Goal: Task Accomplishment & Management: Complete application form

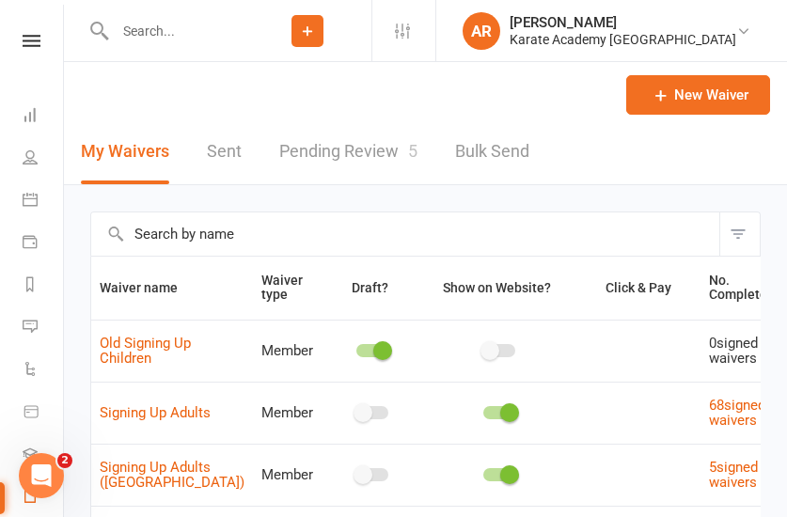
click at [316, 35] on icon at bounding box center [307, 31] width 17 height 17
click at [316, 33] on icon at bounding box center [307, 31] width 17 height 17
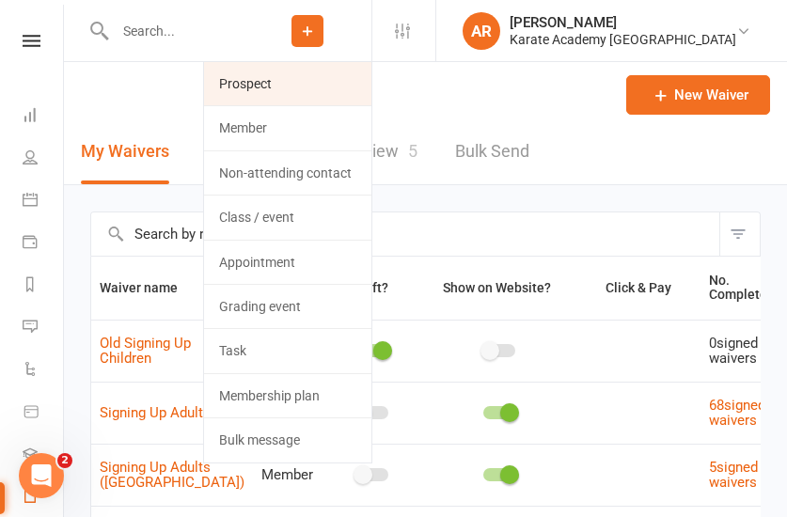
click at [336, 72] on link "Prospect" at bounding box center [287, 83] width 167 height 43
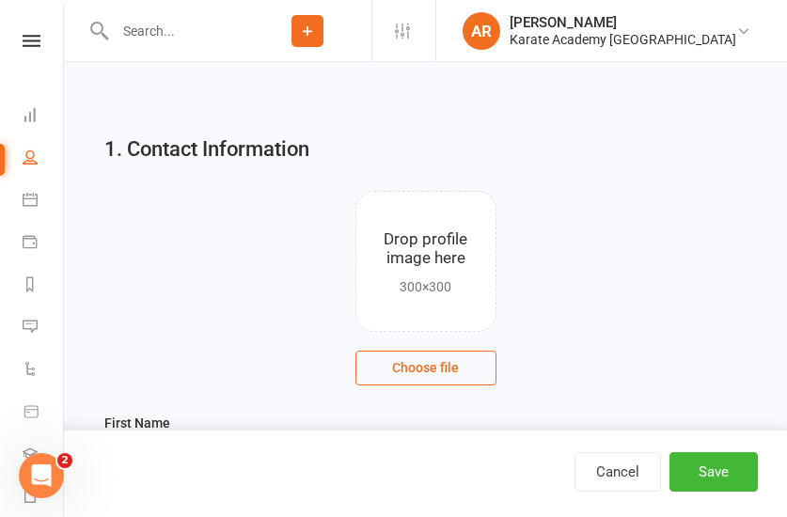
scroll to position [384, 0]
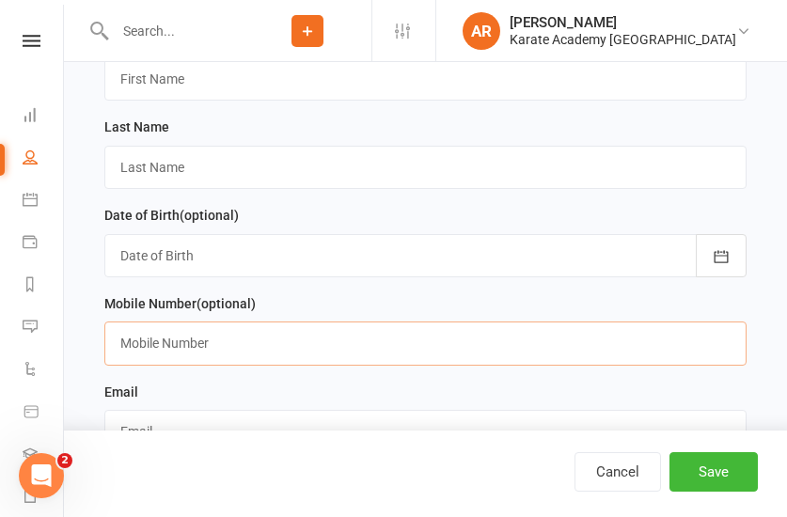
click at [223, 349] on input "text" at bounding box center [425, 343] width 642 height 43
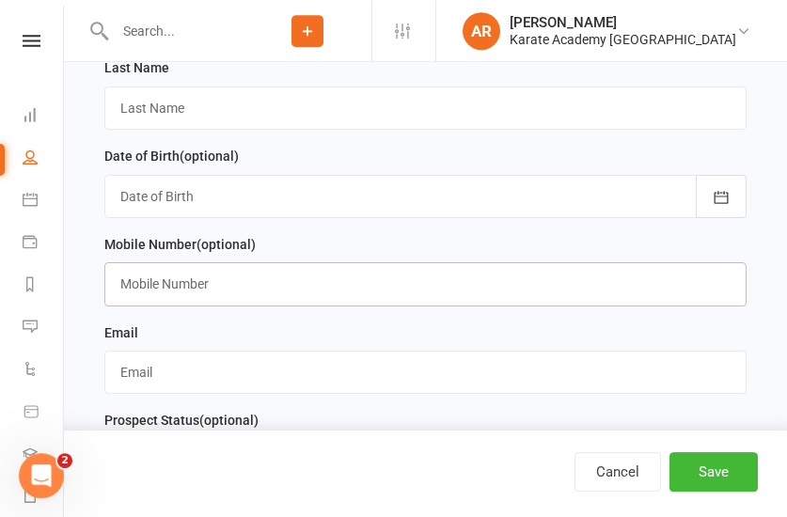
scroll to position [480, 0]
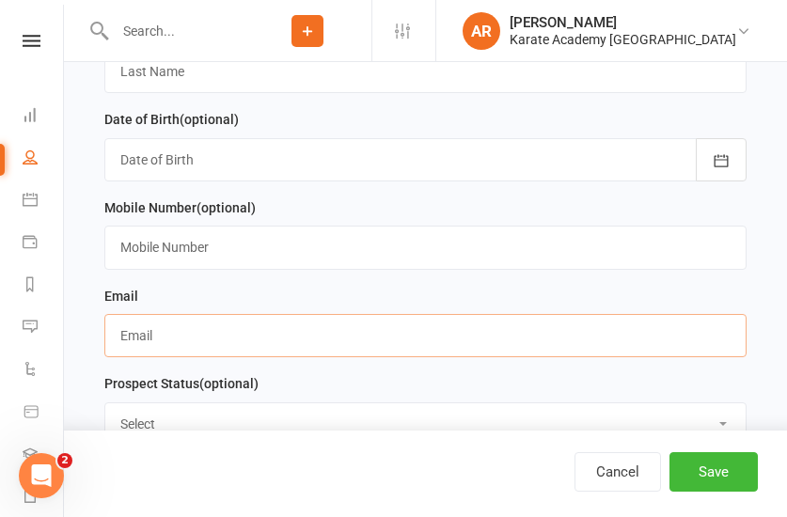
click at [182, 353] on input "text" at bounding box center [425, 335] width 642 height 43
paste input "[DATE][EMAIL_ADDRESS][DOMAIN_NAME]"
type input "[DATE][EMAIL_ADDRESS][DOMAIN_NAME]"
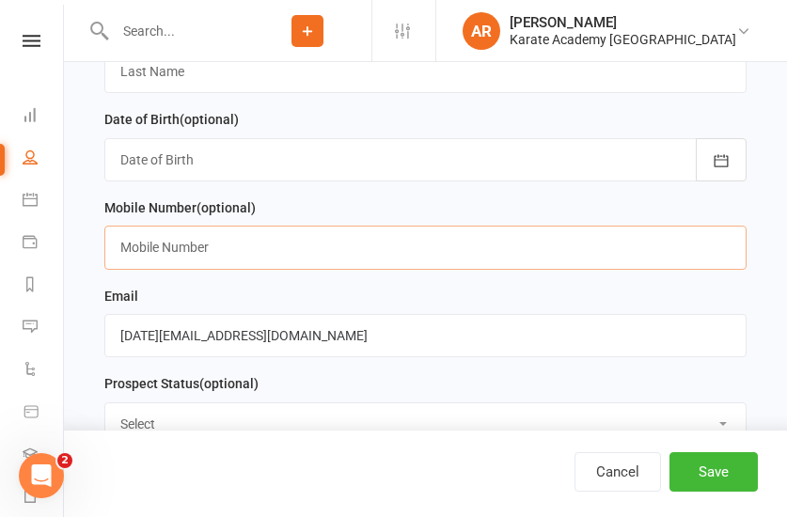
click at [277, 244] on input "text" at bounding box center [425, 247] width 642 height 43
paste input "07429346595"
type input "07429 346595"
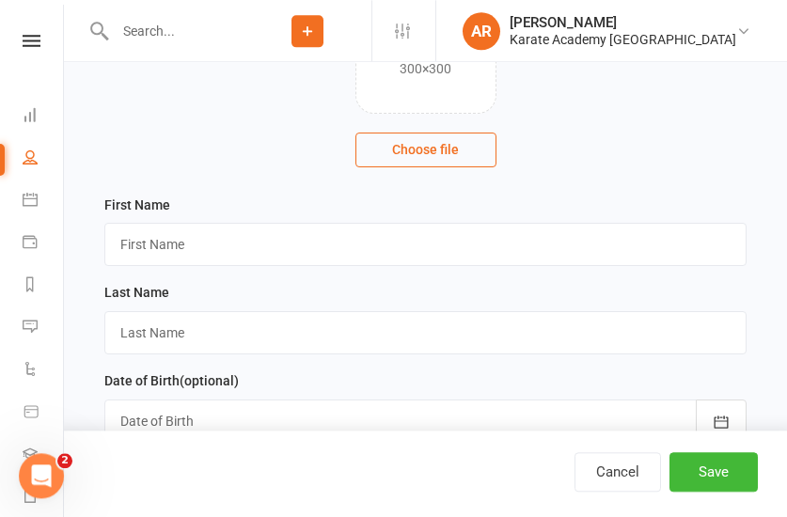
scroll to position [192, 0]
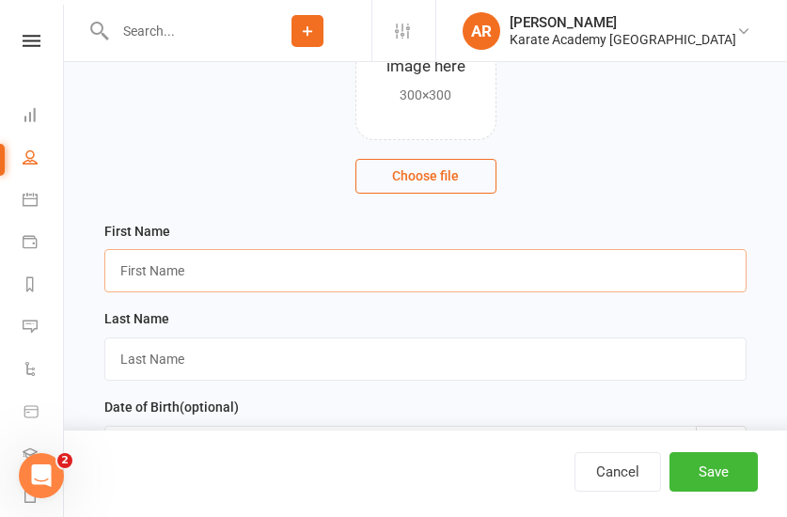
click at [200, 272] on input "text" at bounding box center [425, 270] width 642 height 43
paste input "[PERSON_NAME]"
click at [159, 271] on input "[PERSON_NAME]" at bounding box center [425, 270] width 642 height 43
type input "Leo"
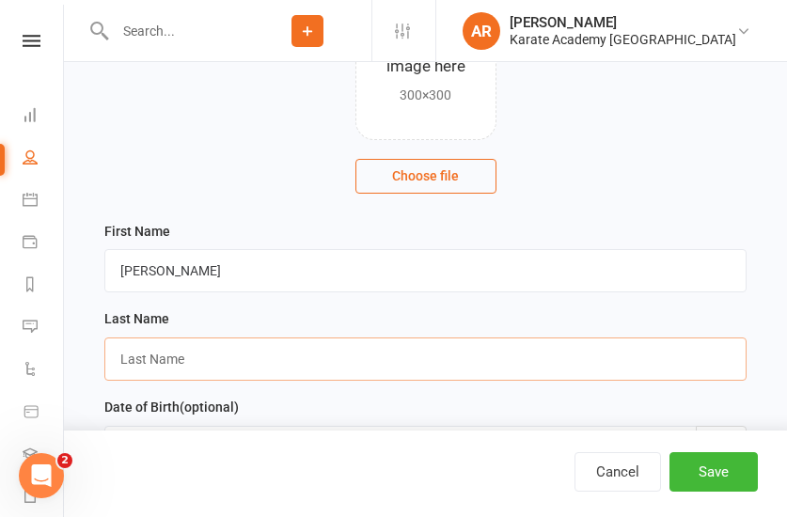
paste input "Htike"
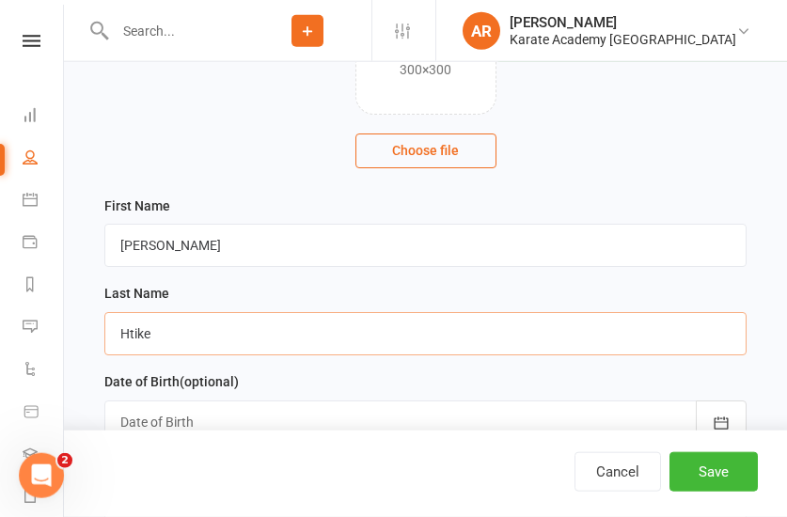
scroll to position [384, 0]
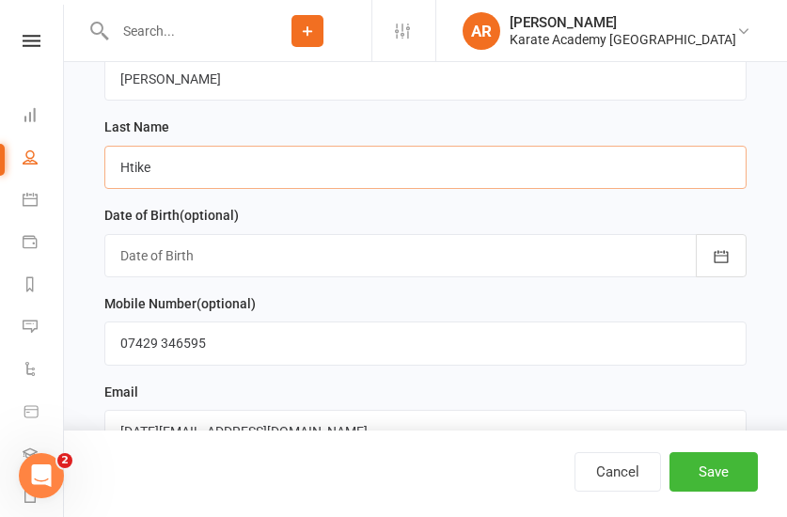
type input "Htike"
click at [289, 173] on input "Htike" at bounding box center [425, 167] width 642 height 43
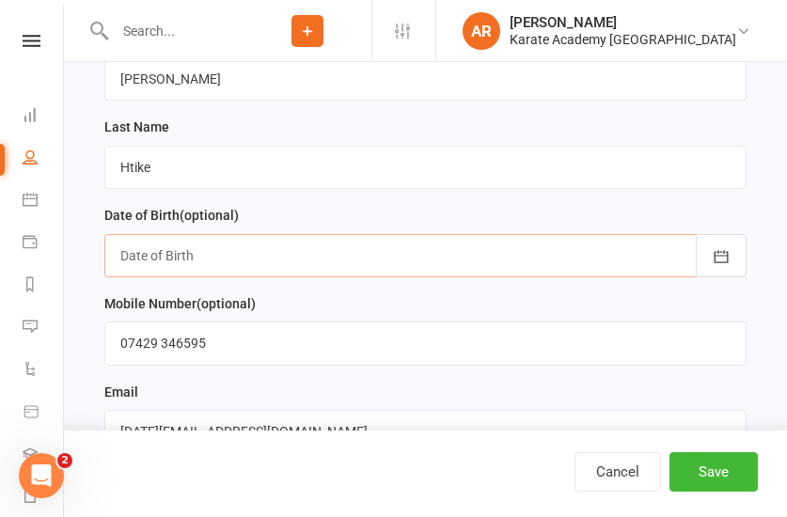
paste input "04/03/2017"
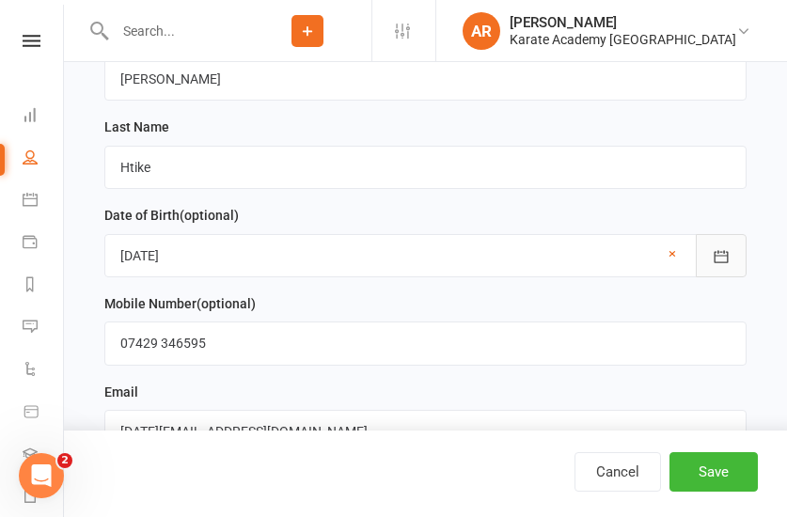
click at [724, 260] on icon "button" at bounding box center [721, 256] width 19 height 19
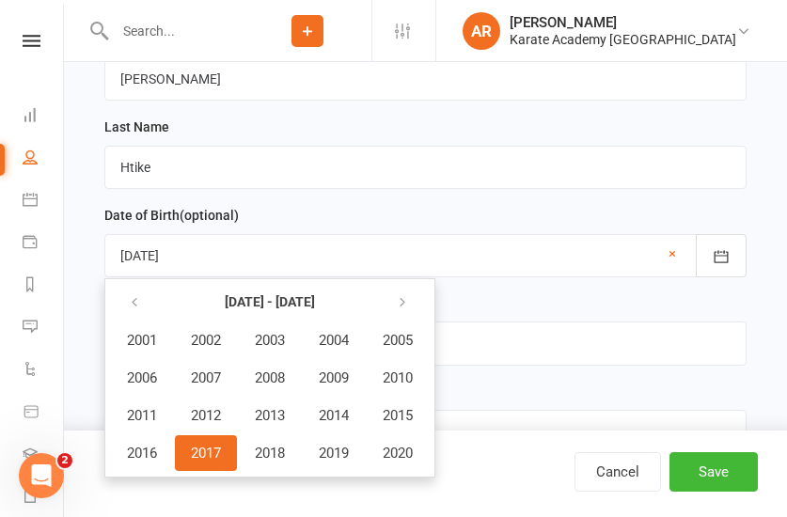
click at [217, 451] on span "2017" at bounding box center [206, 453] width 30 height 17
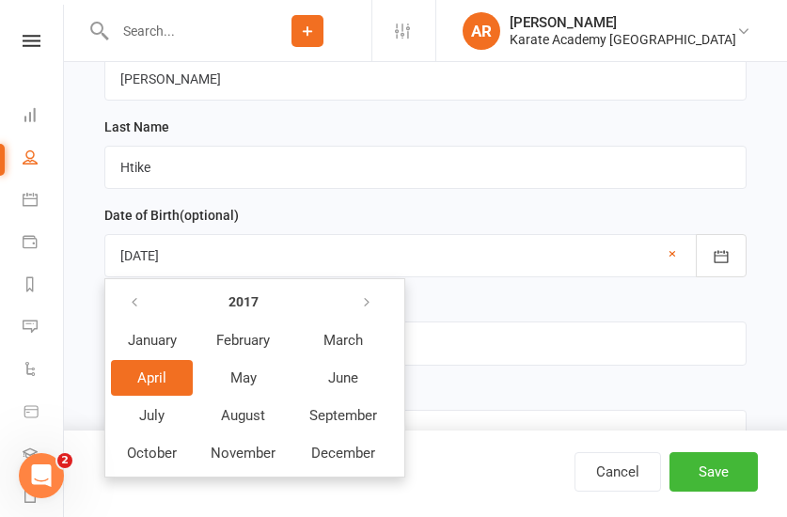
click at [166, 376] on span "April" at bounding box center [151, 378] width 29 height 17
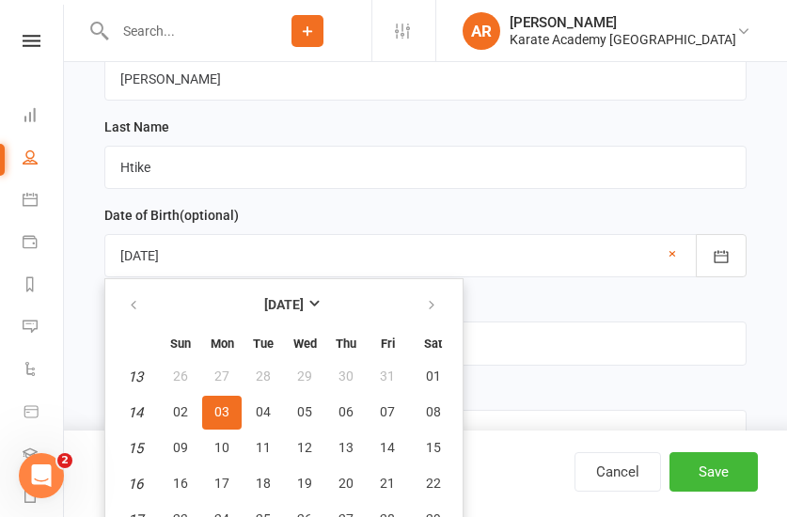
click at [239, 417] on button "03" at bounding box center [222, 413] width 40 height 34
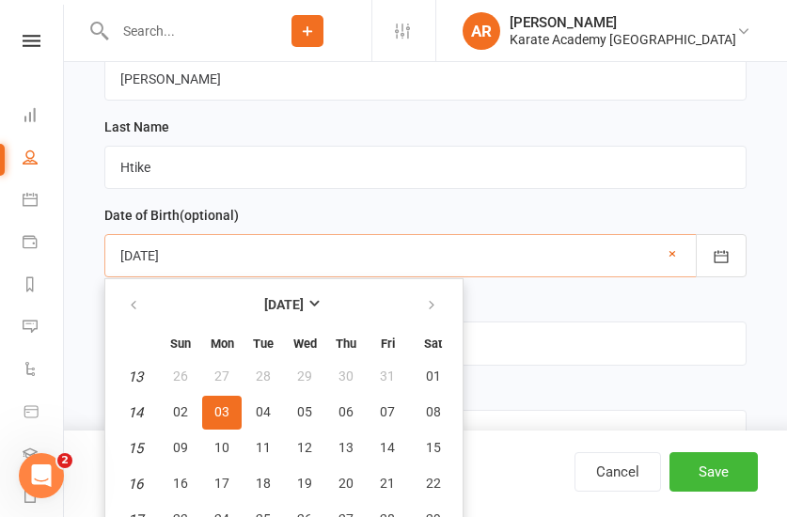
type input "03 Apr 2017"
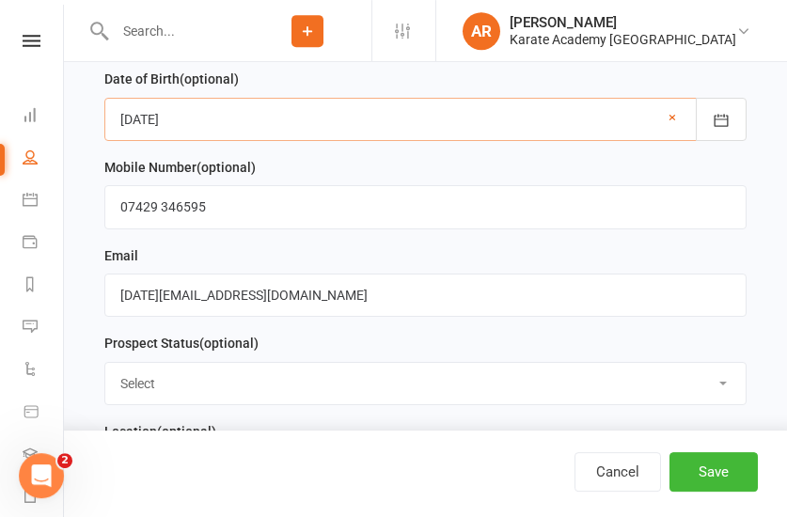
scroll to position [672, 0]
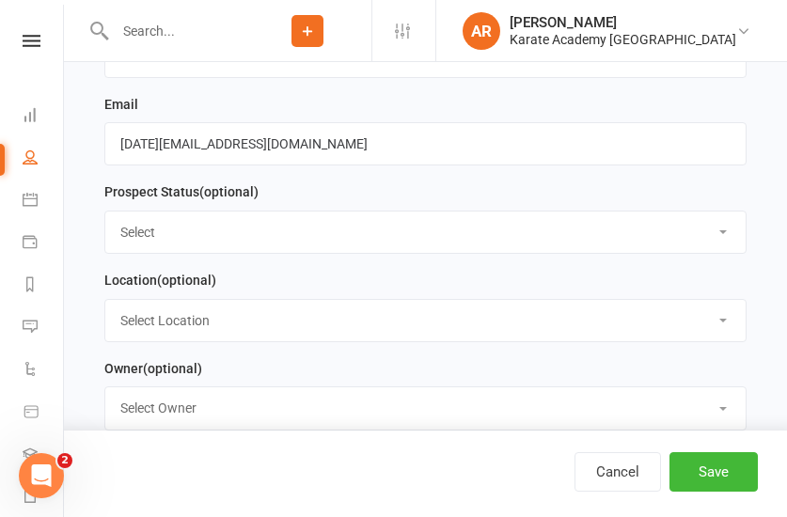
click at [105, 212] on select "Select Initial Contact Not Ready Not interested" at bounding box center [425, 232] width 641 height 41
select select "Initial Contact"
click option "Initial Contact" at bounding box center [0, 0] width 0 height 0
click at [105, 300] on select "Select Location [GEOGRAPHIC_DATA], [GEOGRAPHIC_DATA] [GEOGRAPHIC_DATA][PERSON_N…" at bounding box center [425, 320] width 641 height 41
select select "5"
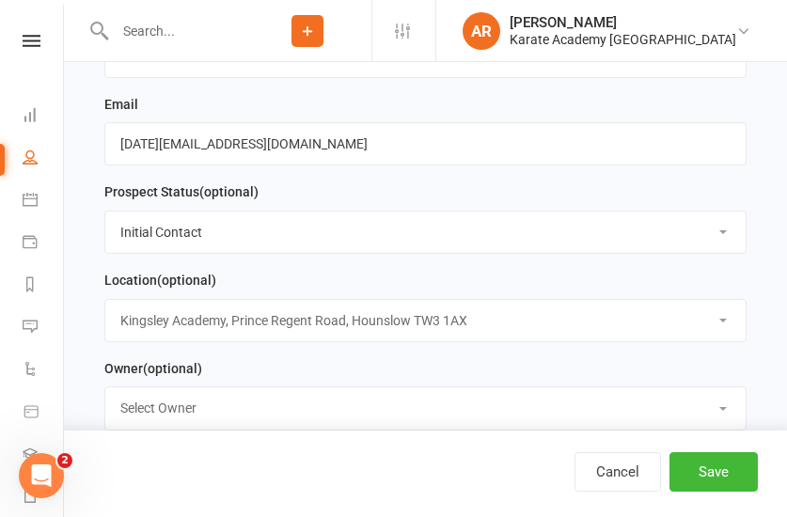
click option "[PERSON_NAME][GEOGRAPHIC_DATA], [STREET_ADDRESS]" at bounding box center [0, 0] width 0 height 0
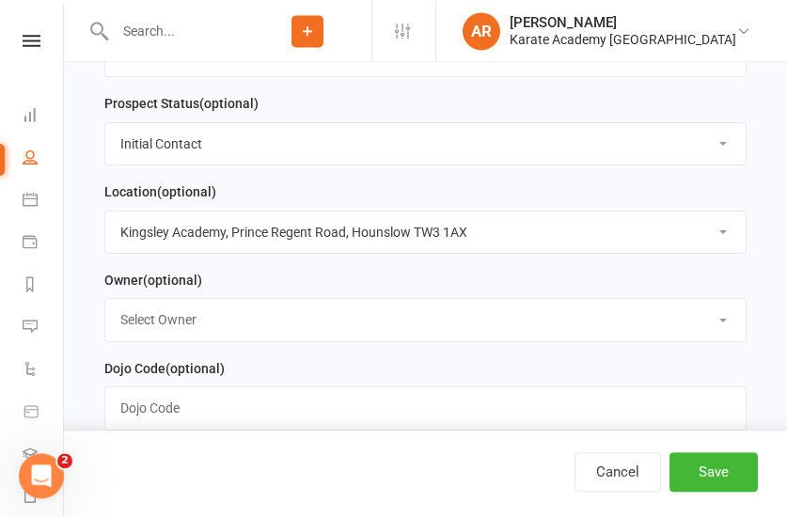
scroll to position [863, 0]
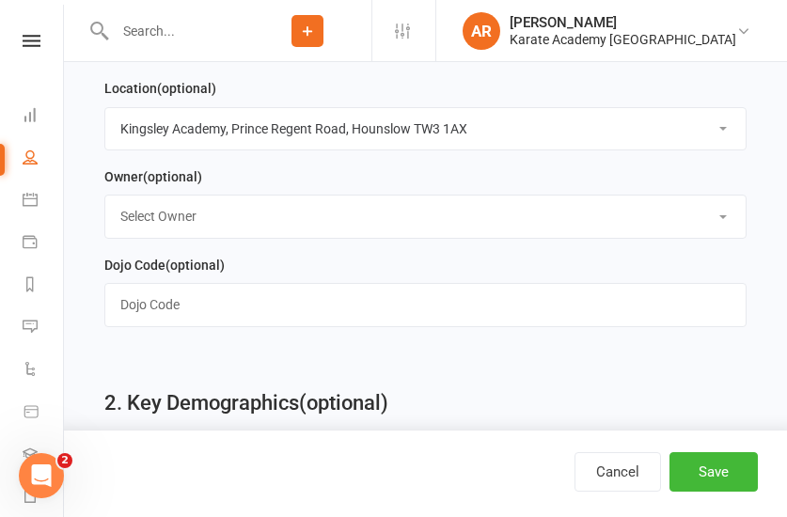
click at [105, 196] on select "Select Owner [PERSON_NAME] [PERSON_NAME] [PERSON_NAME] [PERSON_NAME] [PERSON_NA…" at bounding box center [425, 216] width 641 height 41
select select "0"
click option "[PERSON_NAME]" at bounding box center [0, 0] width 0 height 0
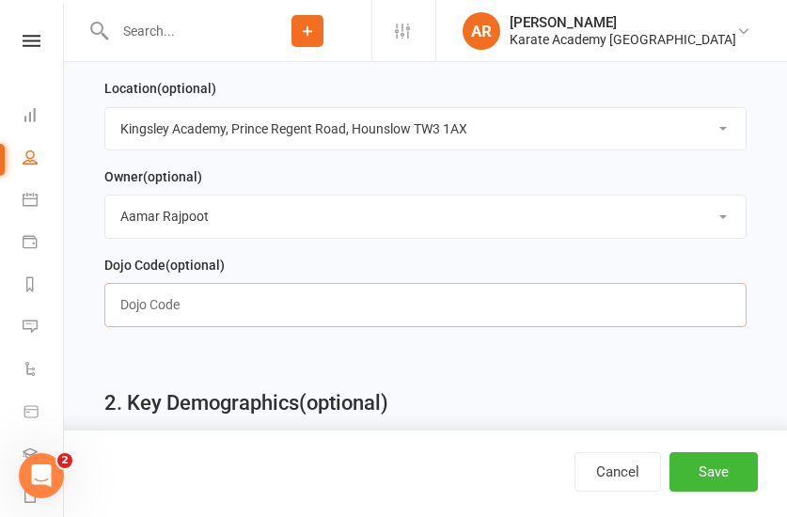
click at [193, 310] on input "text" at bounding box center [425, 304] width 642 height 43
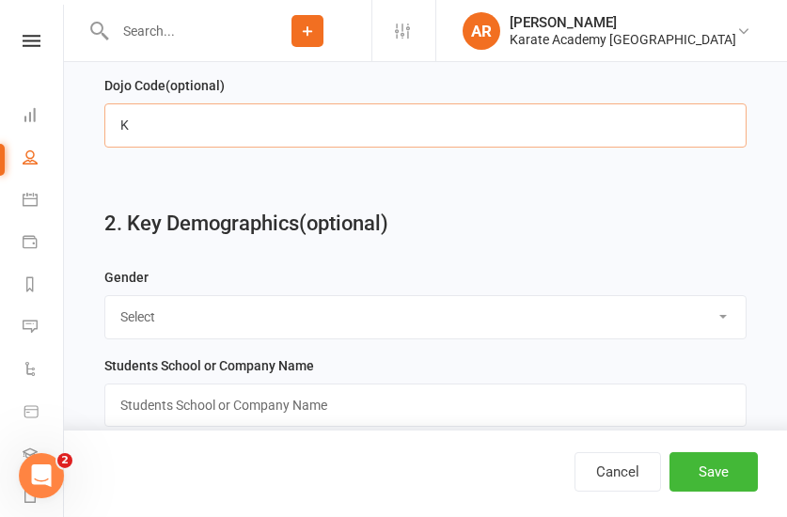
scroll to position [1055, 0]
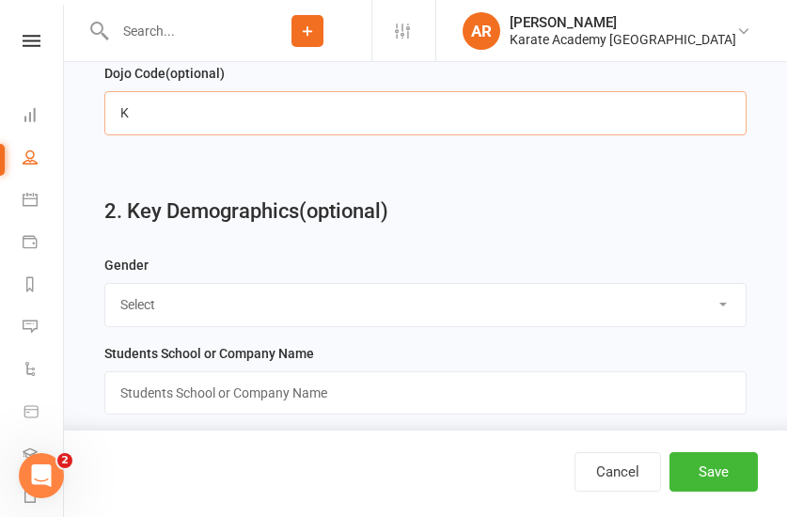
type input "K"
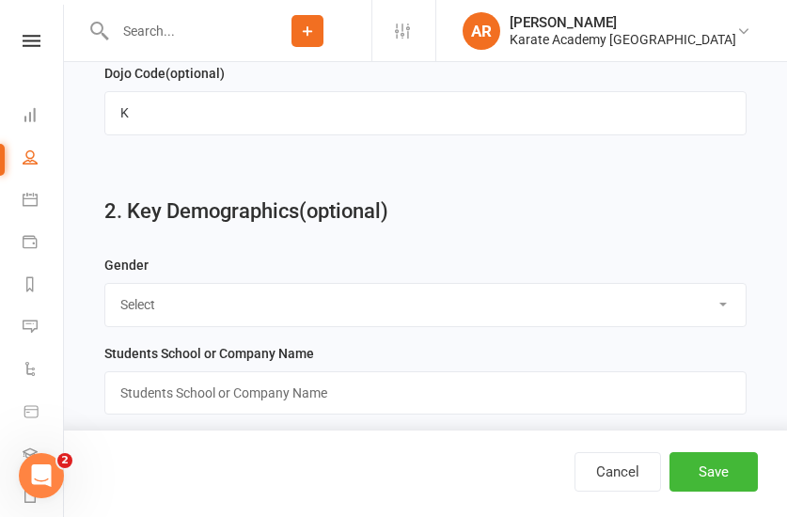
click at [105, 284] on select "Select [DEMOGRAPHIC_DATA] [DEMOGRAPHIC_DATA]" at bounding box center [425, 304] width 641 height 41
select select "[DEMOGRAPHIC_DATA]"
click option "[DEMOGRAPHIC_DATA]" at bounding box center [0, 0] width 0 height 0
click at [272, 388] on input "text" at bounding box center [425, 393] width 642 height 43
paste input "Alexandra Primary School"
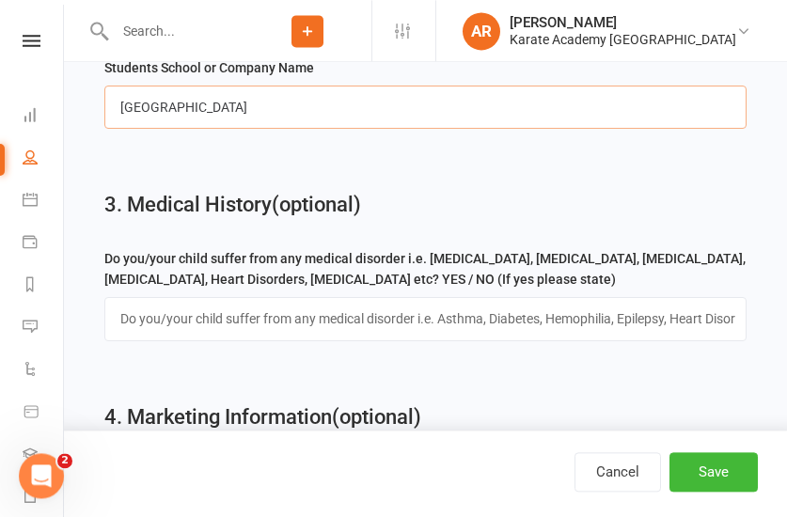
scroll to position [1343, 0]
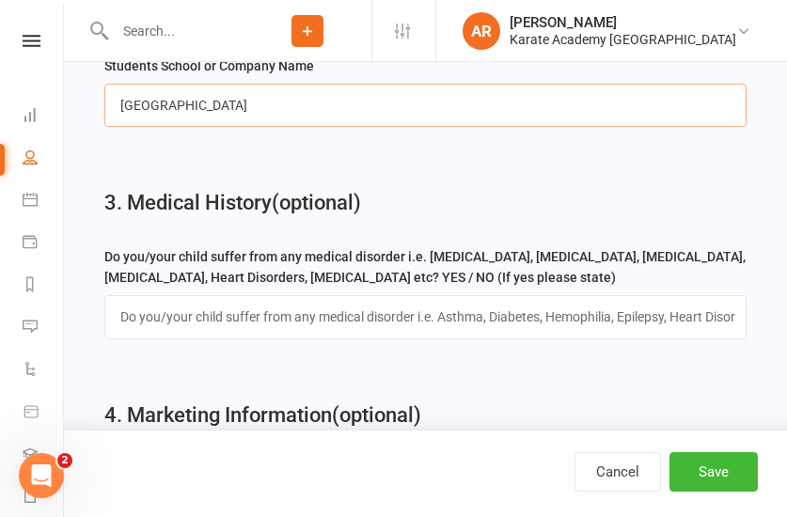
type input "Alexandra Primary School"
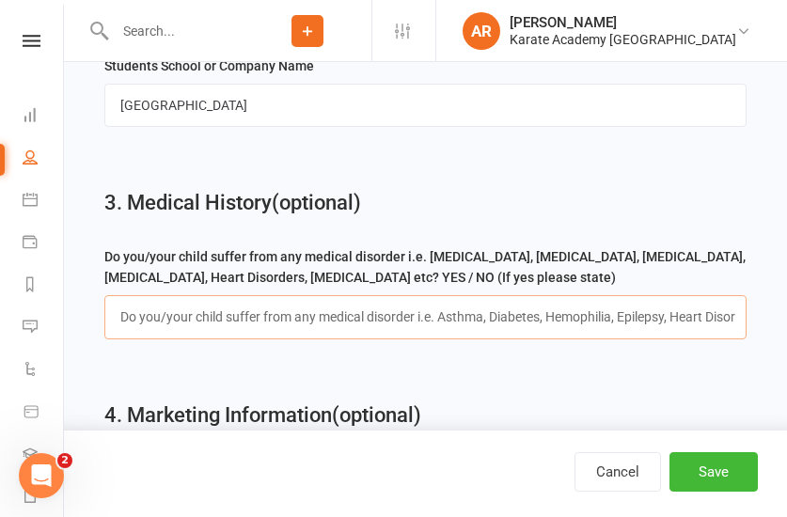
click at [259, 323] on input "text" at bounding box center [425, 316] width 642 height 43
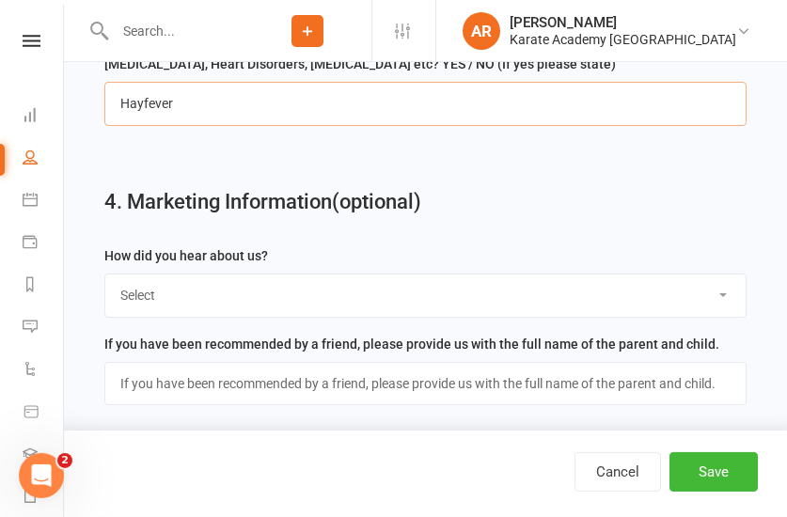
scroll to position [1631, 0]
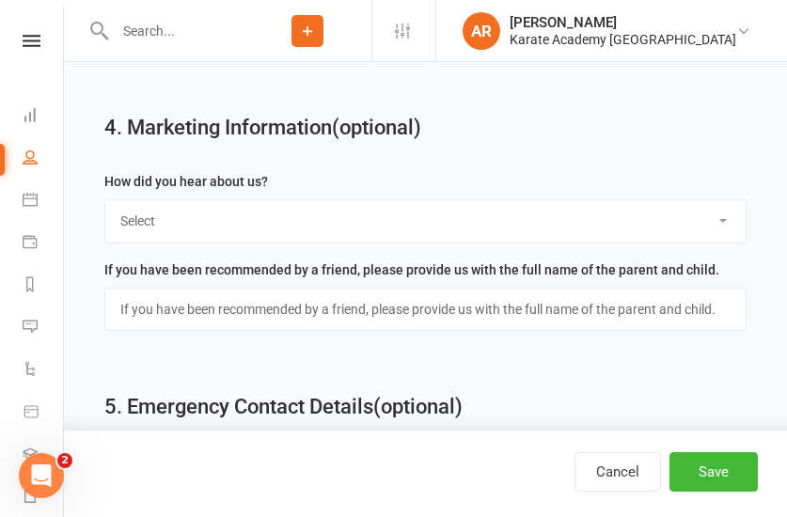
type input "Hayfever"
click at [105, 200] on select "Select Online Search (Google) Social Media Walk In Leaflet Banner Poster Friend…" at bounding box center [425, 220] width 641 height 41
select select "Online Search (Google)"
click option "Online Search (Google)" at bounding box center [0, 0] width 0 height 0
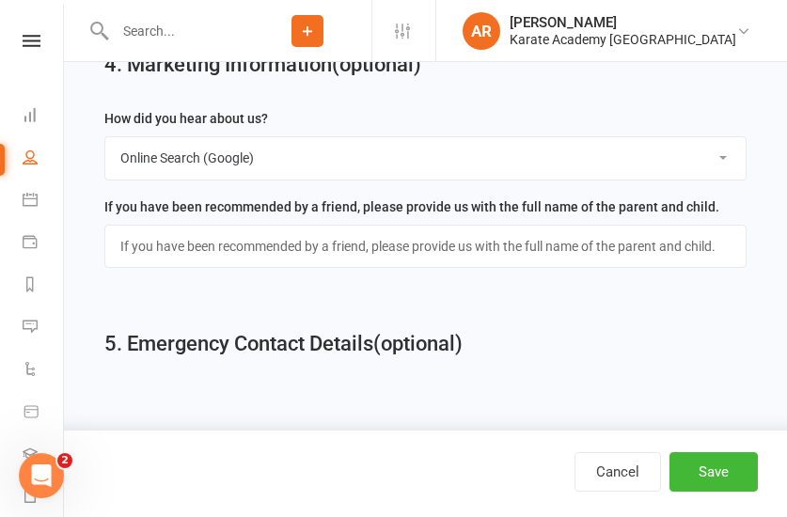
scroll to position [1702, 0]
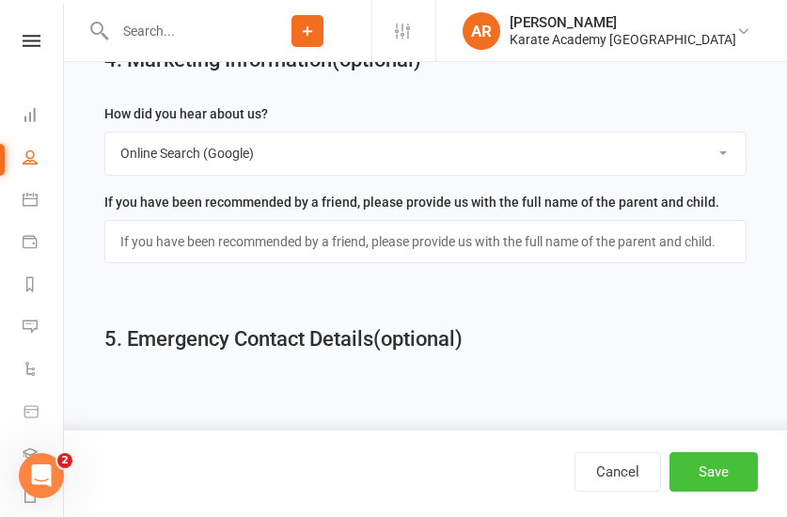
click at [712, 487] on button "Save" at bounding box center [714, 472] width 88 height 40
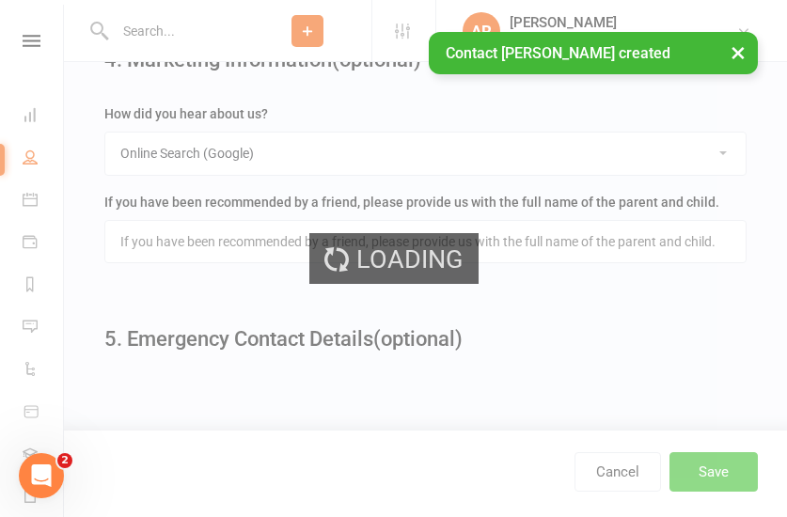
scroll to position [0, 0]
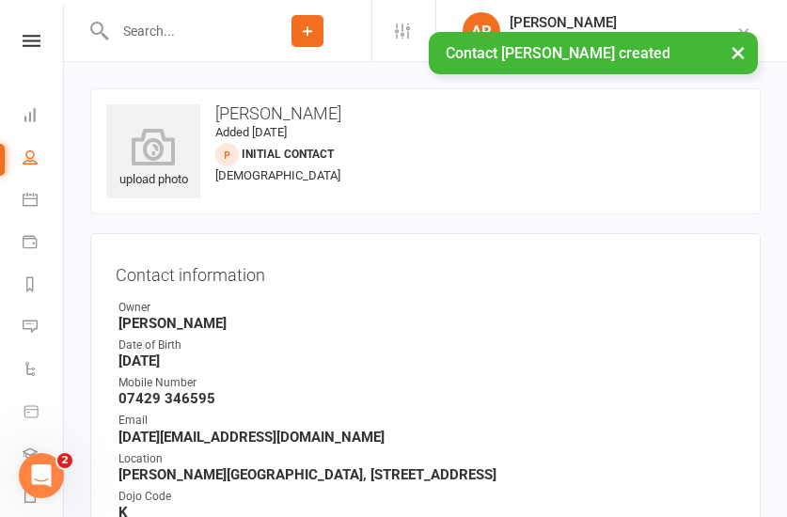
scroll to position [480, 0]
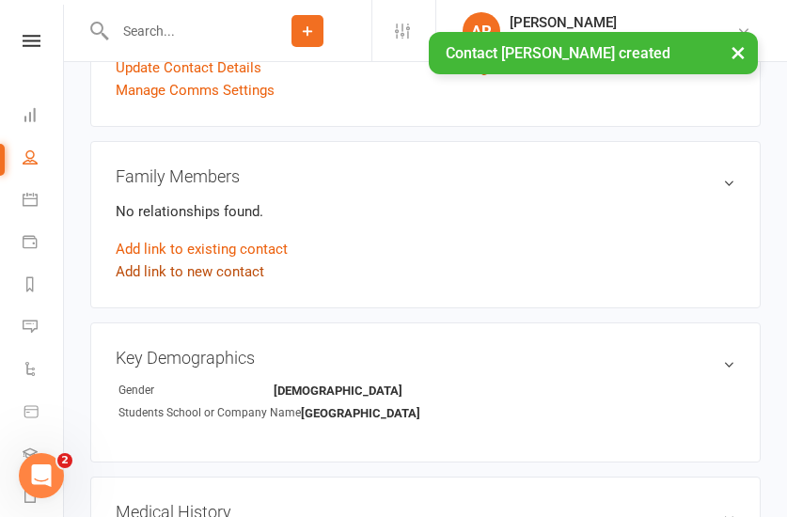
click at [241, 269] on link "Add link to new contact" at bounding box center [190, 272] width 149 height 23
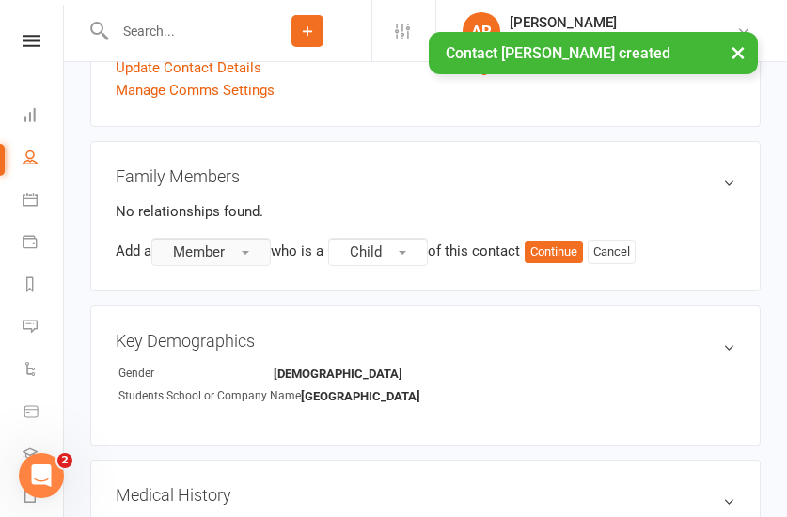
click at [256, 261] on button "Member" at bounding box center [210, 252] width 119 height 28
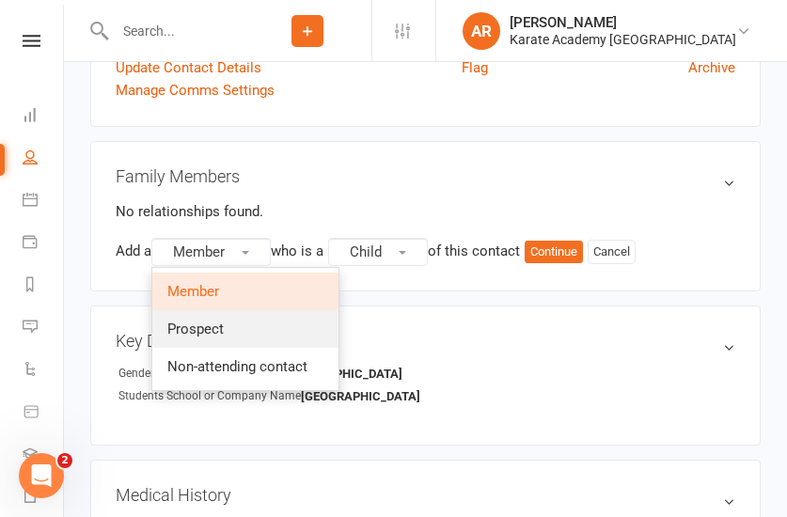
click at [247, 320] on link "Prospect" at bounding box center [245, 329] width 186 height 38
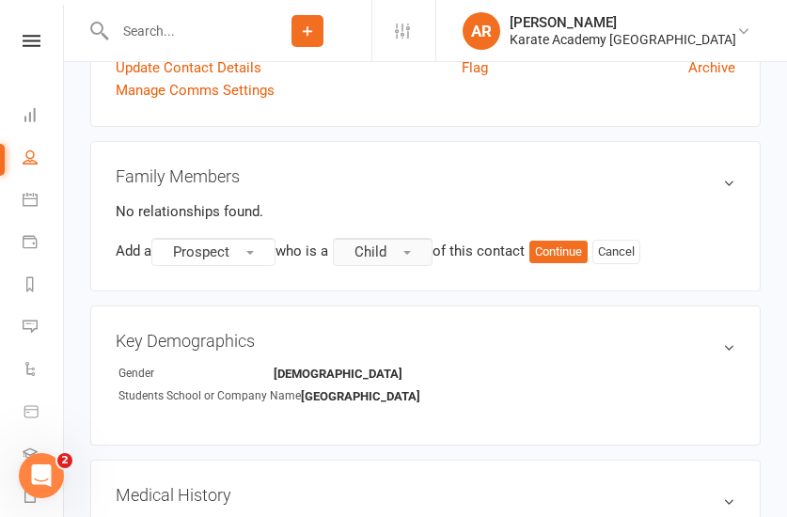
click at [402, 262] on button "Child" at bounding box center [383, 252] width 100 height 28
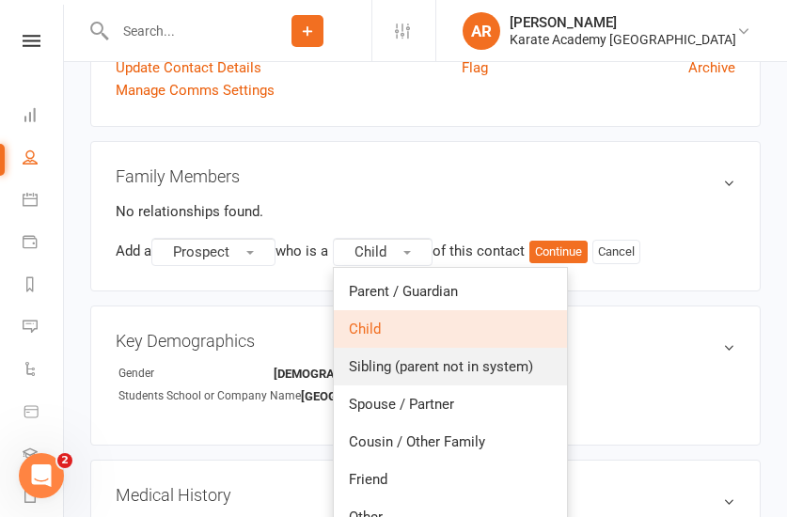
click at [418, 378] on link "Sibling (parent not in system)" at bounding box center [450, 367] width 233 height 38
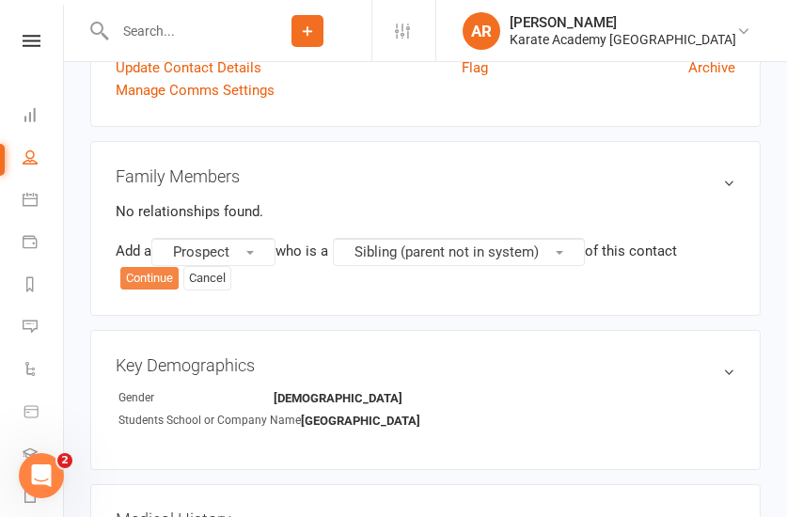
click at [155, 275] on button "Continue" at bounding box center [149, 278] width 58 height 23
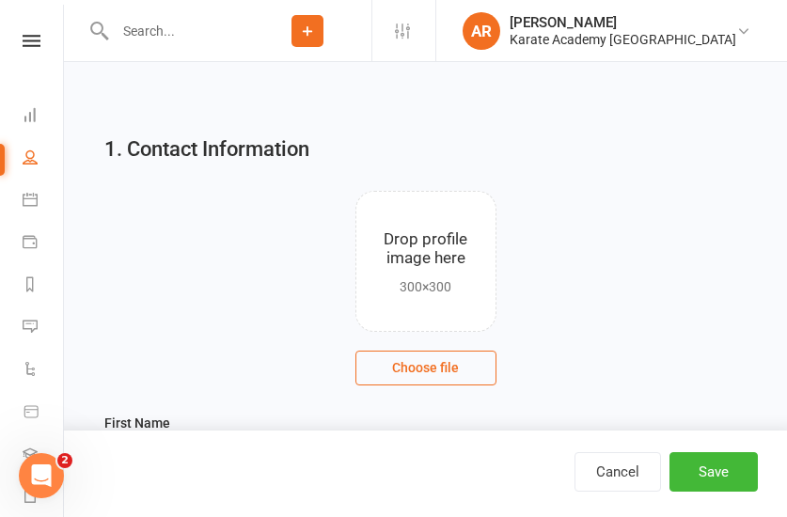
scroll to position [384, 0]
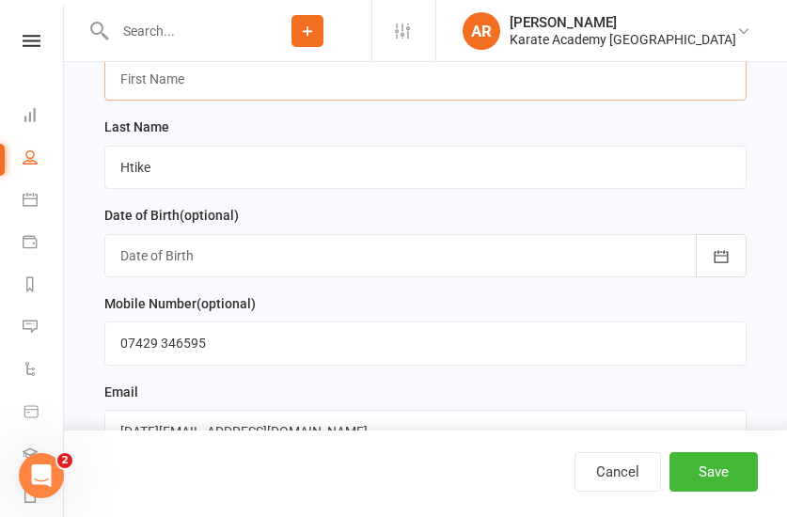
click at [206, 80] on input "text" at bounding box center [425, 78] width 642 height 43
type input "Clare"
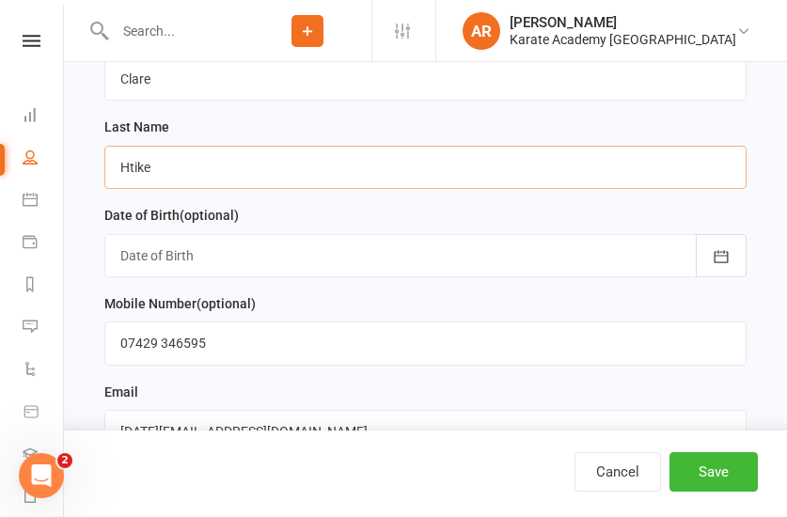
click at [301, 177] on input "Htike" at bounding box center [425, 167] width 642 height 43
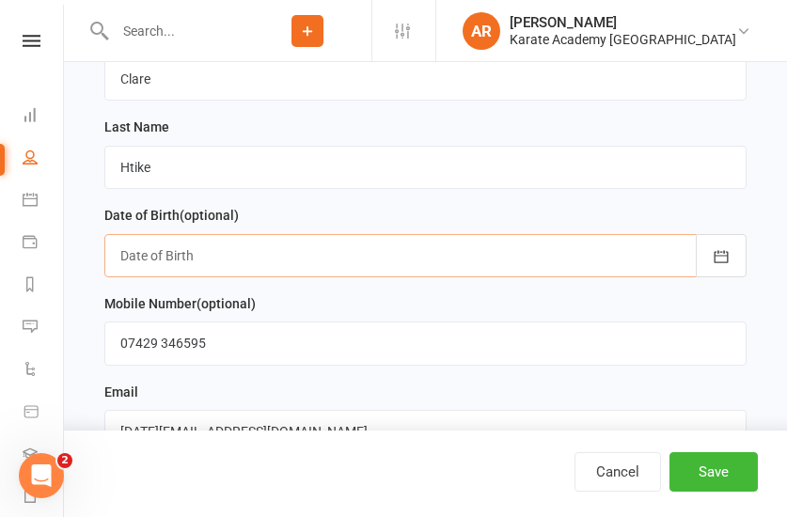
paste input "08/09/2018"
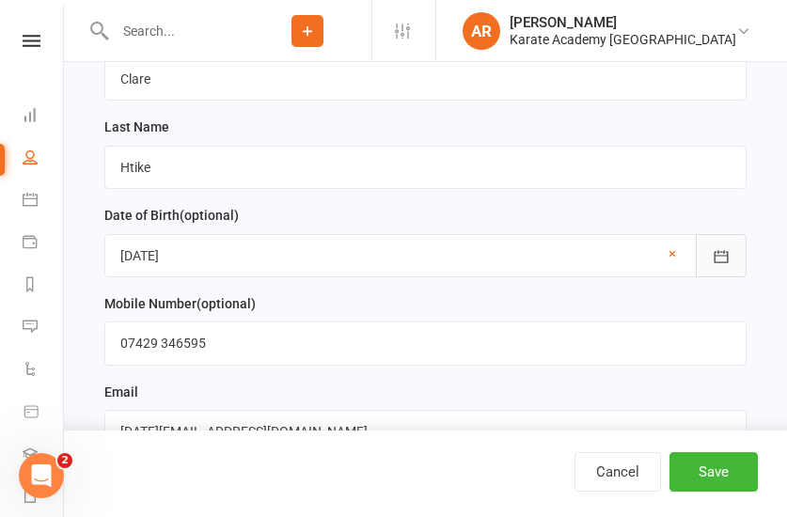
click at [707, 267] on button "button" at bounding box center [721, 255] width 51 height 43
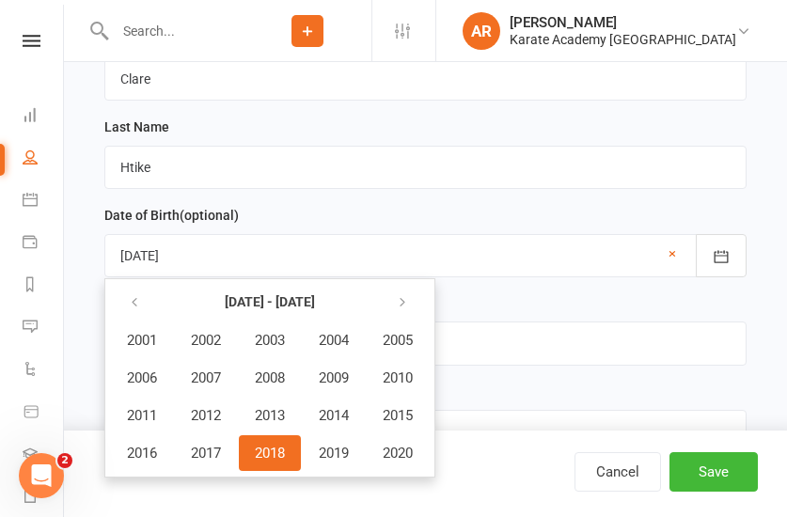
click at [285, 455] on span "2018" at bounding box center [270, 453] width 30 height 17
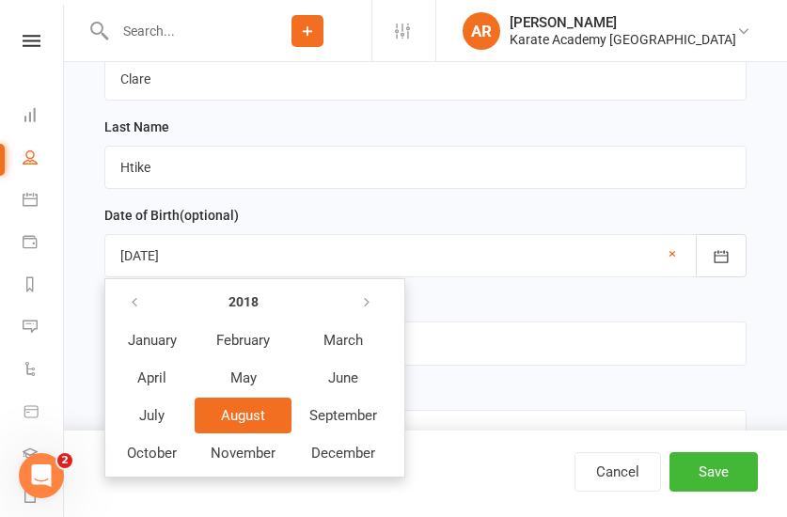
click at [236, 409] on span "August" at bounding box center [243, 415] width 44 height 17
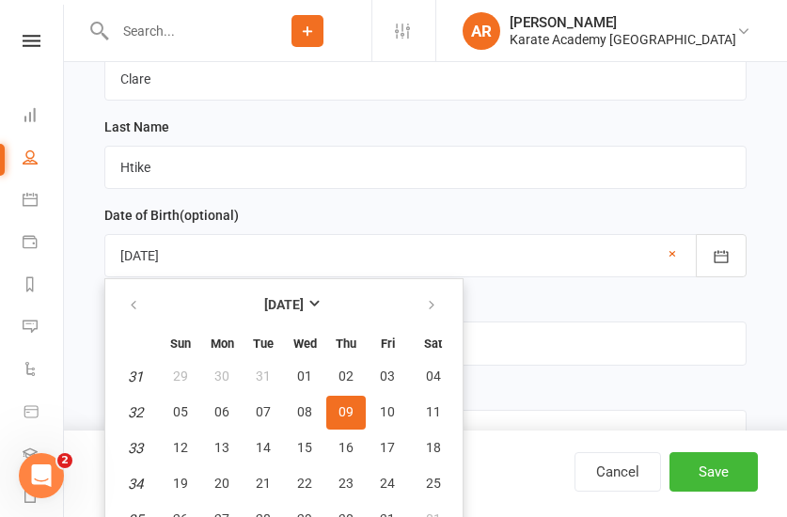
click at [336, 410] on button "09" at bounding box center [346, 413] width 40 height 34
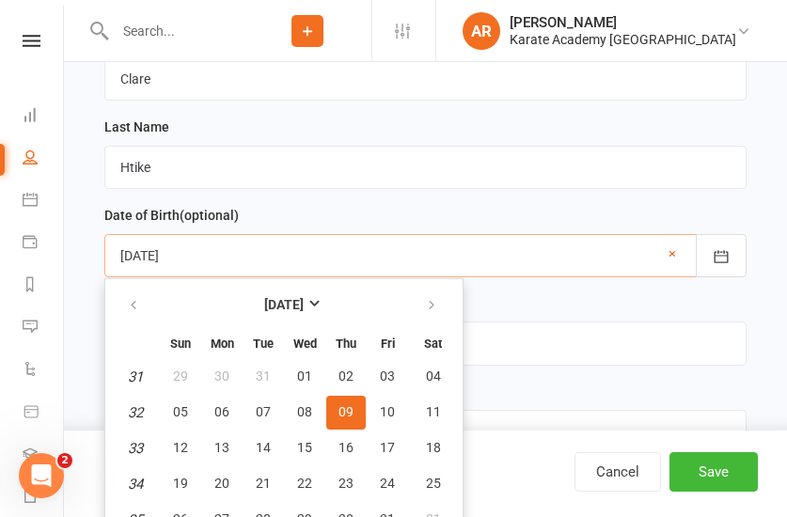
type input "09 Aug 2018"
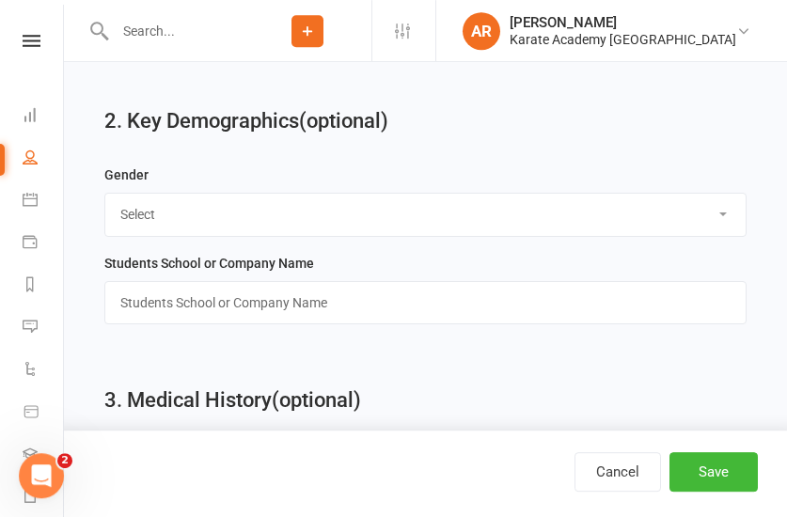
scroll to position [1151, 0]
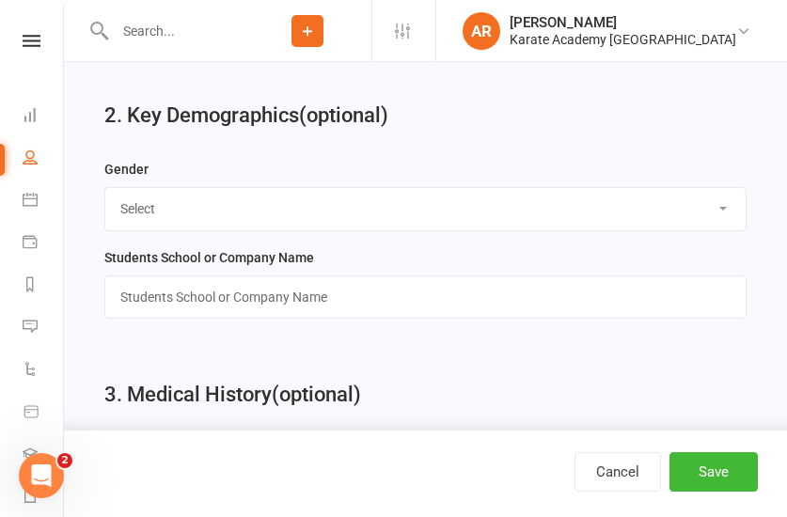
click at [105, 188] on select "Select [DEMOGRAPHIC_DATA] [DEMOGRAPHIC_DATA]" at bounding box center [425, 208] width 641 height 41
select select "[DEMOGRAPHIC_DATA]"
click option "[DEMOGRAPHIC_DATA]" at bounding box center [0, 0] width 0 height 0
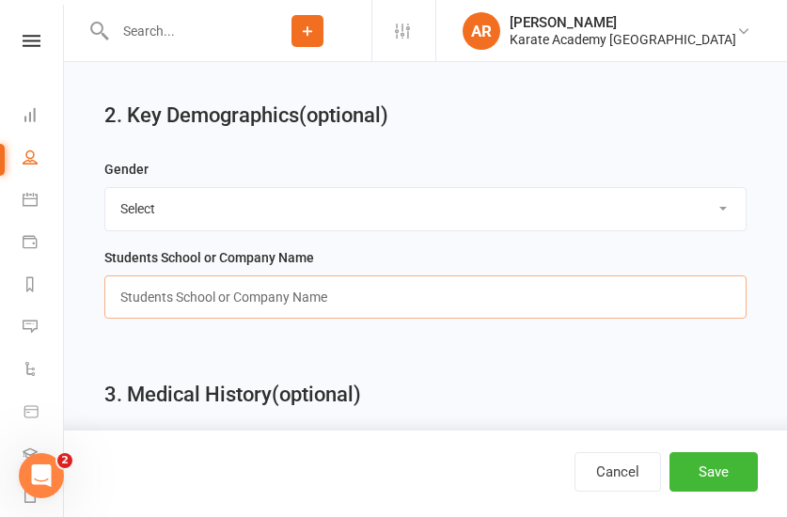
click at [253, 295] on input "text" at bounding box center [425, 297] width 642 height 43
click at [258, 282] on input "text" at bounding box center [425, 297] width 642 height 43
paste input "Alexandra Primary School"
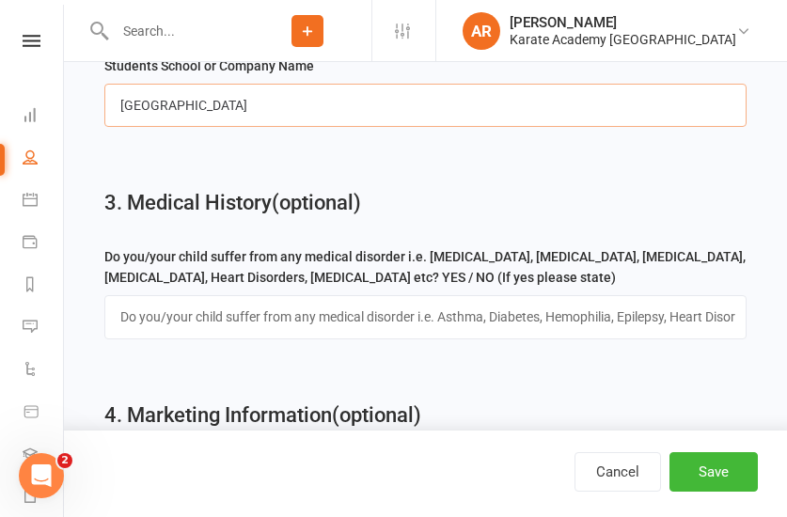
type input "Alexandra Primary School"
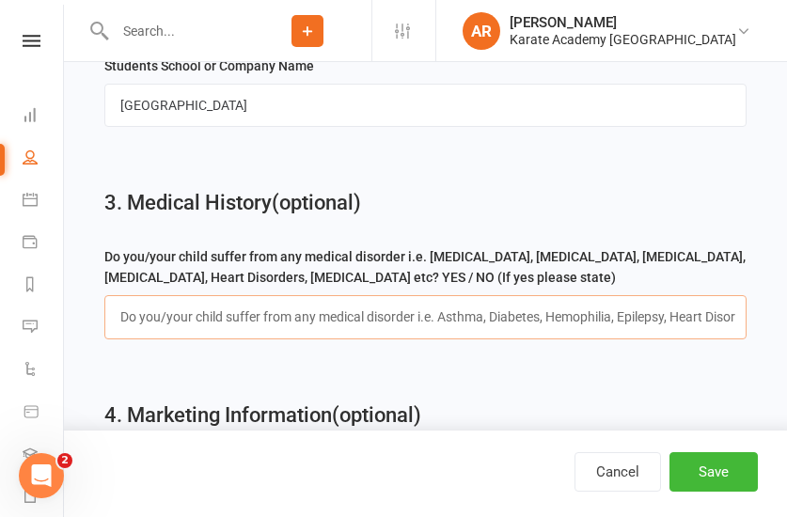
click at [230, 335] on input "text" at bounding box center [425, 316] width 642 height 43
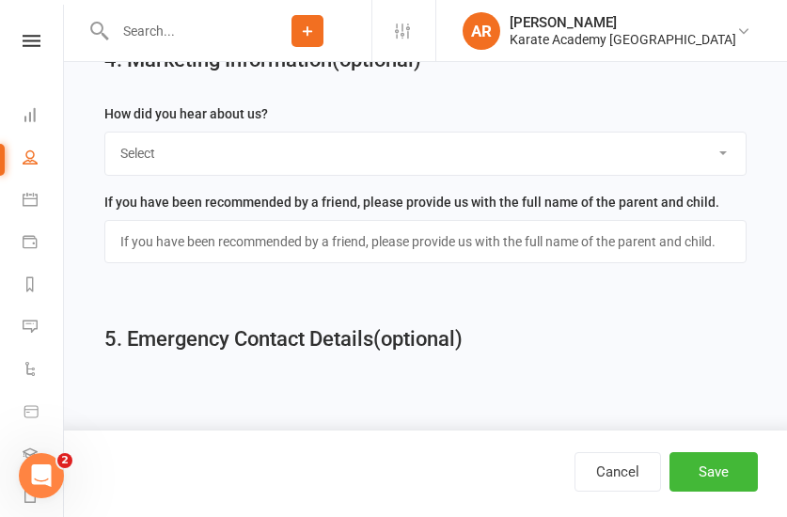
drag, startPoint x: 243, startPoint y: 185, endPoint x: 234, endPoint y: 150, distance: 36.7
click at [242, 180] on div "How did you hear about us? Select Online Search (Google) Social Media Walk In L…" at bounding box center [425, 147] width 661 height 88
click at [105, 133] on select "Select Online Search (Google) Social Media Walk In Leaflet Banner Poster Friend…" at bounding box center [425, 153] width 641 height 41
select select "Online Search (Google)"
click option "Online Search (Google)" at bounding box center [0, 0] width 0 height 0
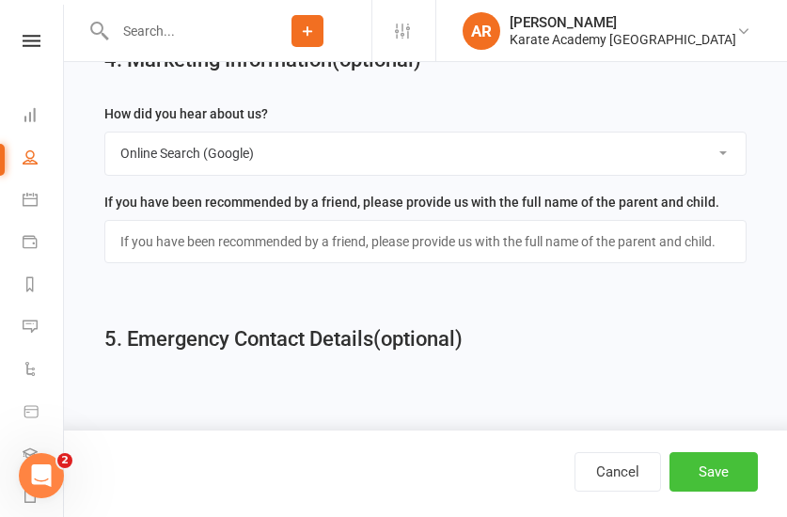
click at [704, 473] on button "Save" at bounding box center [714, 472] width 88 height 40
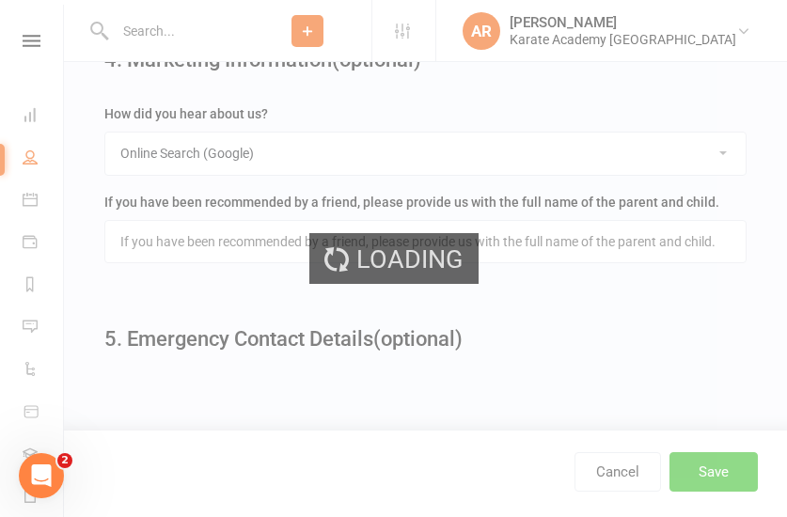
scroll to position [0, 0]
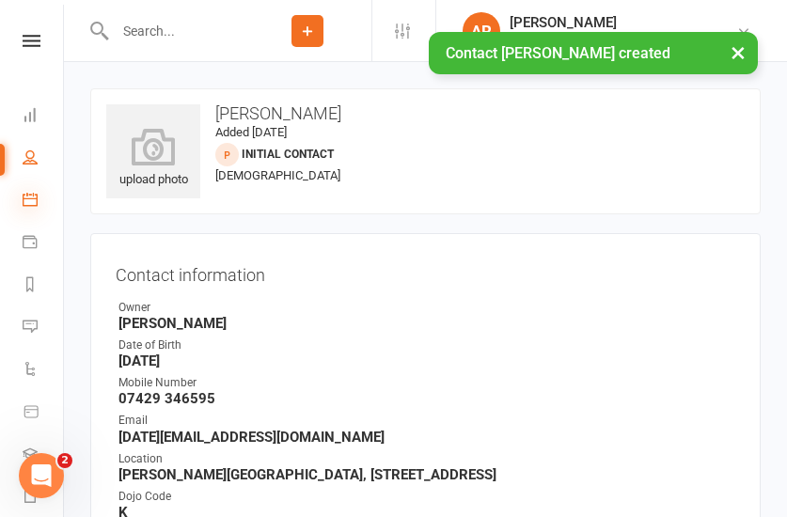
click at [27, 203] on icon at bounding box center [30, 199] width 15 height 15
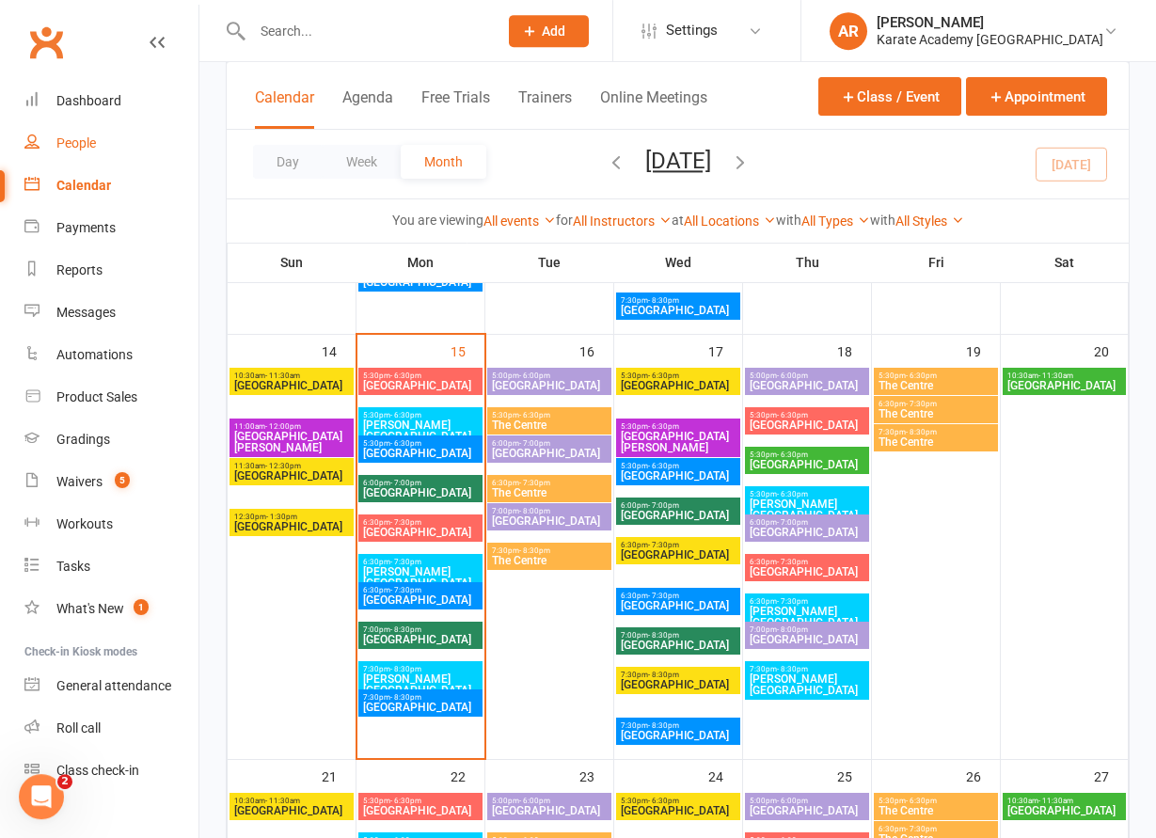
scroll to position [863, 0]
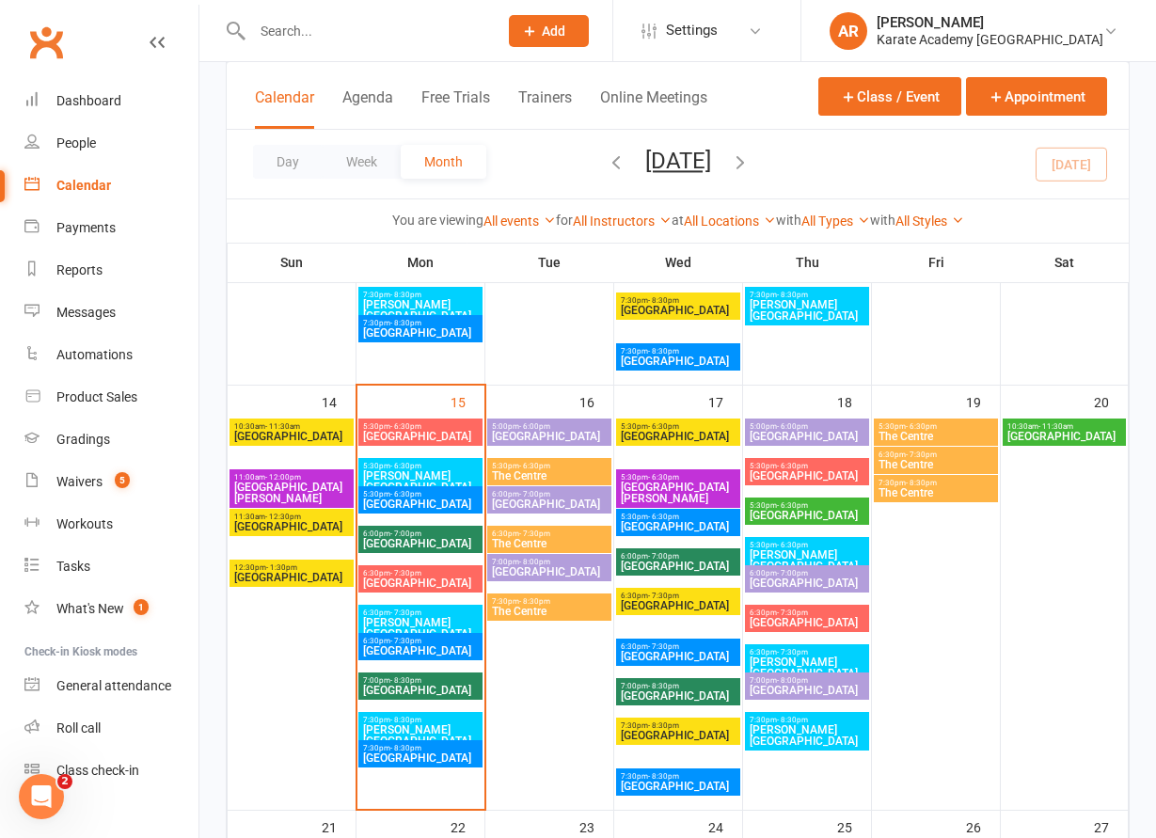
click at [786, 516] on span "[PERSON_NAME][GEOGRAPHIC_DATA]" at bounding box center [807, 560] width 117 height 23
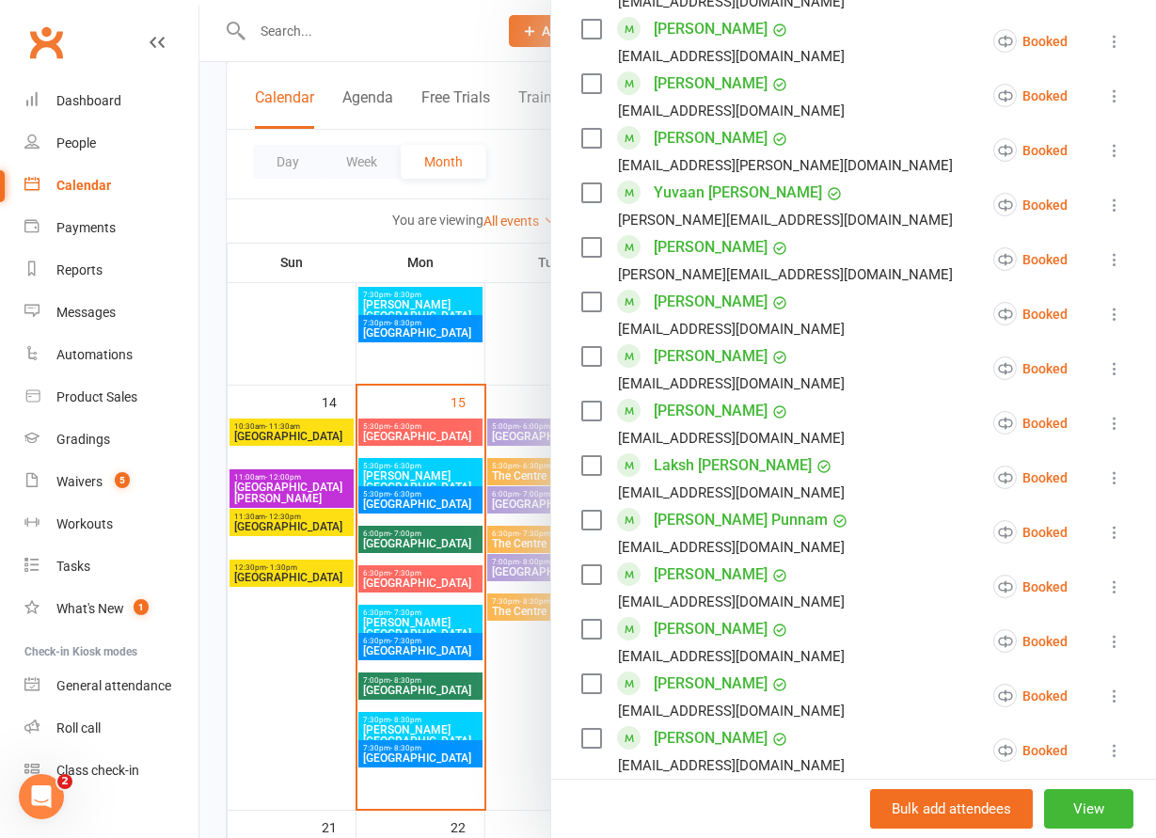
scroll to position [1930, 0]
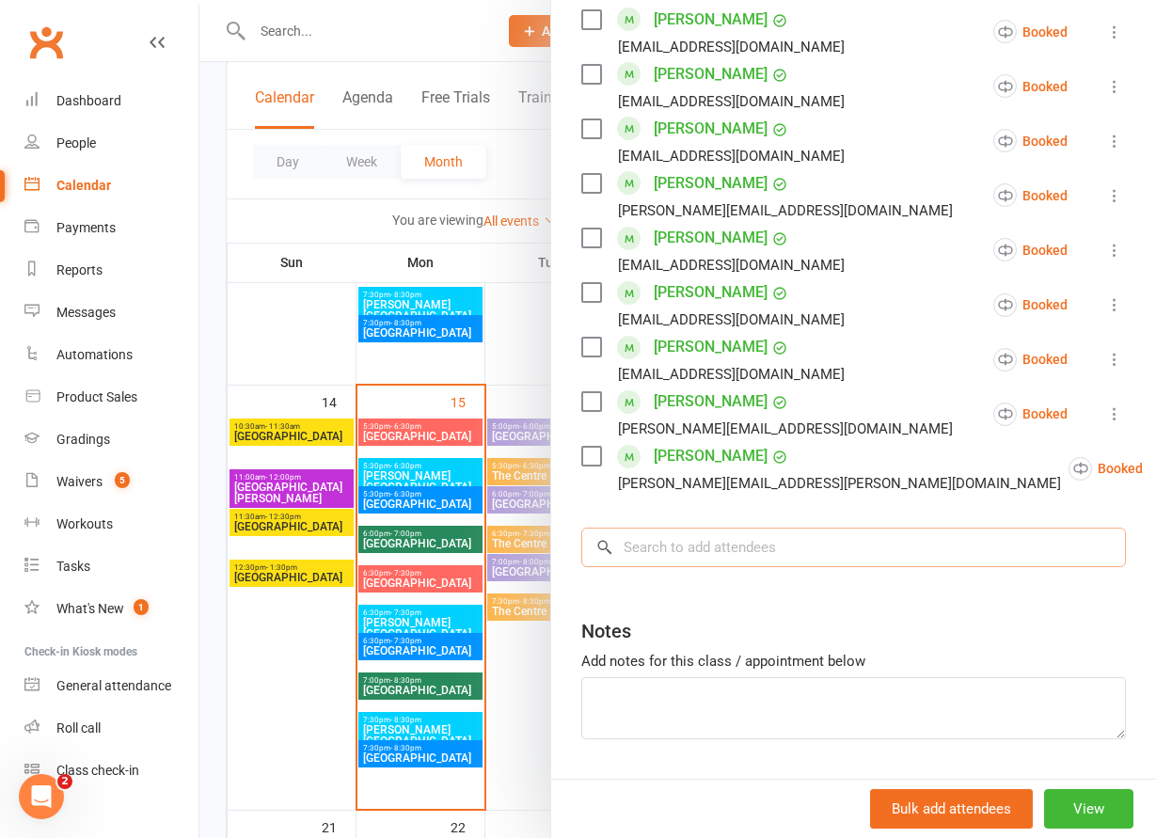
click at [728, 516] on input "search" at bounding box center [853, 548] width 545 height 40
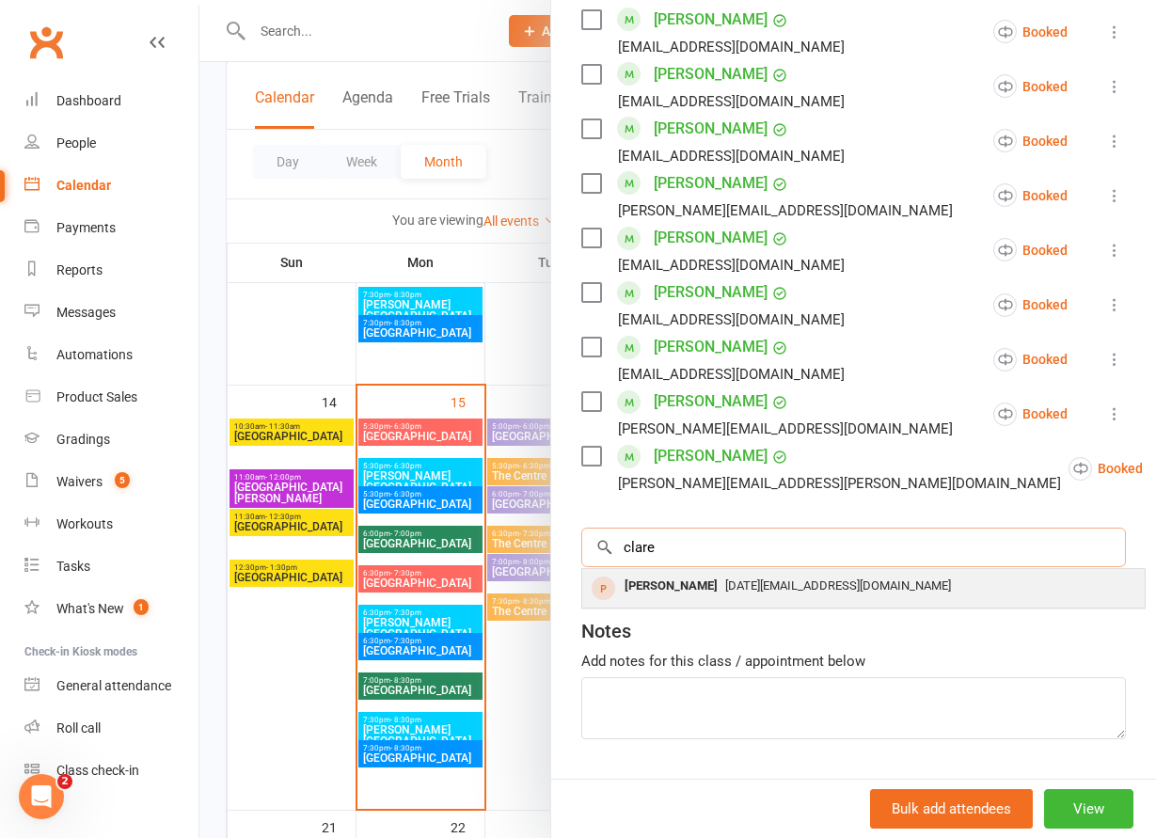
type input "clare"
click at [725, 516] on span "november2007@gmail.com" at bounding box center [838, 585] width 226 height 14
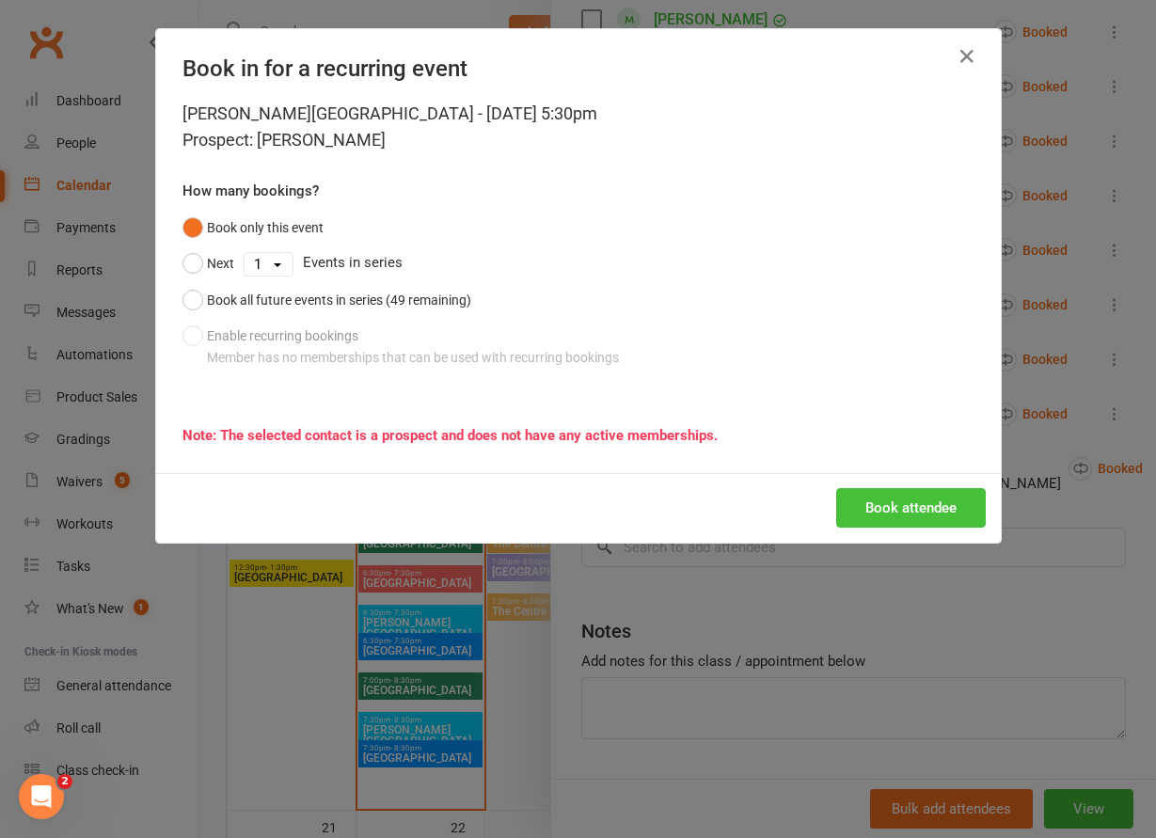
click at [786, 498] on button "Book attendee" at bounding box center [911, 508] width 150 height 40
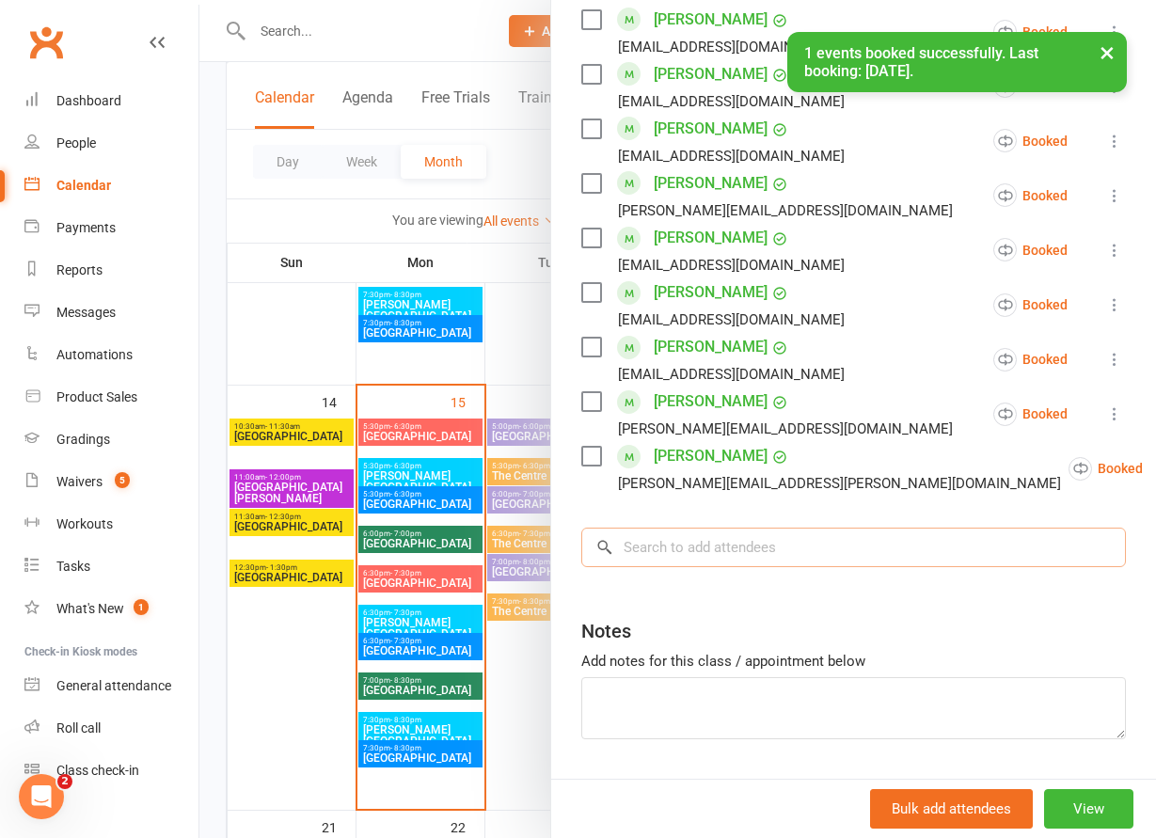
click at [735, 516] on input "search" at bounding box center [853, 548] width 545 height 40
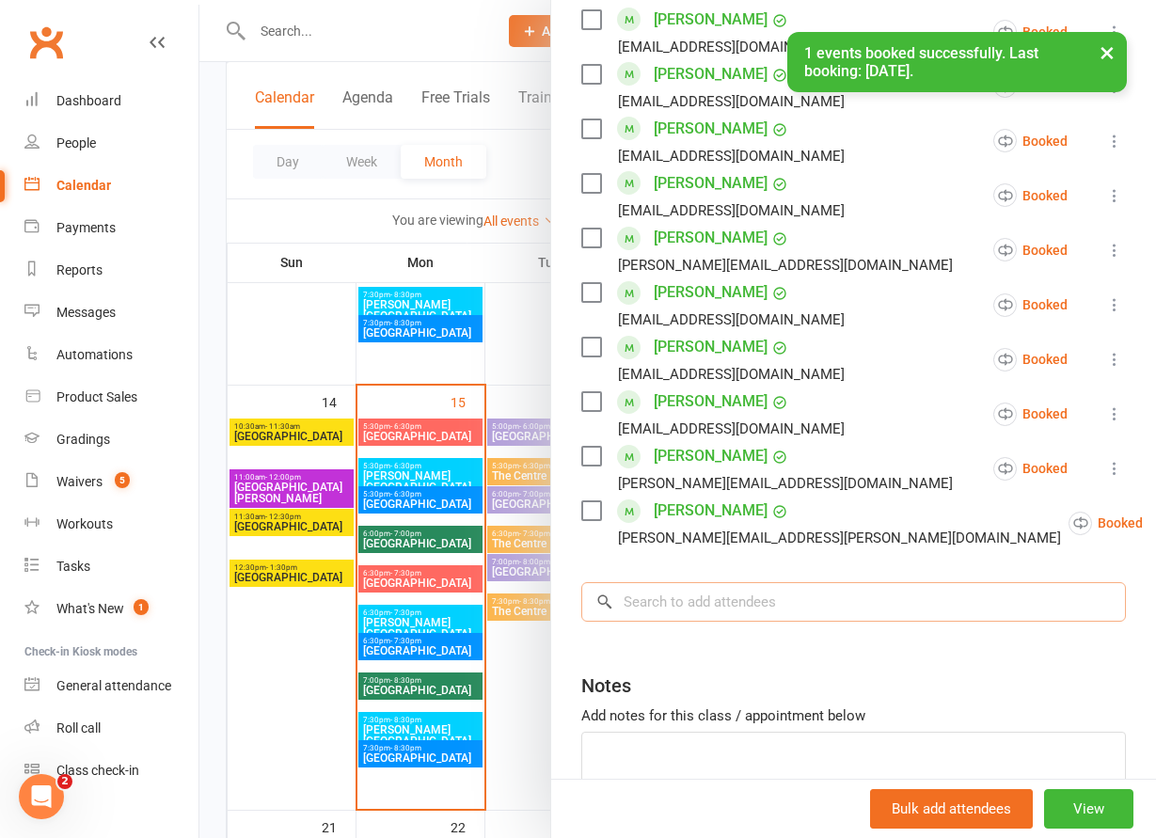
scroll to position [1985, 0]
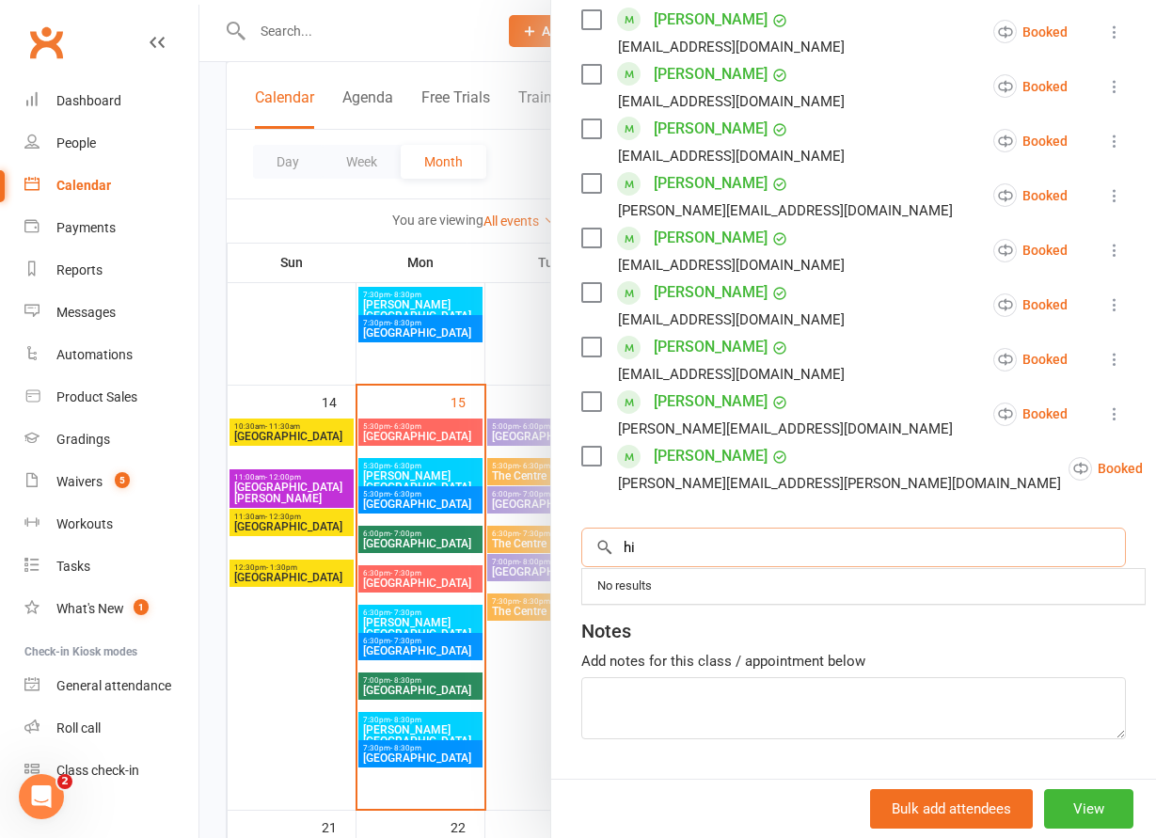
type input "h"
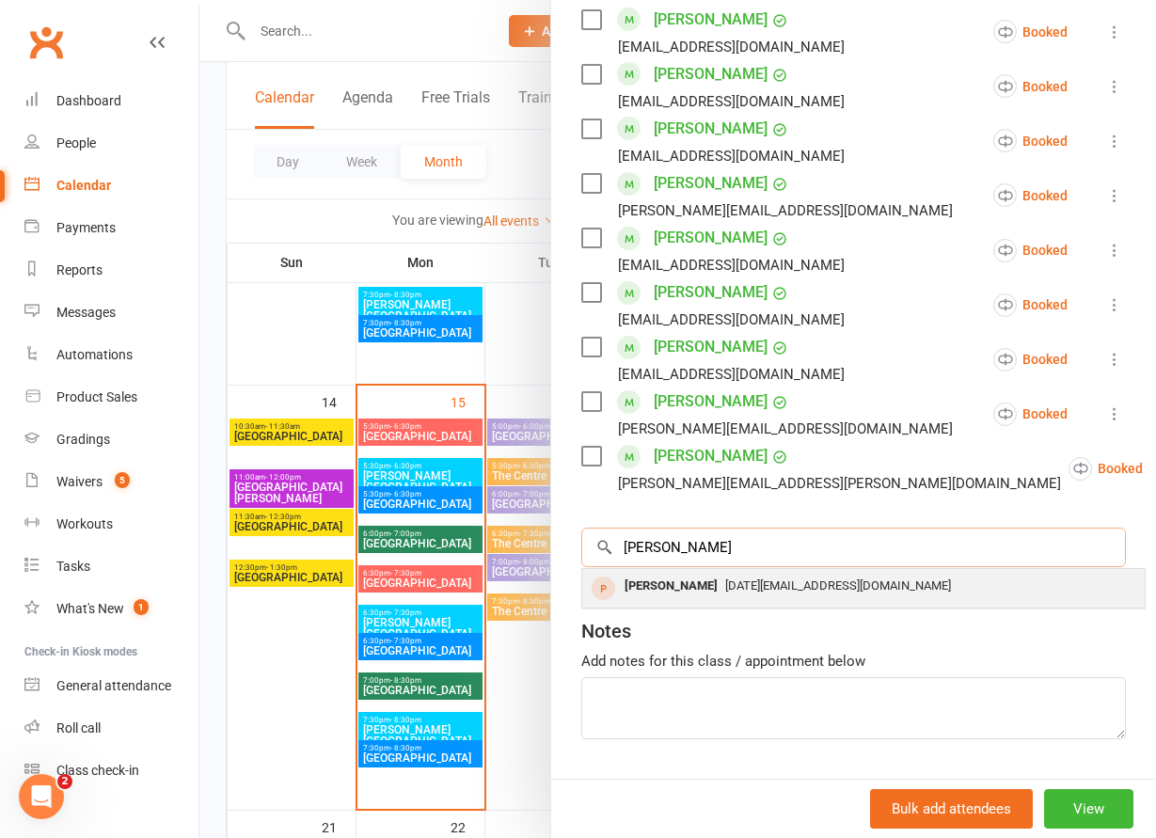
type input "leo"
click at [714, 516] on div "Leo Htike november2007@gmail.com" at bounding box center [863, 588] width 562 height 39
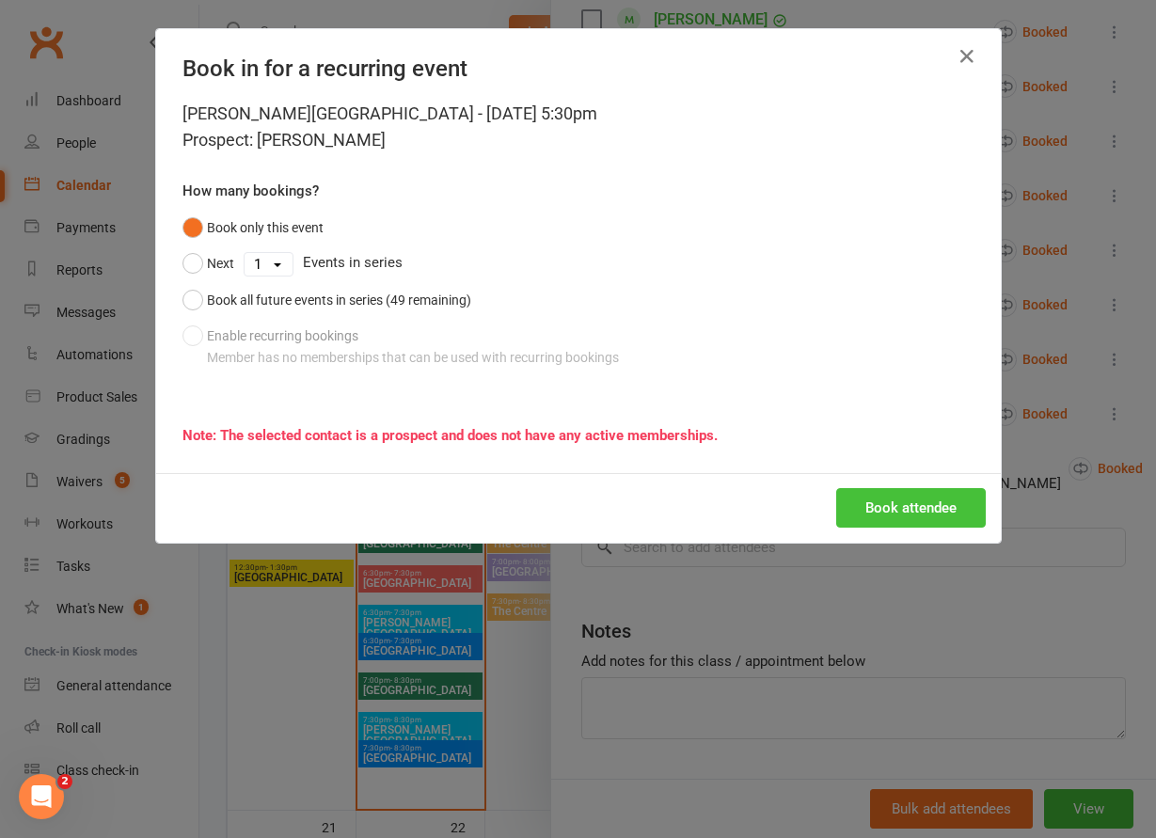
click at [786, 498] on button "Book attendee" at bounding box center [911, 508] width 150 height 40
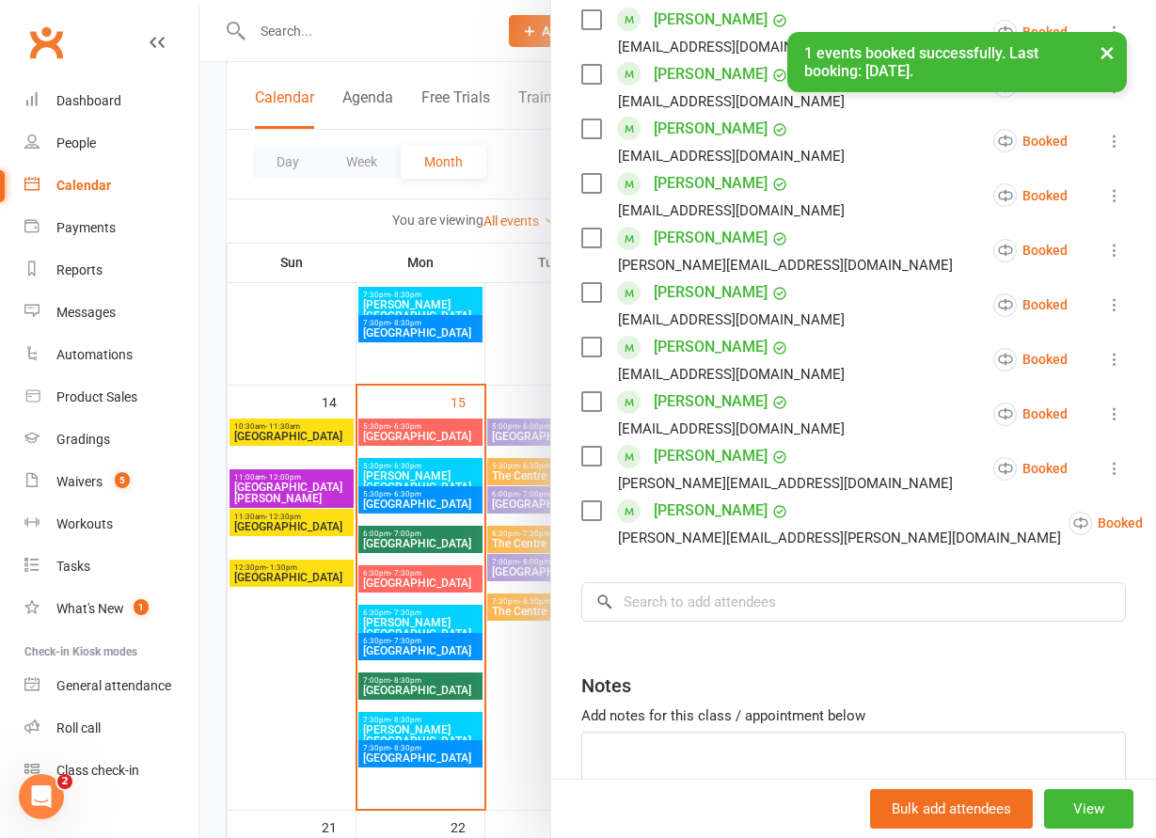
scroll to position [2039, 0]
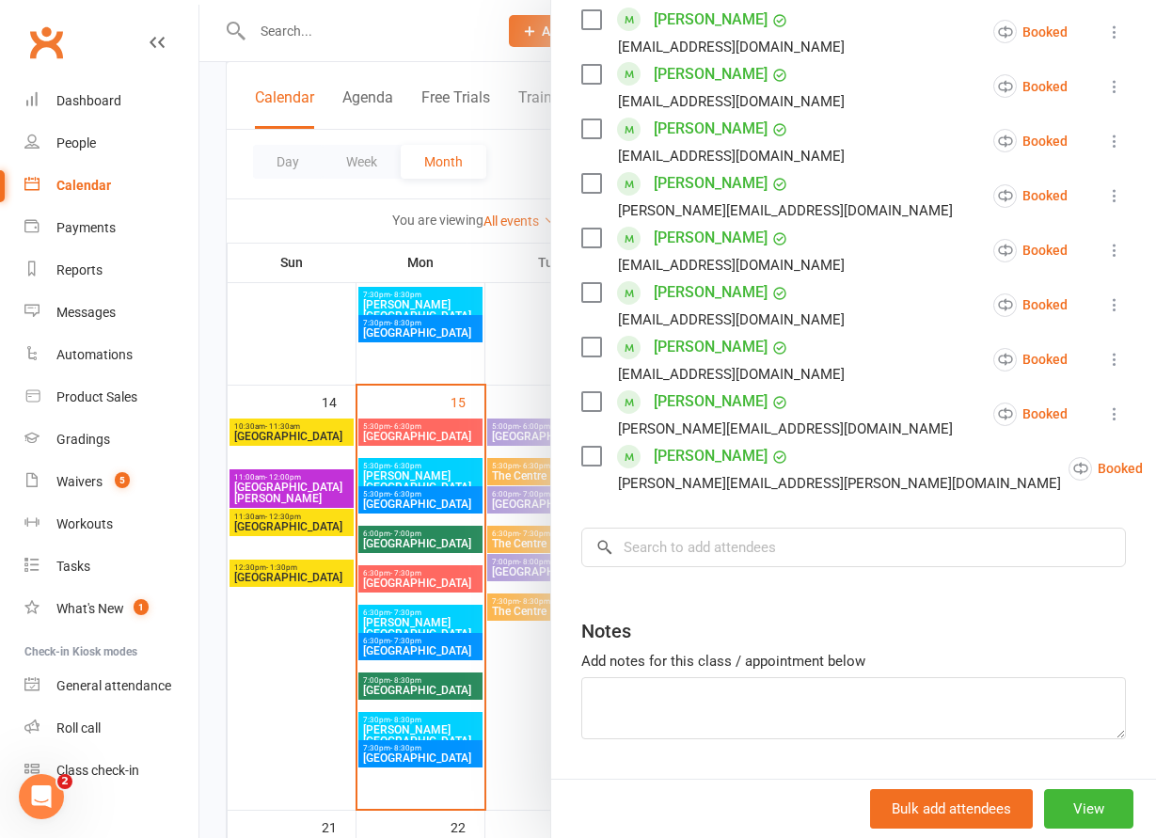
click at [284, 198] on div at bounding box center [677, 419] width 957 height 838
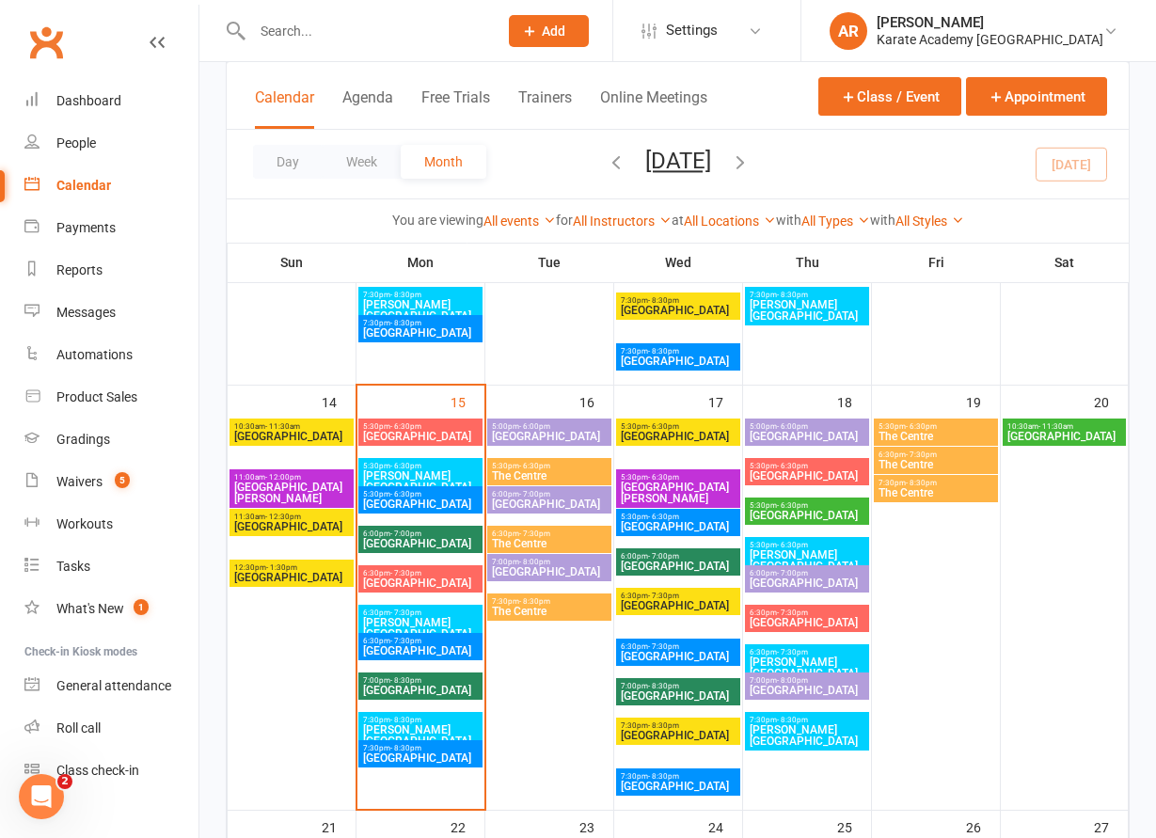
click at [565, 34] on span "Add" at bounding box center [554, 31] width 24 height 15
click at [786, 516] on span "[PERSON_NAME][GEOGRAPHIC_DATA]" at bounding box center [807, 560] width 117 height 23
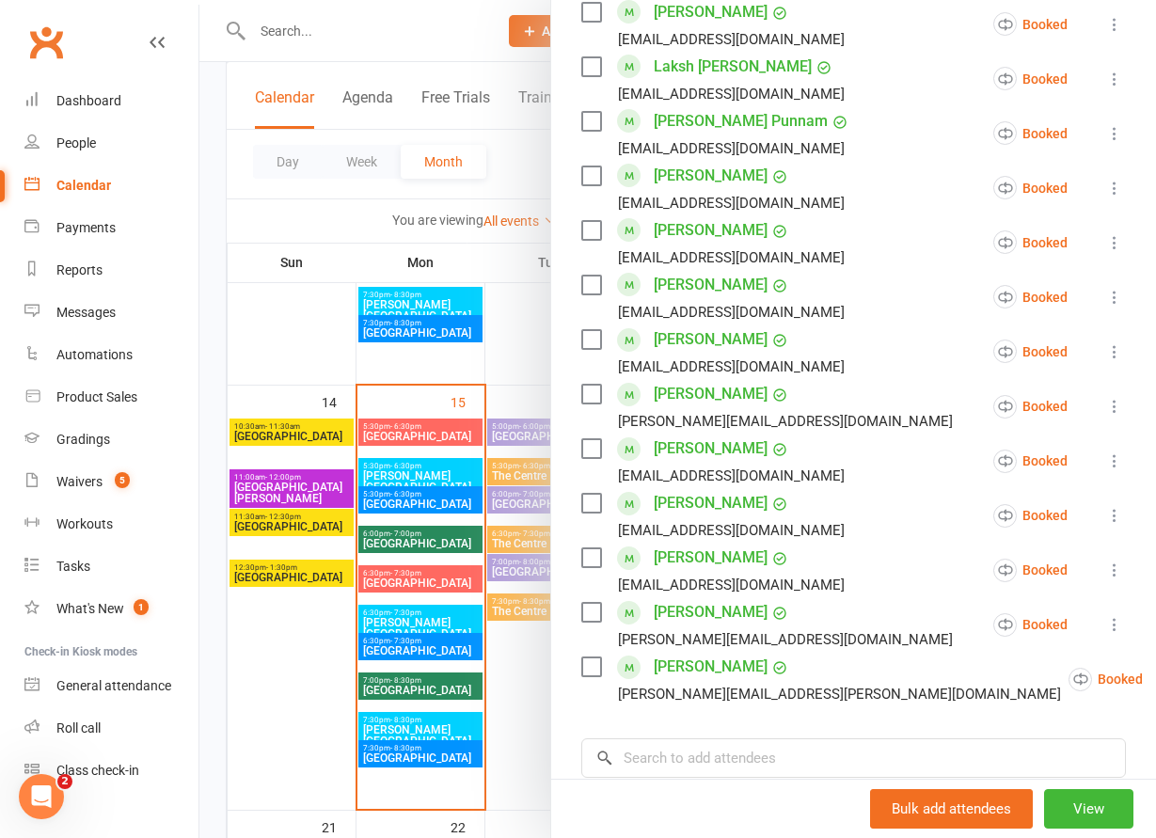
scroll to position [2096, 0]
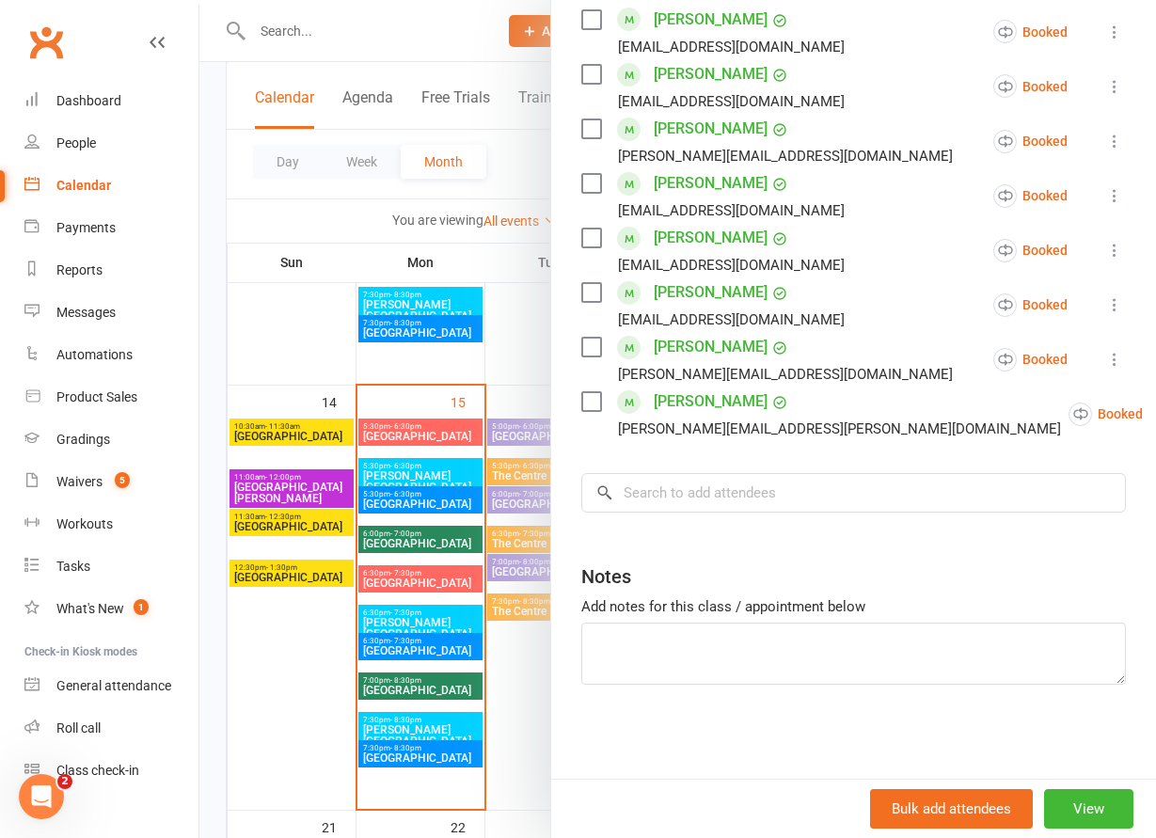
click at [688, 494] on input "search" at bounding box center [853, 493] width 545 height 40
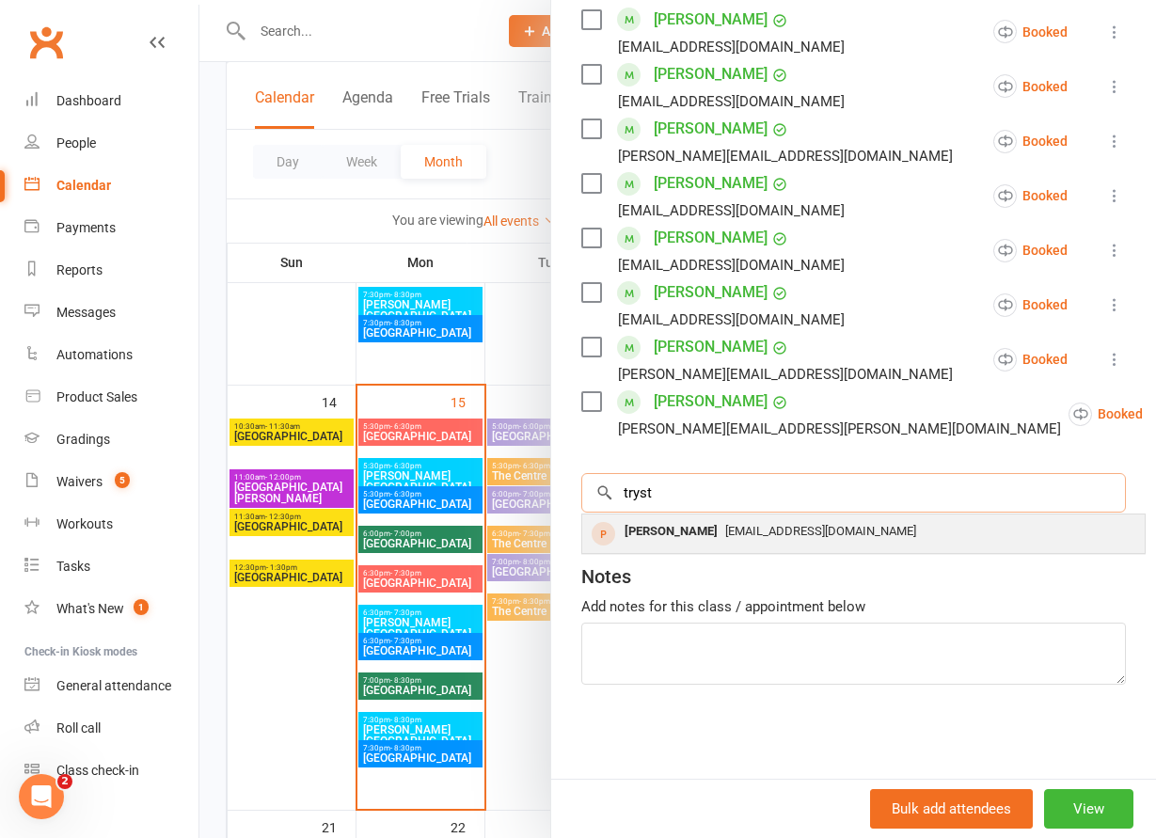
type input "tryst"
click at [717, 516] on div "[PERSON_NAME]" at bounding box center [671, 531] width 108 height 27
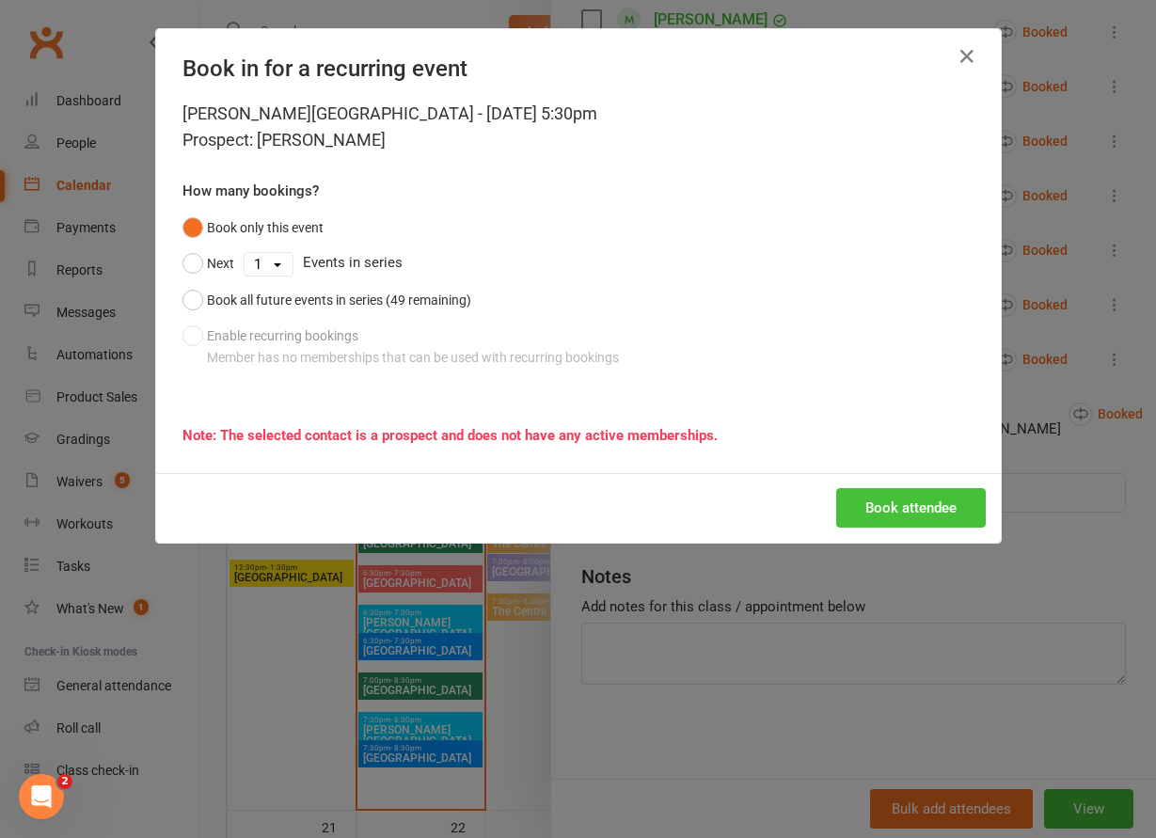
click at [786, 503] on button "Book attendee" at bounding box center [911, 508] width 150 height 40
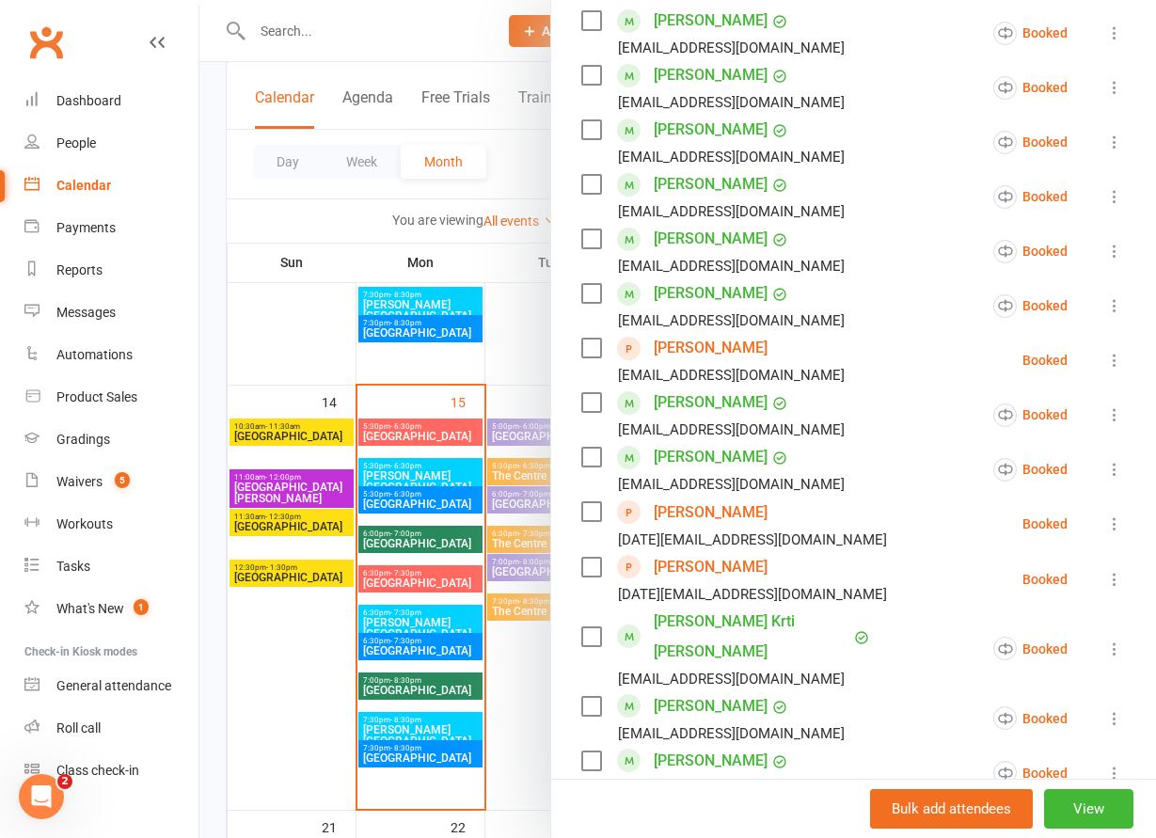
scroll to position [813, 0]
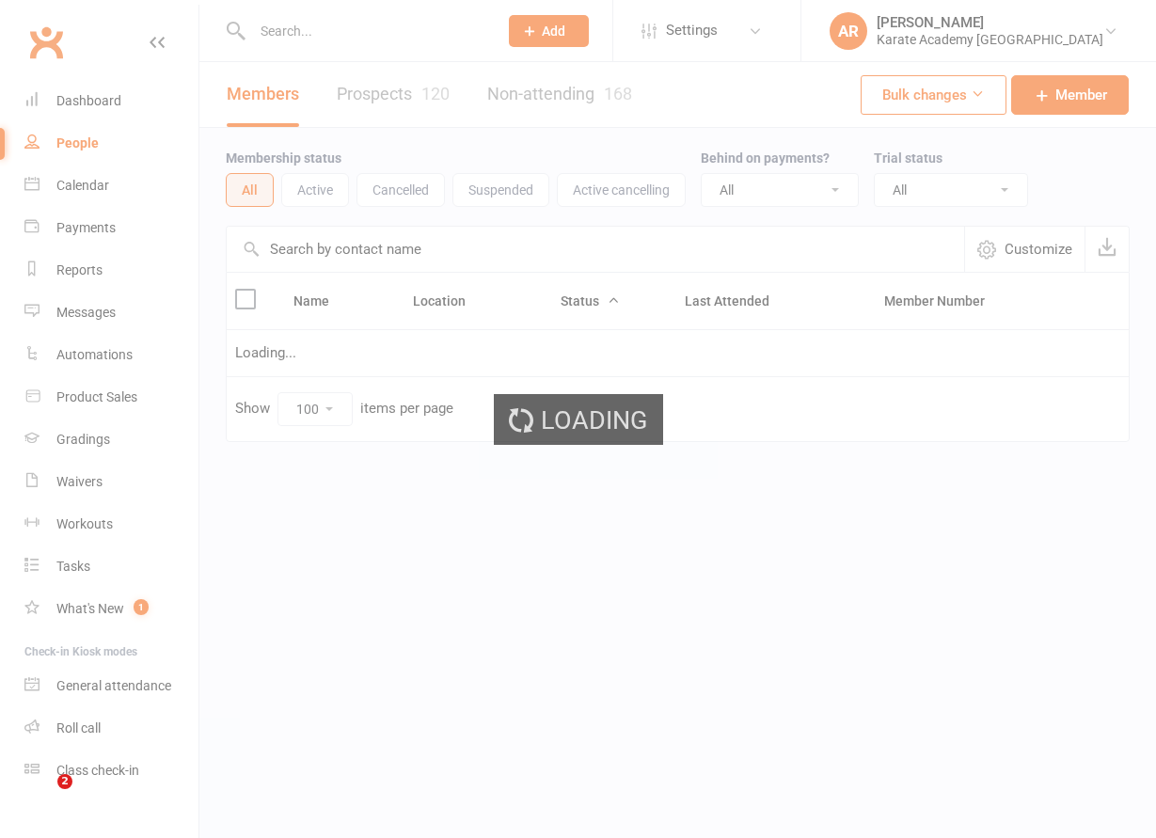
select select "100"
click at [276, 30] on input "text" at bounding box center [365, 31] width 238 height 26
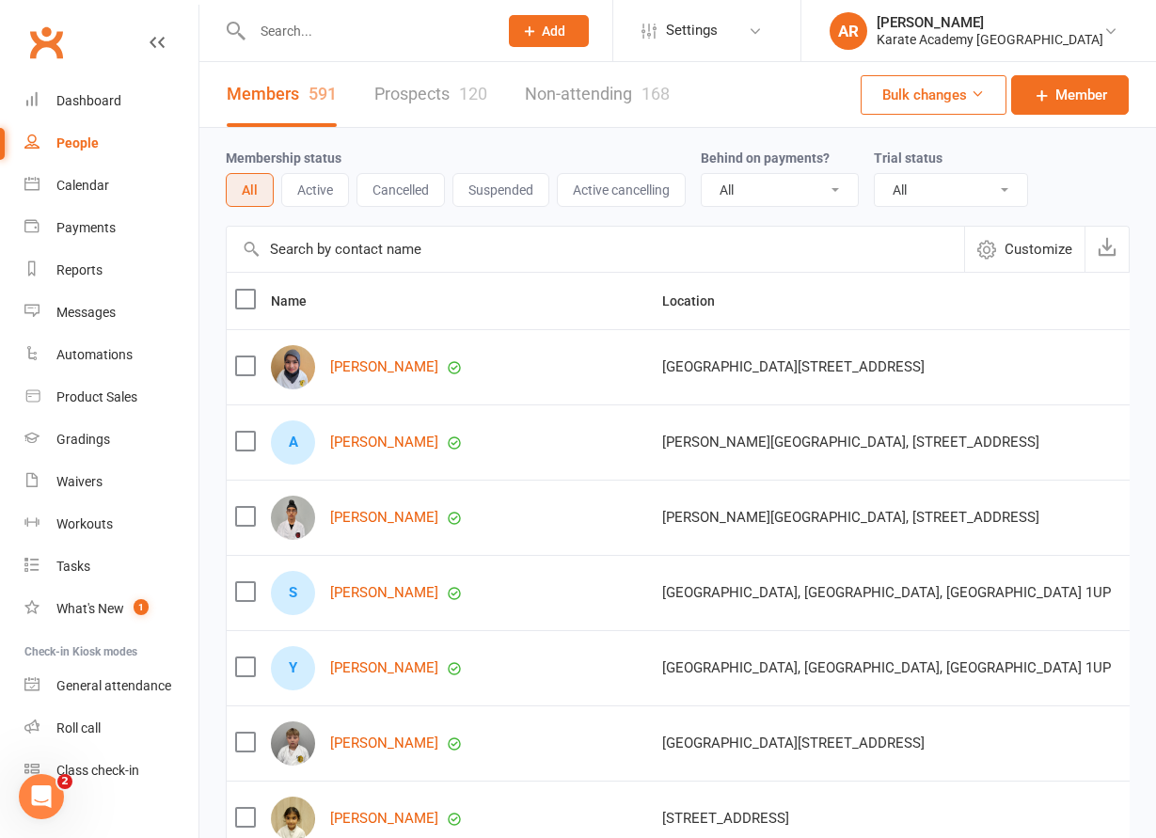
click at [276, 30] on input "text" at bounding box center [365, 31] width 238 height 26
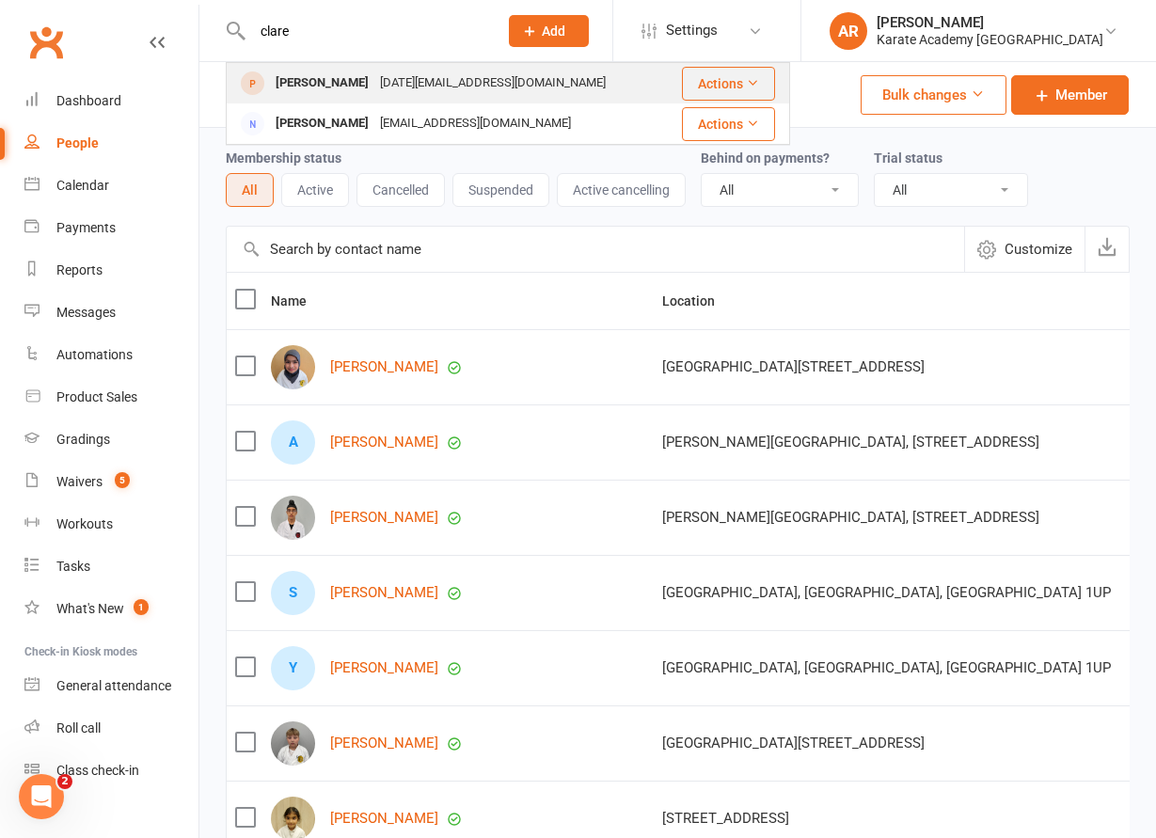
type input "clare"
click at [374, 85] on div "[DATE][EMAIL_ADDRESS][DOMAIN_NAME]" at bounding box center [492, 83] width 237 height 27
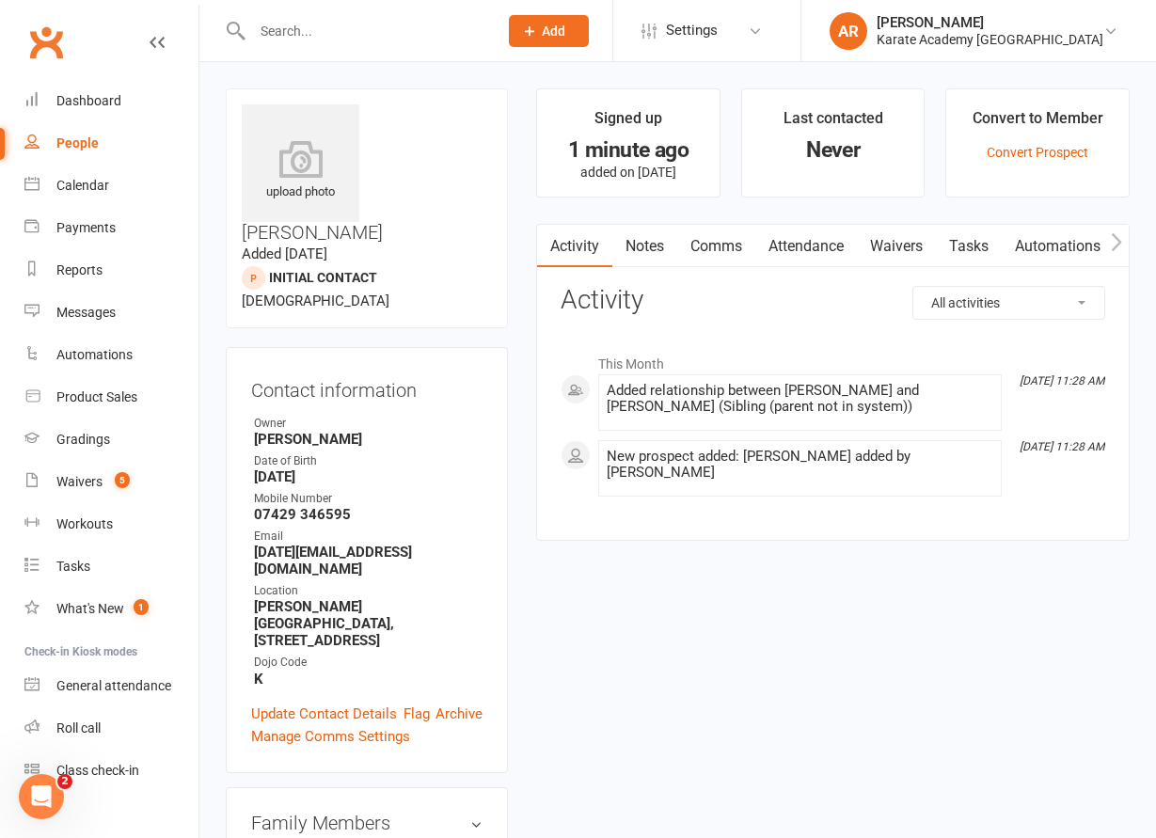
click at [1042, 245] on link "Automations" at bounding box center [1058, 246] width 112 height 43
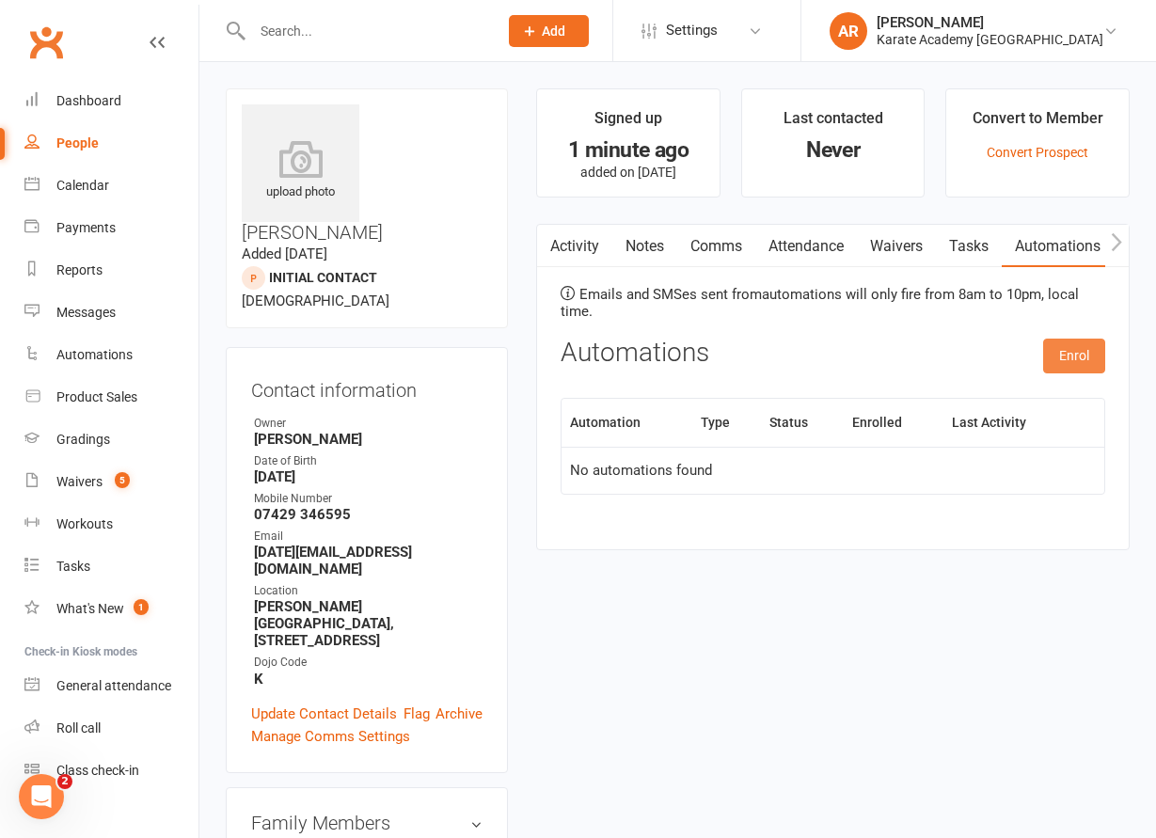
click at [1074, 357] on button "Enrol" at bounding box center [1074, 356] width 62 height 34
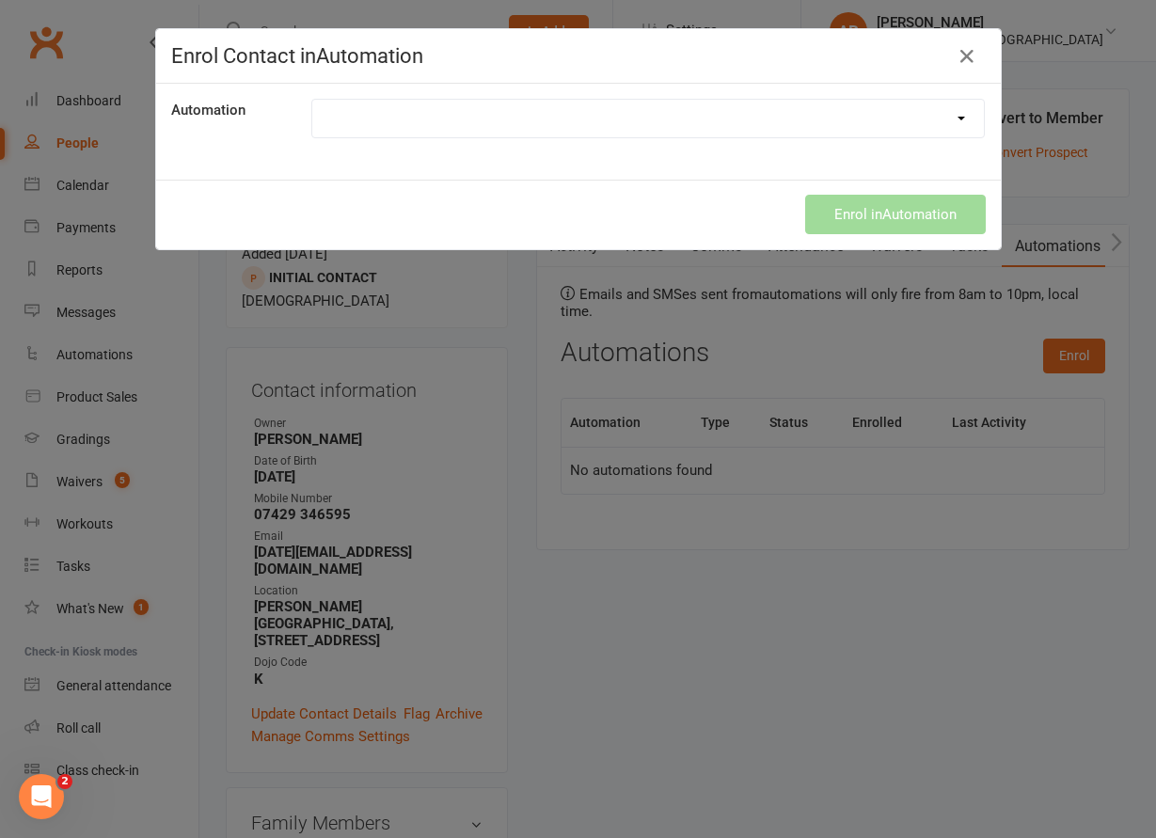
click at [312, 100] on select at bounding box center [648, 119] width 672 height 38
select select "1894"
click option "1. Free Trial Lesson Confirmation" at bounding box center [0, 0] width 0 height 0
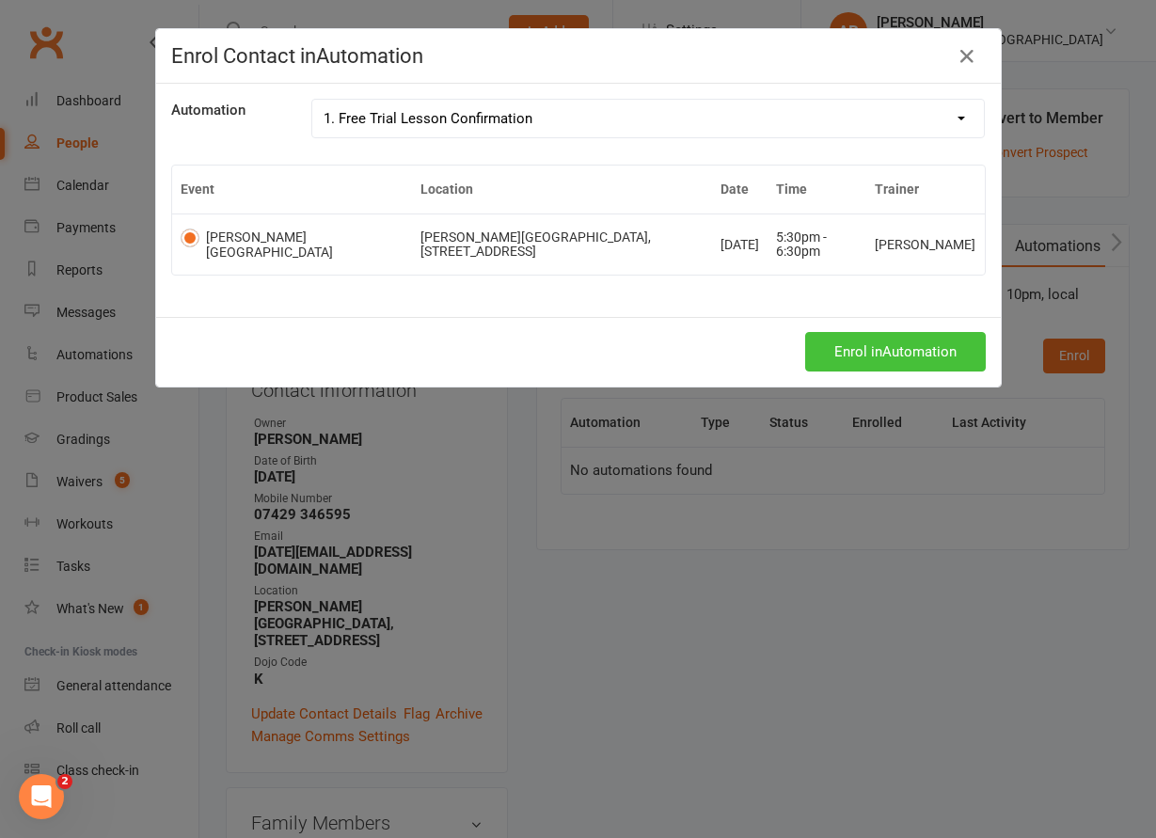
click at [887, 356] on button "Enrol in Automation" at bounding box center [895, 352] width 181 height 40
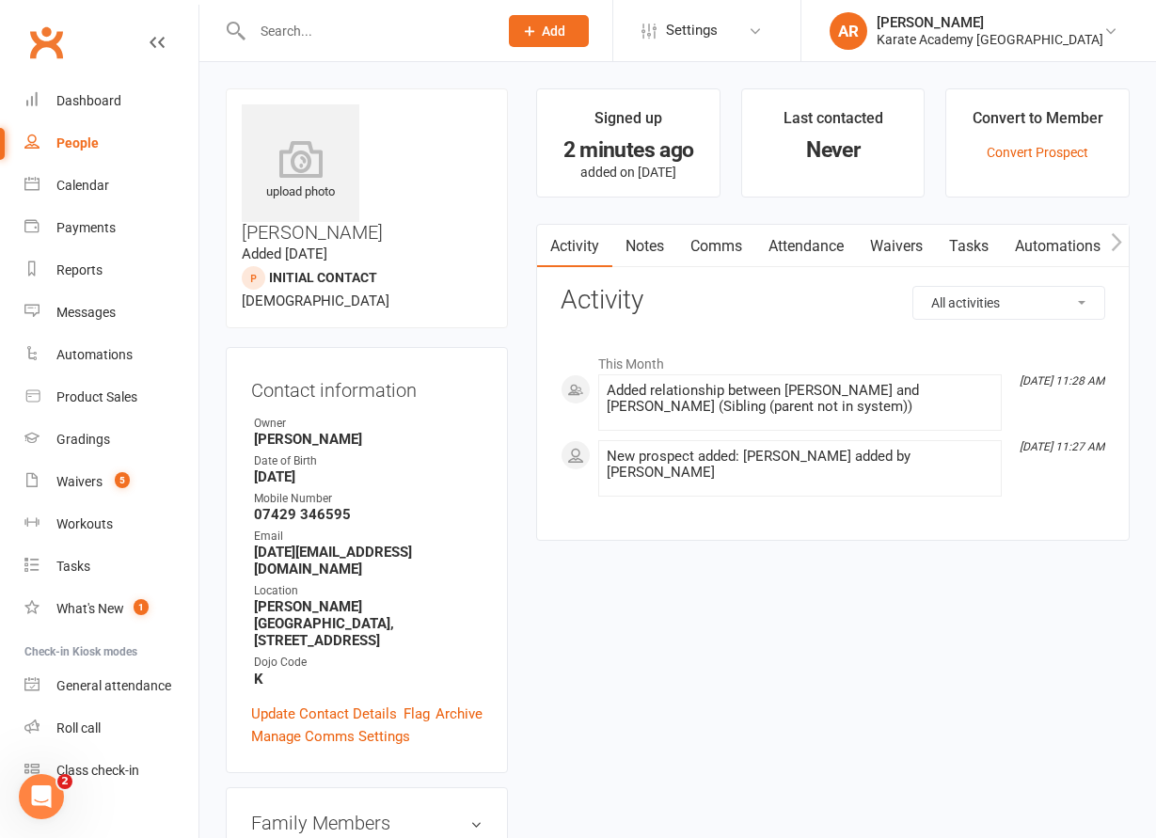
click at [1059, 248] on link "Automations" at bounding box center [1058, 246] width 112 height 43
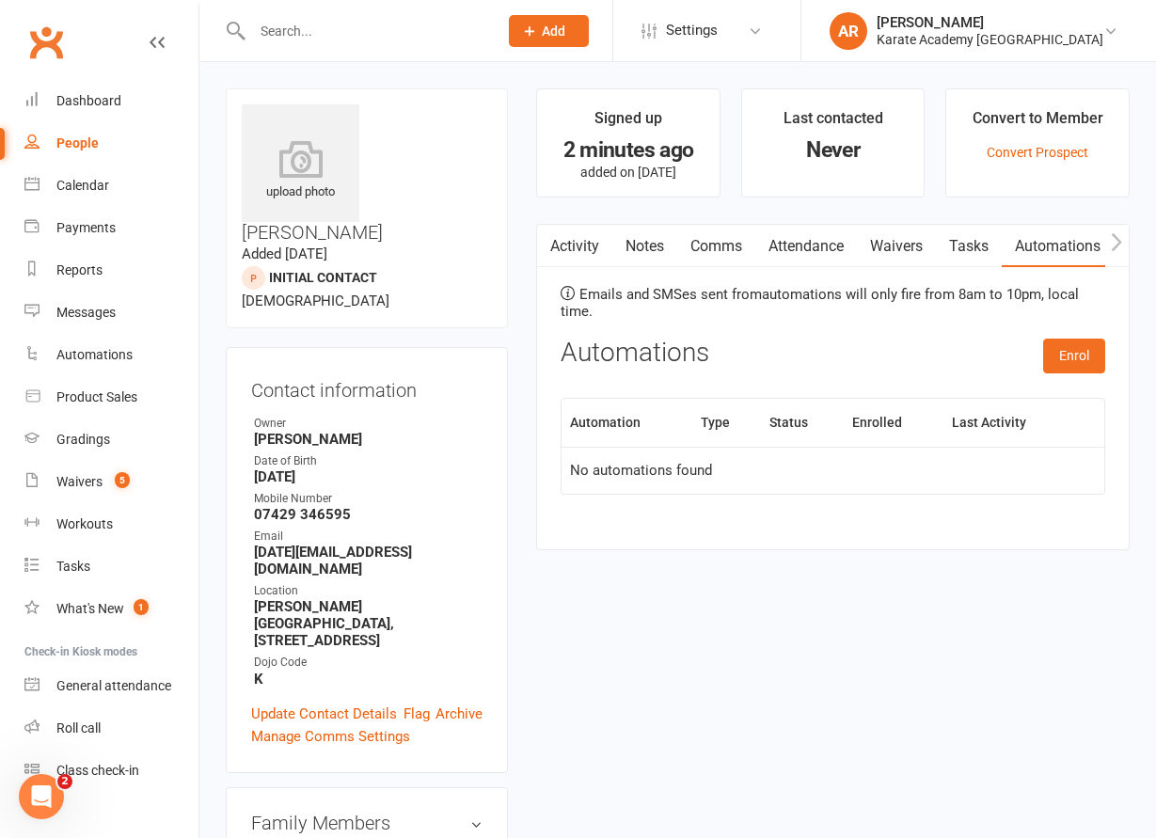
click at [1094, 374] on div "Enrol" at bounding box center [1074, 361] width 62 height 44
click at [1077, 357] on button "Enrol" at bounding box center [1074, 356] width 62 height 34
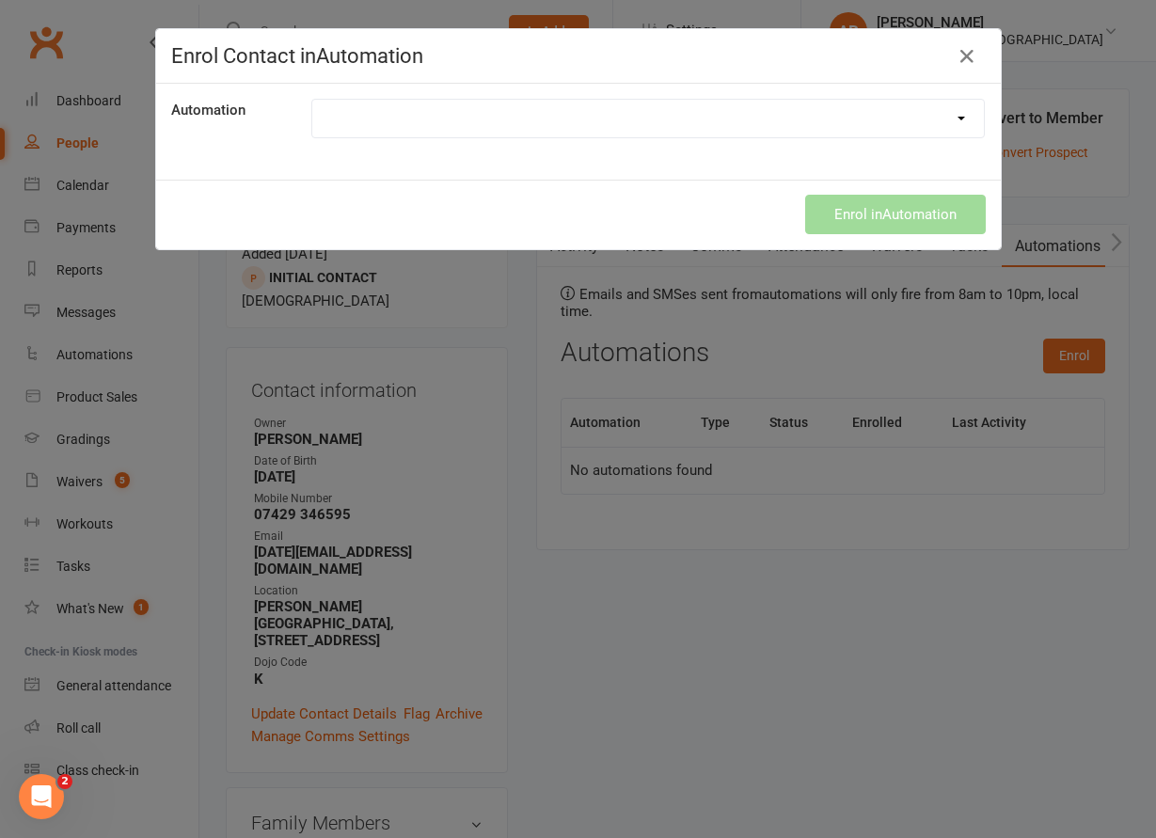
drag, startPoint x: 606, startPoint y: 96, endPoint x: 592, endPoint y: 124, distance: 31.5
click at [600, 106] on div "Automation 1. Free Trial Lesson Confirmation 2. Free Trial Lesson Reminder 1 Da…" at bounding box center [578, 132] width 845 height 96
click at [312, 100] on select "1. Free Trial Lesson Confirmation 2. Free Trial Lesson Reminder 1 Day Follow up…" at bounding box center [648, 119] width 672 height 38
select select "1894"
click option "1. Free Trial Lesson Confirmation" at bounding box center [0, 0] width 0 height 0
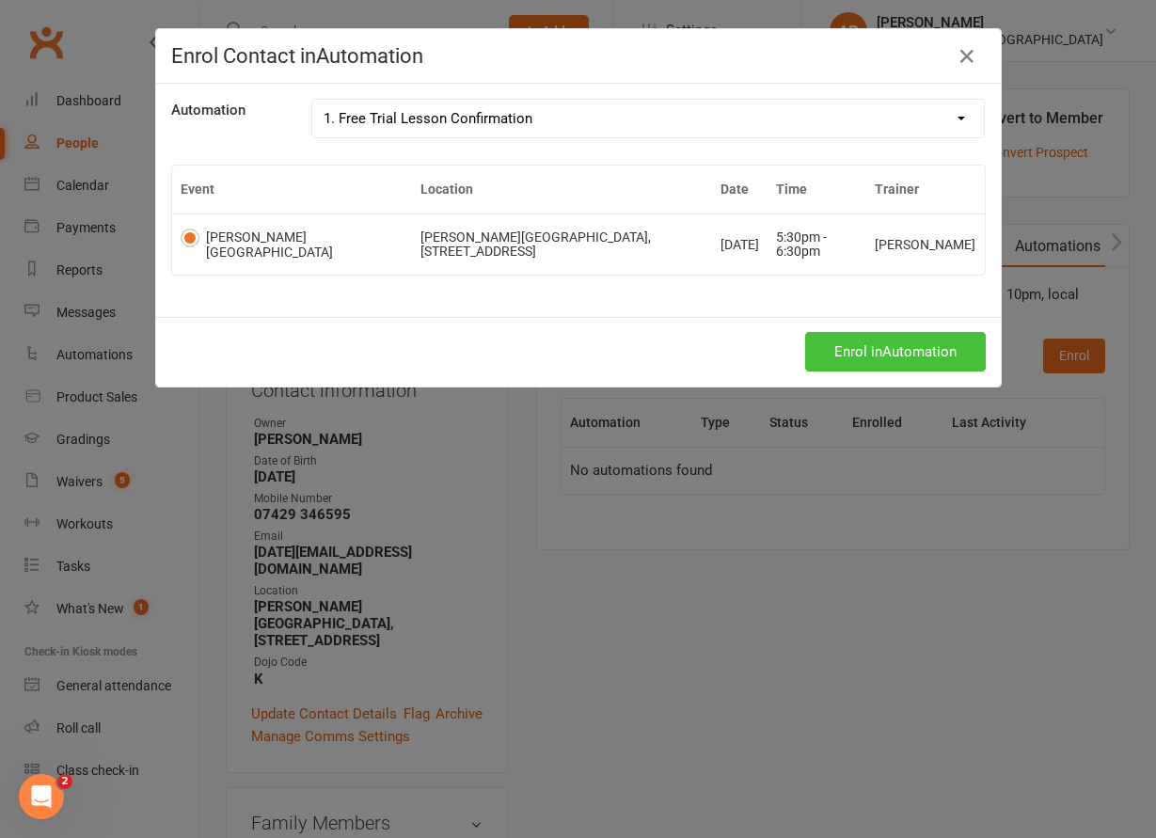
click at [941, 363] on button "Enrol in Automation" at bounding box center [895, 352] width 181 height 40
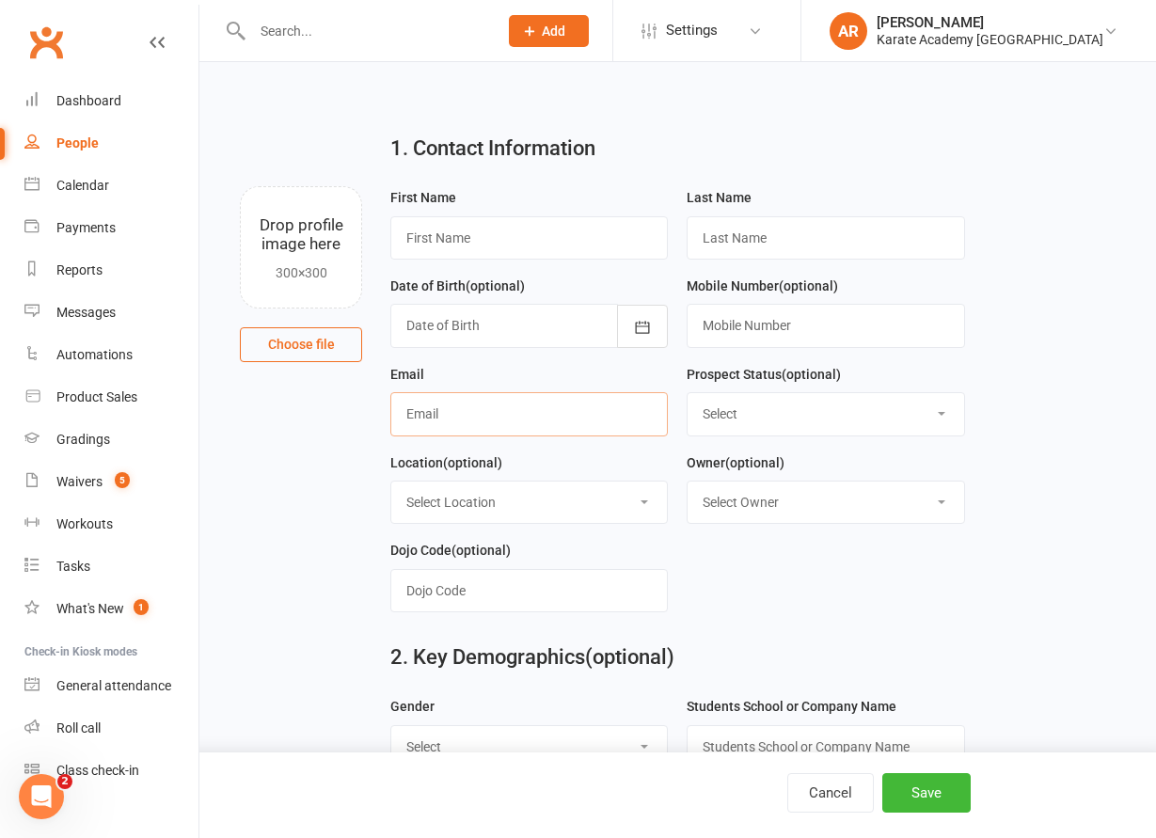
click at [561, 403] on input "text" at bounding box center [528, 413] width 277 height 43
paste input "[EMAIL_ADDRESS][DOMAIN_NAME]"
type input "[EMAIL_ADDRESS][DOMAIN_NAME]"
click at [530, 249] on input "text" at bounding box center [528, 237] width 277 height 43
paste input "[PERSON_NAME]"
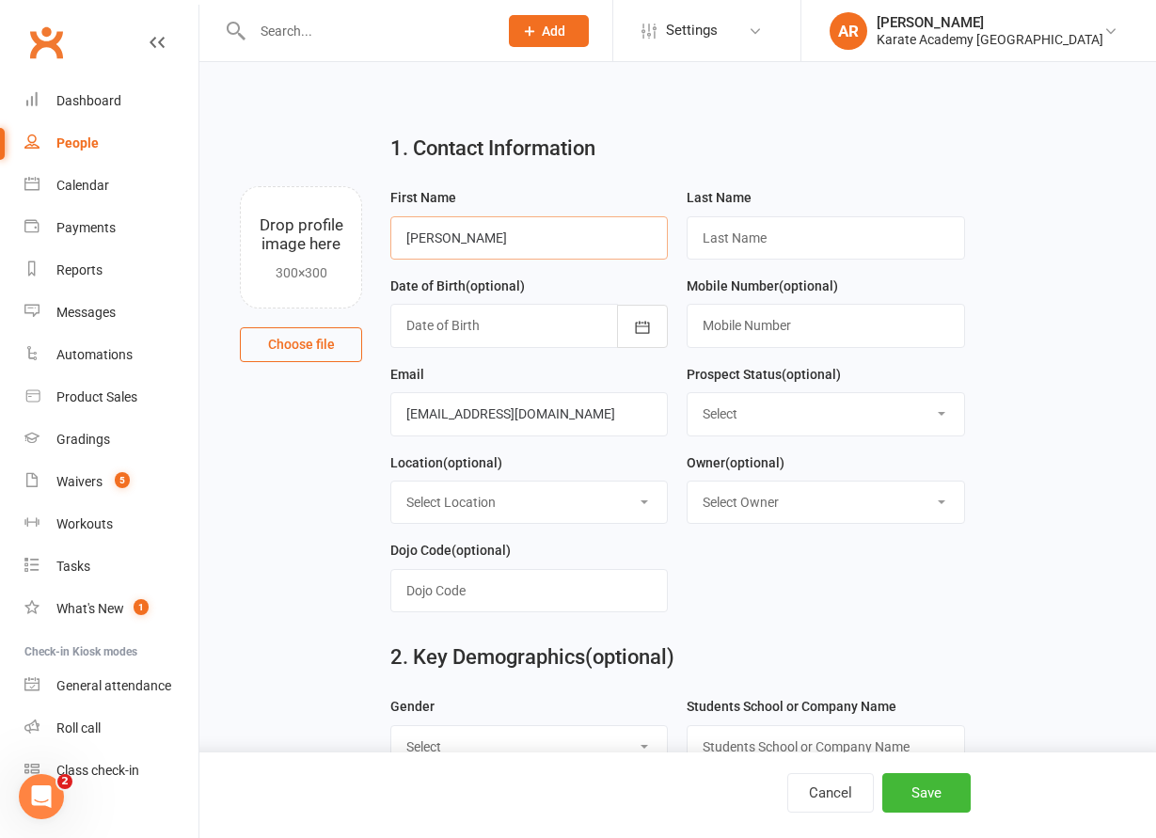
drag, startPoint x: 563, startPoint y: 240, endPoint x: 464, endPoint y: 243, distance: 99.7
click at [464, 243] on input "[PERSON_NAME]" at bounding box center [528, 237] width 277 height 43
type input "Tryston J"
paste input "[PERSON_NAME]"
type input "[PERSON_NAME]"
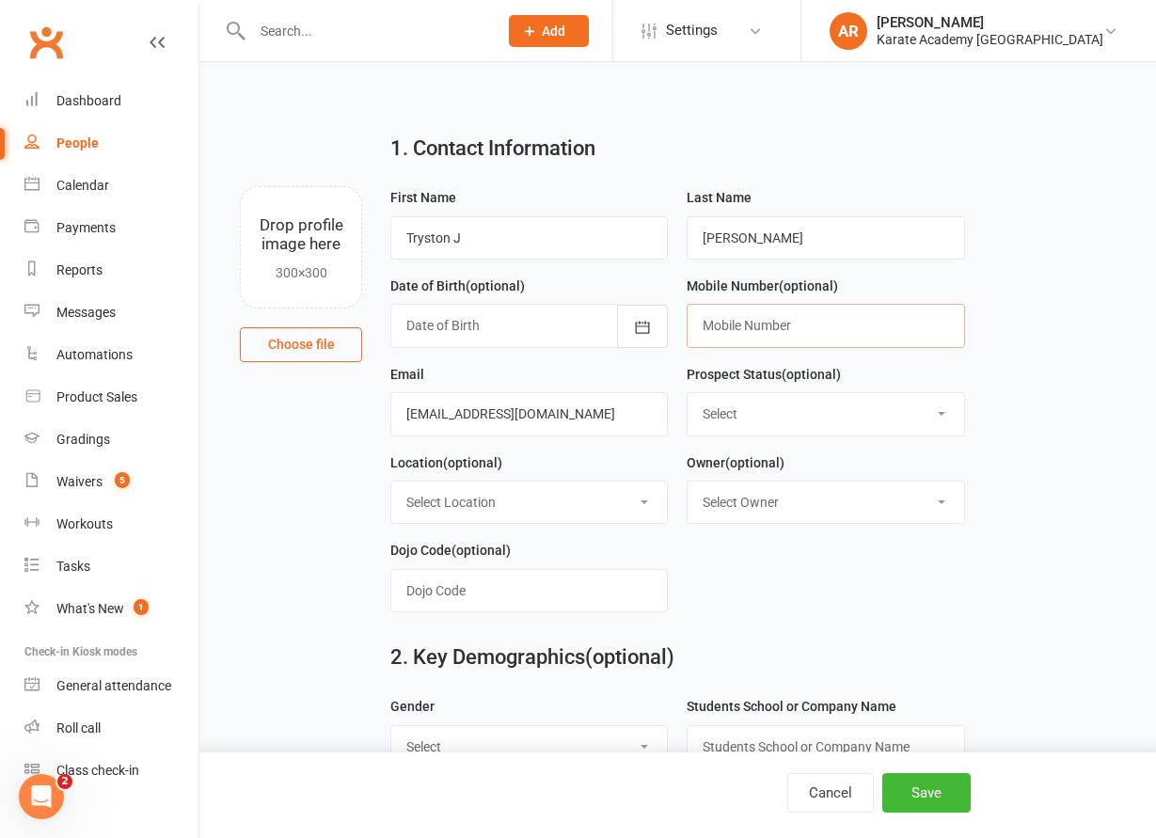
click at [847, 329] on input "text" at bounding box center [825, 325] width 277 height 43
paste input "07448471258"
type input "07448 471258"
click at [775, 250] on input "[PERSON_NAME]" at bounding box center [825, 237] width 277 height 43
paste input "[DATE]"
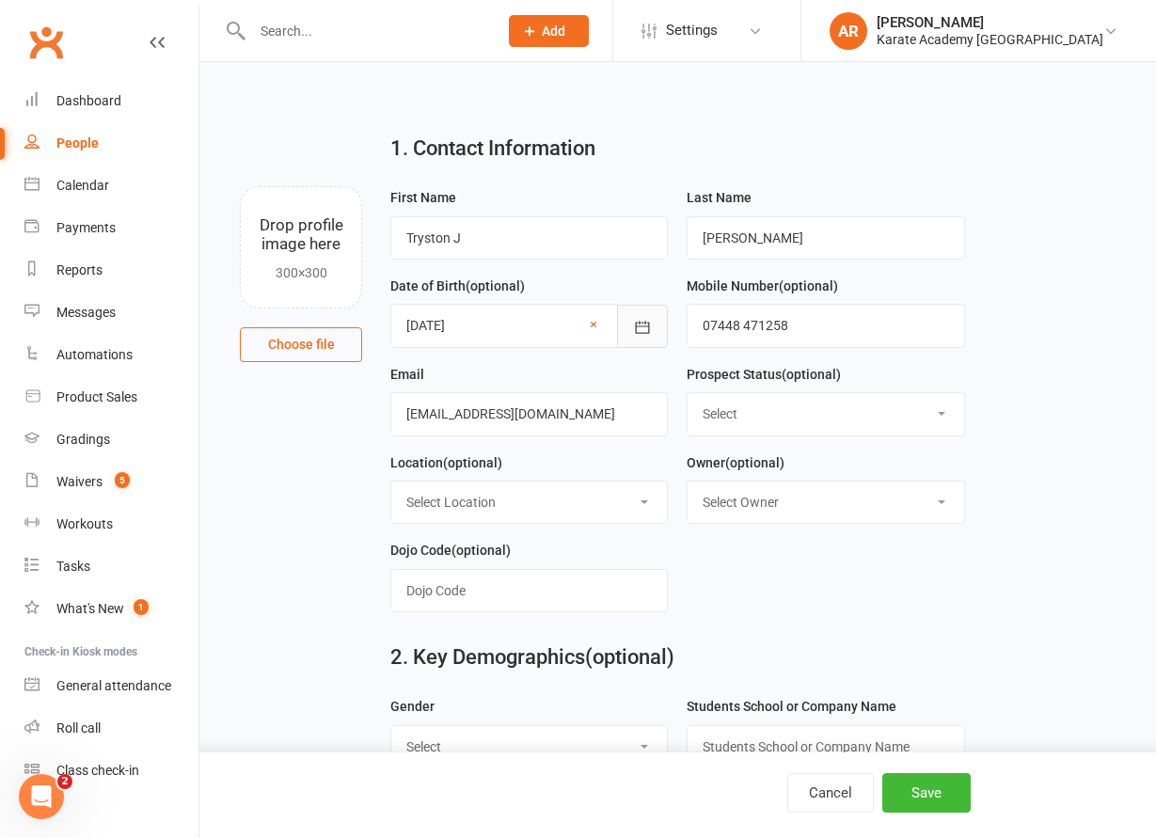
click at [630, 328] on button "button" at bounding box center [642, 326] width 51 height 43
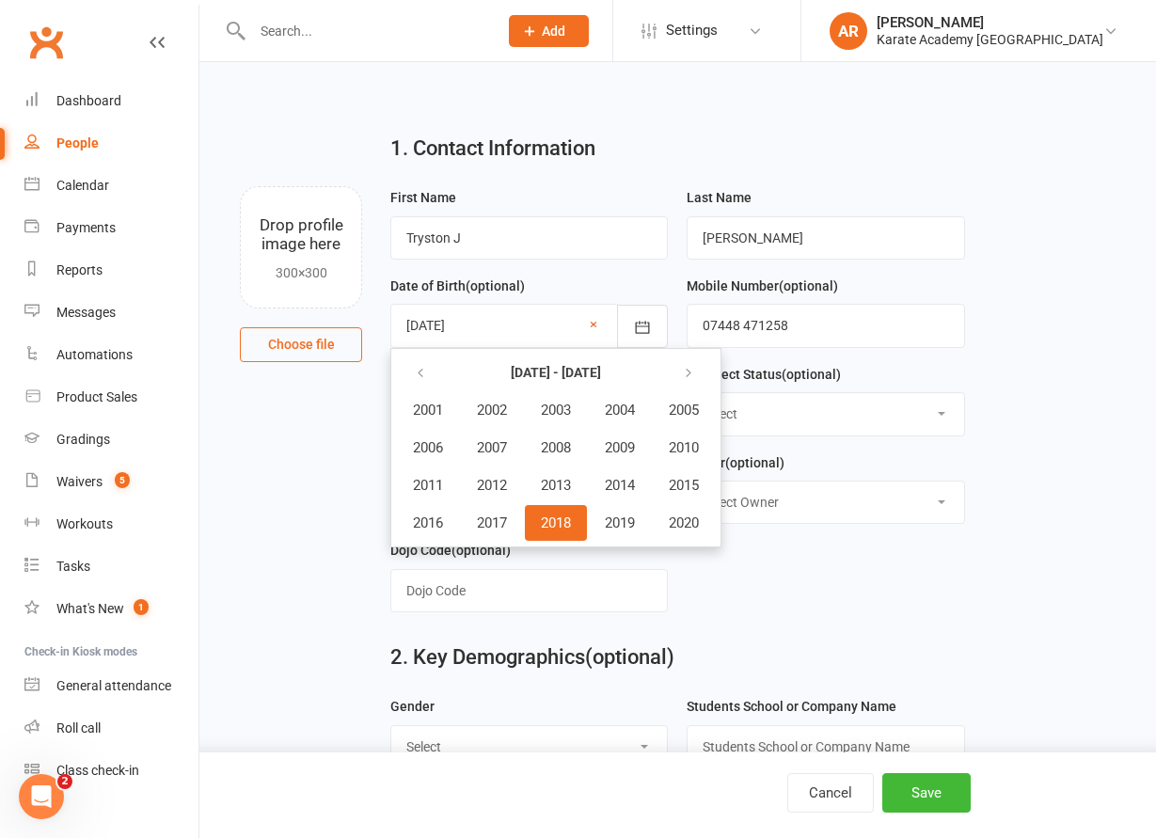
click at [559, 525] on span "2018" at bounding box center [556, 522] width 30 height 17
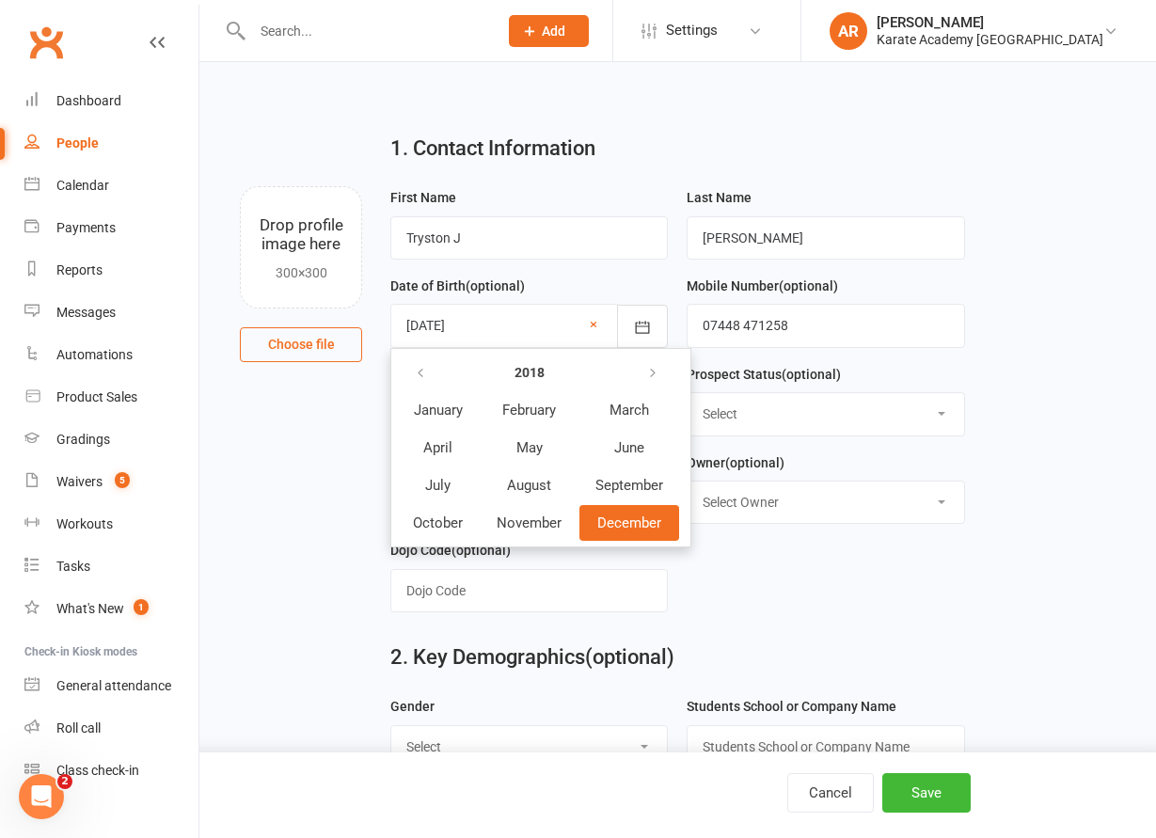
click at [649, 514] on button "December" at bounding box center [629, 523] width 100 height 36
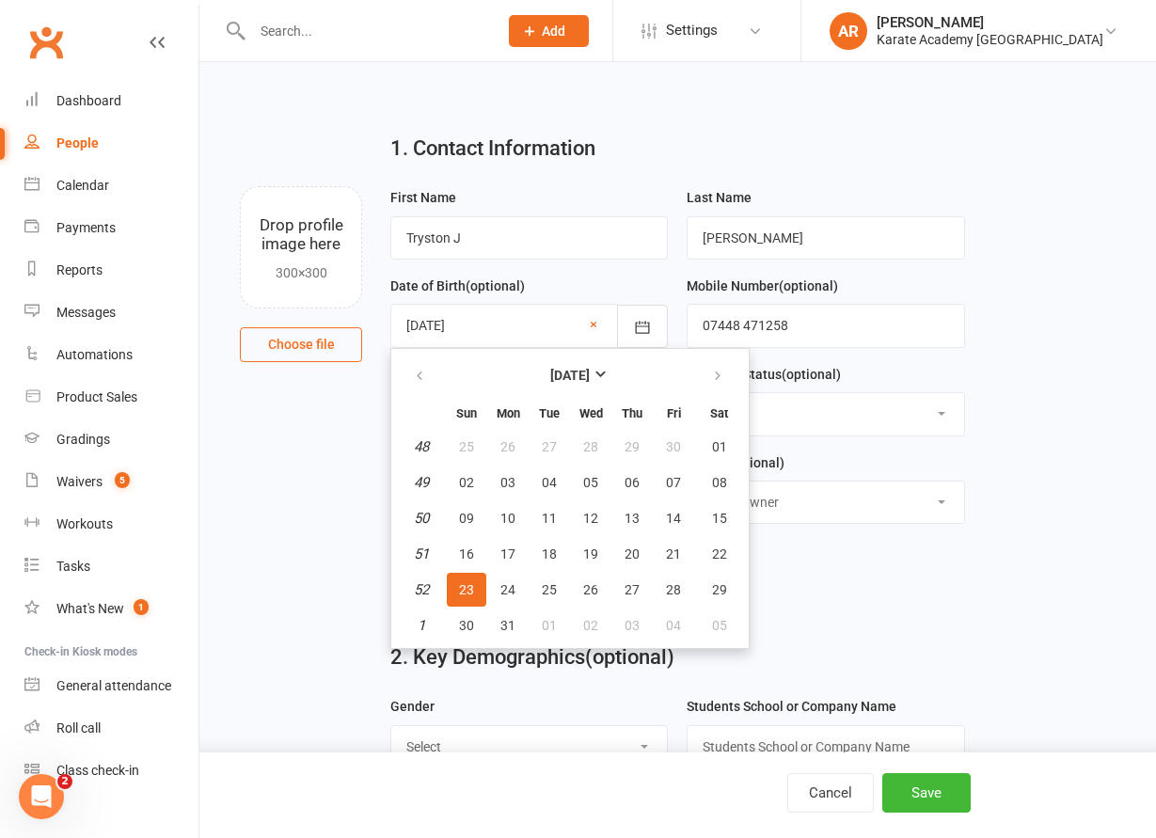
click at [478, 577] on button "23" at bounding box center [467, 590] width 40 height 34
type input "[DATE]"
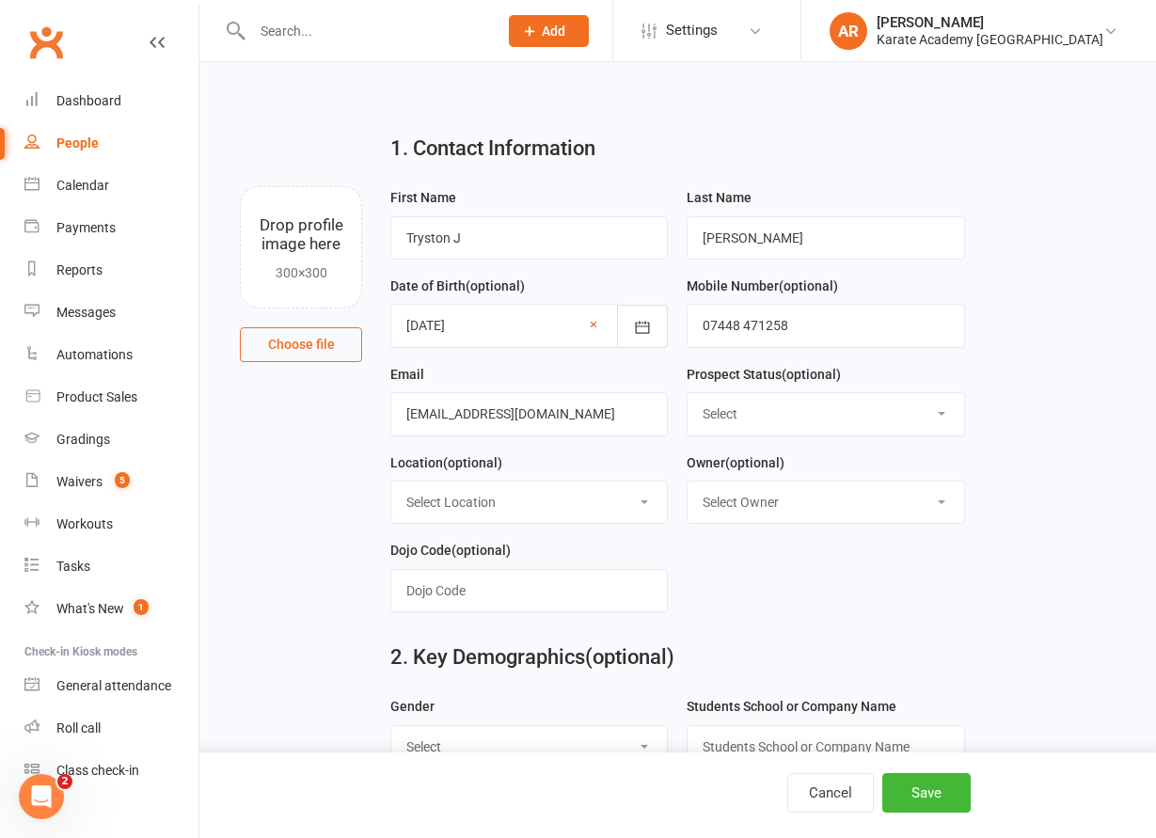
click at [688, 393] on select "Select Initial Contact Not Ready Not interested" at bounding box center [826, 413] width 276 height 41
select select "Initial Contact"
click option "Initial Contact" at bounding box center [0, 0] width 0 height 0
select select "0"
click option "[PERSON_NAME]" at bounding box center [0, 0] width 0 height 0
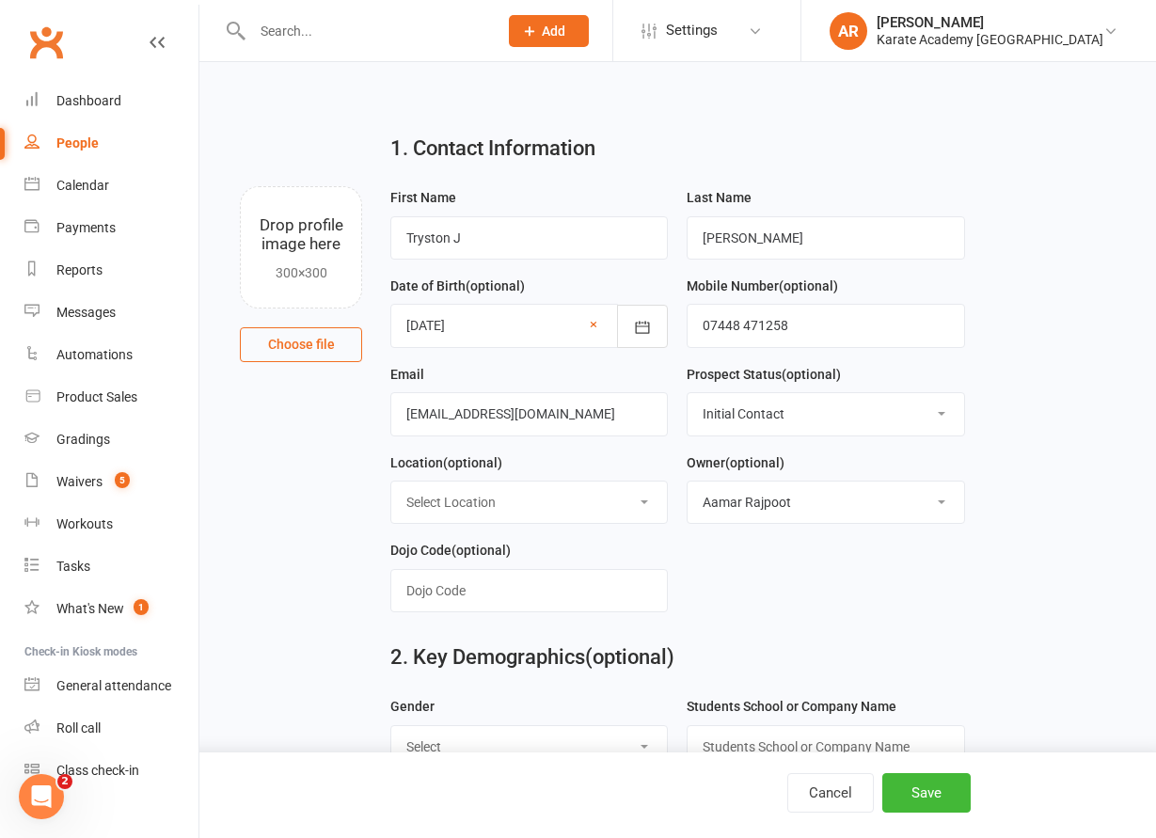
click at [391, 482] on select "Select Location [GEOGRAPHIC_DATA], [GEOGRAPHIC_DATA] [GEOGRAPHIC_DATA][PERSON_N…" at bounding box center [529, 502] width 276 height 41
select select "5"
click option "[PERSON_NAME][GEOGRAPHIC_DATA], [STREET_ADDRESS]" at bounding box center [0, 0] width 0 height 0
click at [447, 651] on h2 "2. Key Demographics (optional)" at bounding box center [677, 657] width 575 height 23
click at [447, 604] on input "text" at bounding box center [528, 590] width 277 height 43
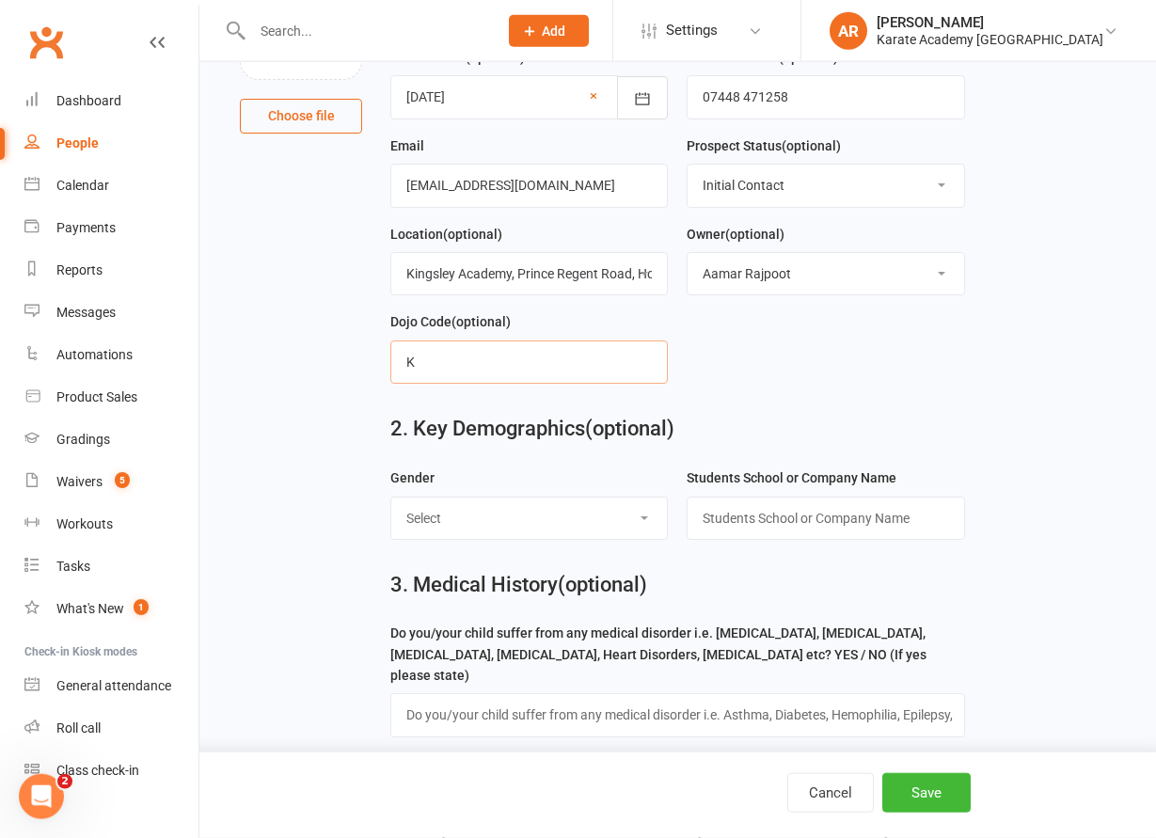
scroll to position [288, 0]
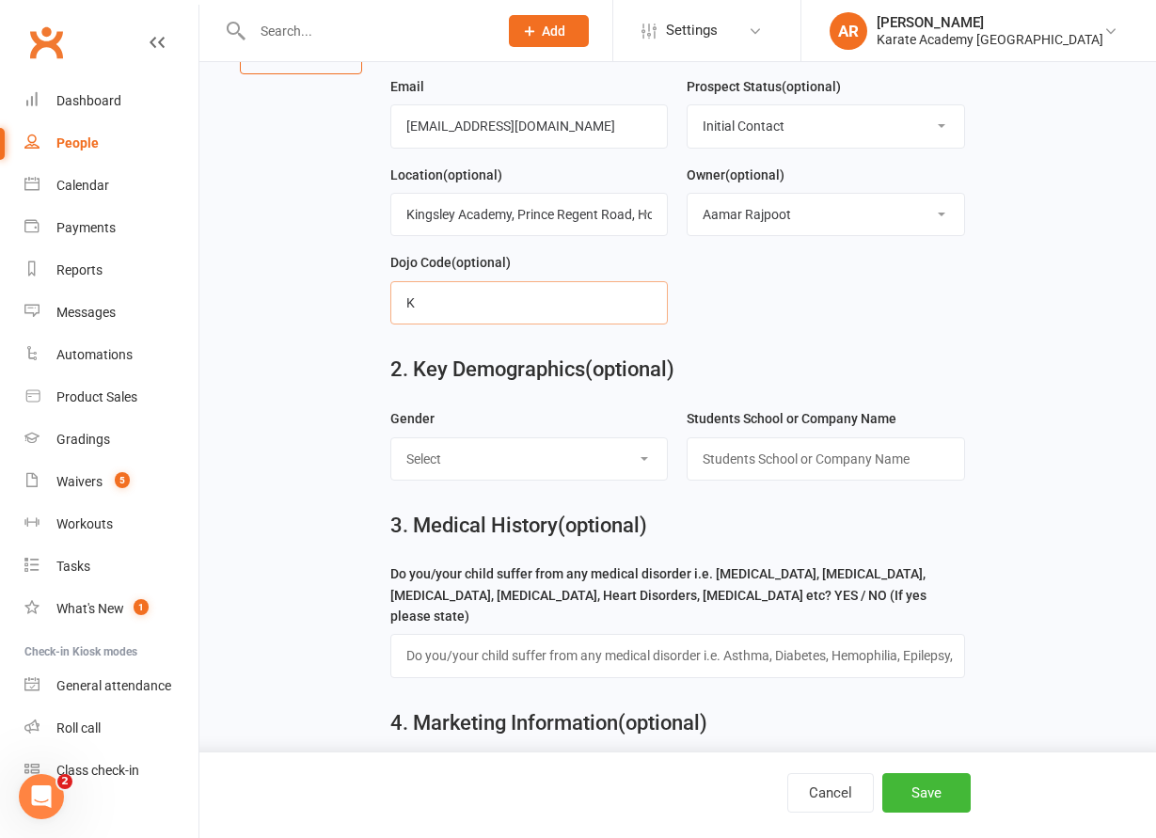
type input "K"
click at [391, 438] on select "Select [DEMOGRAPHIC_DATA] [DEMOGRAPHIC_DATA]" at bounding box center [529, 458] width 276 height 41
select select "[DEMOGRAPHIC_DATA]"
click option "[DEMOGRAPHIC_DATA]" at bounding box center [0, 0] width 0 height 0
click at [783, 474] on input "text" at bounding box center [825, 458] width 277 height 43
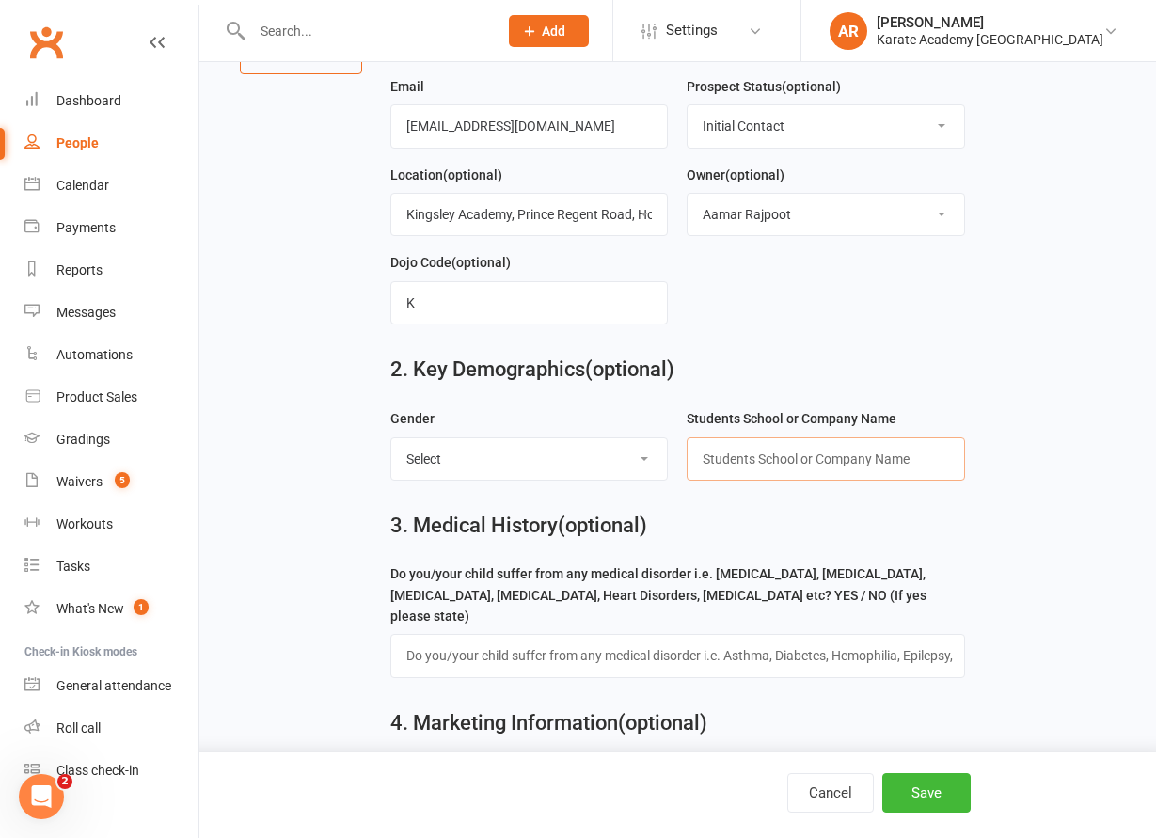
paste input "[GEOGRAPHIC_DATA]"
type input "[GEOGRAPHIC_DATA]"
click at [534, 634] on input "text" at bounding box center [677, 655] width 575 height 43
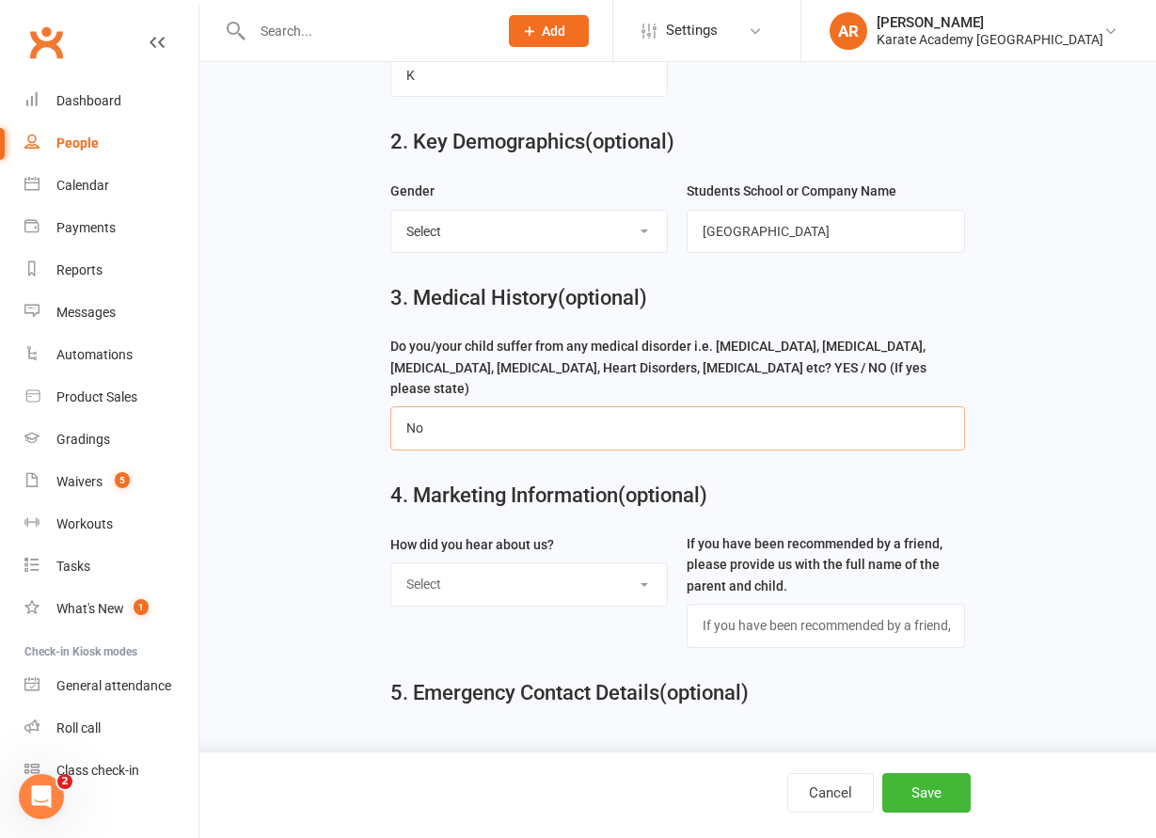
scroll to position [522, 0]
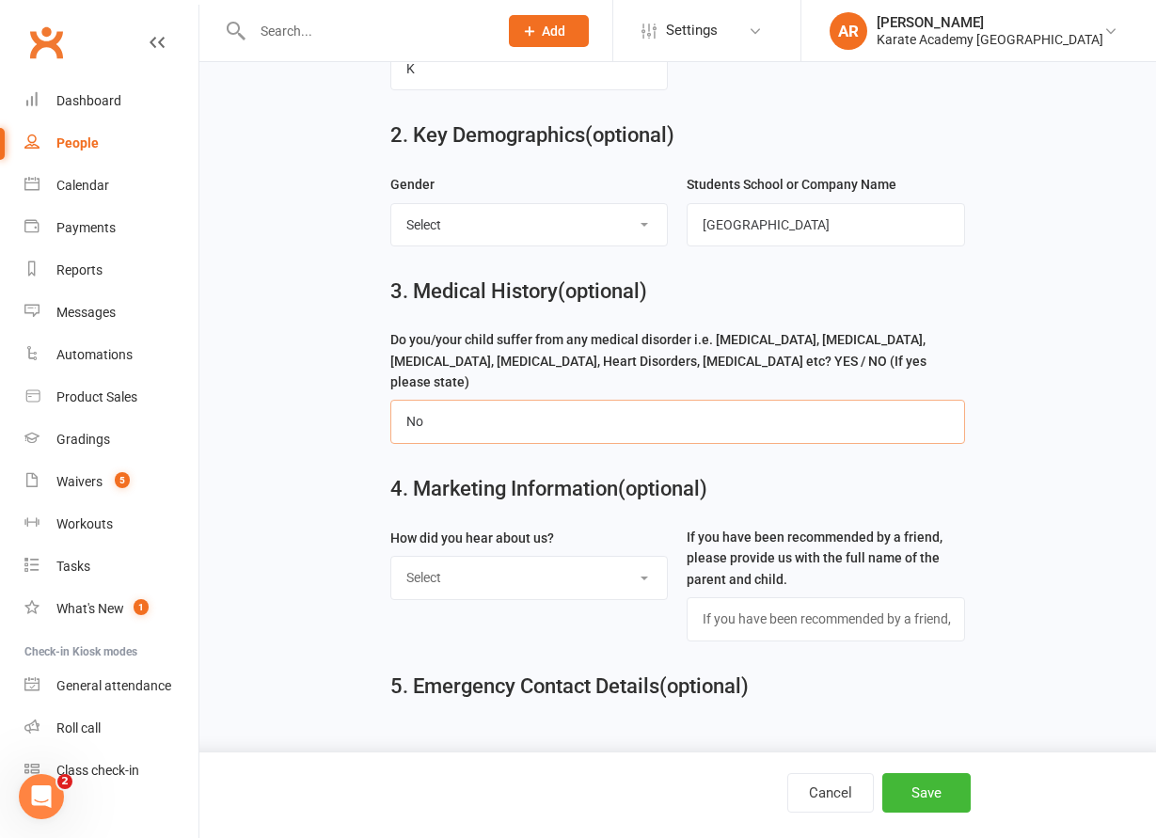
type input "No"
drag, startPoint x: 566, startPoint y: 537, endPoint x: 560, endPoint y: 550, distance: 14.7
click at [561, 546] on div "How did you hear about us? Select Online Search (Google) Social Media Walk In L…" at bounding box center [528, 563] width 277 height 73
click at [391, 557] on select "Select Online Search (Google) Social Media Walk In Leaflet Banner Poster Friend…" at bounding box center [529, 577] width 276 height 41
select select "Online Search (Google)"
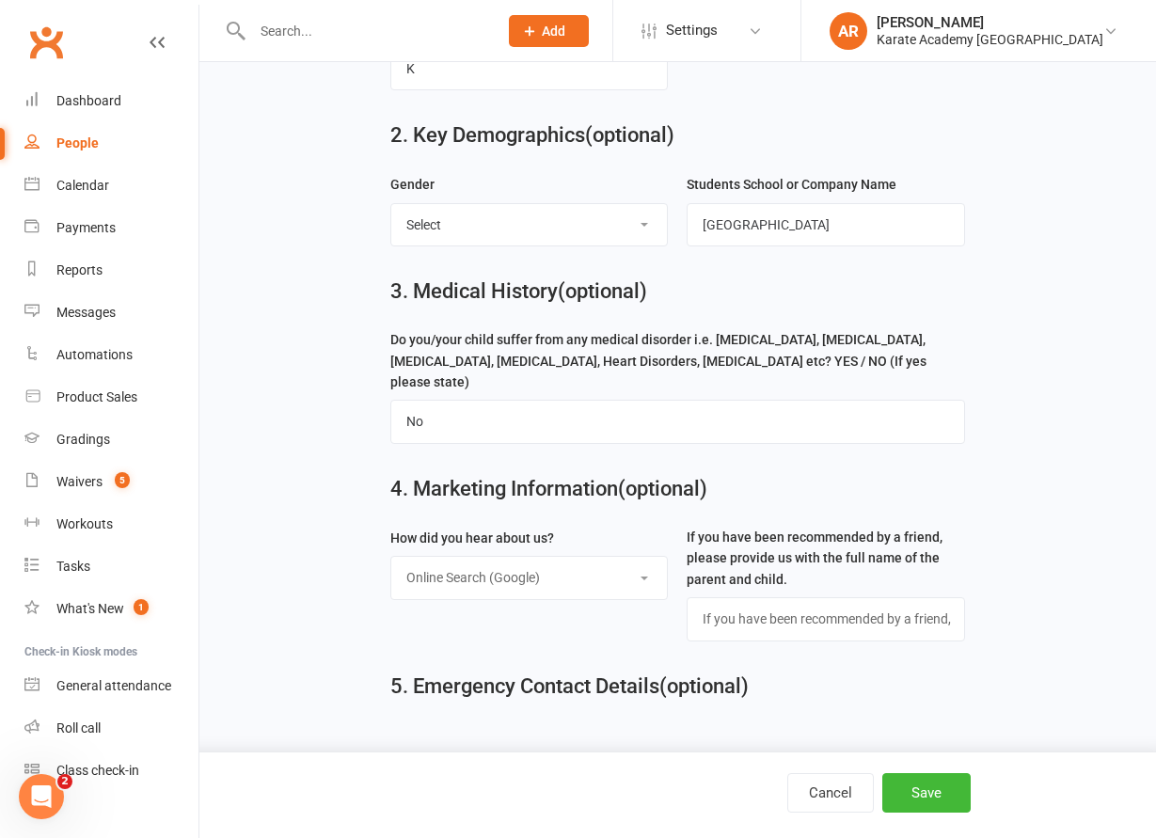
click option "Online Search (Google)" at bounding box center [0, 0] width 0 height 0
click at [907, 785] on button "Save" at bounding box center [926, 793] width 88 height 40
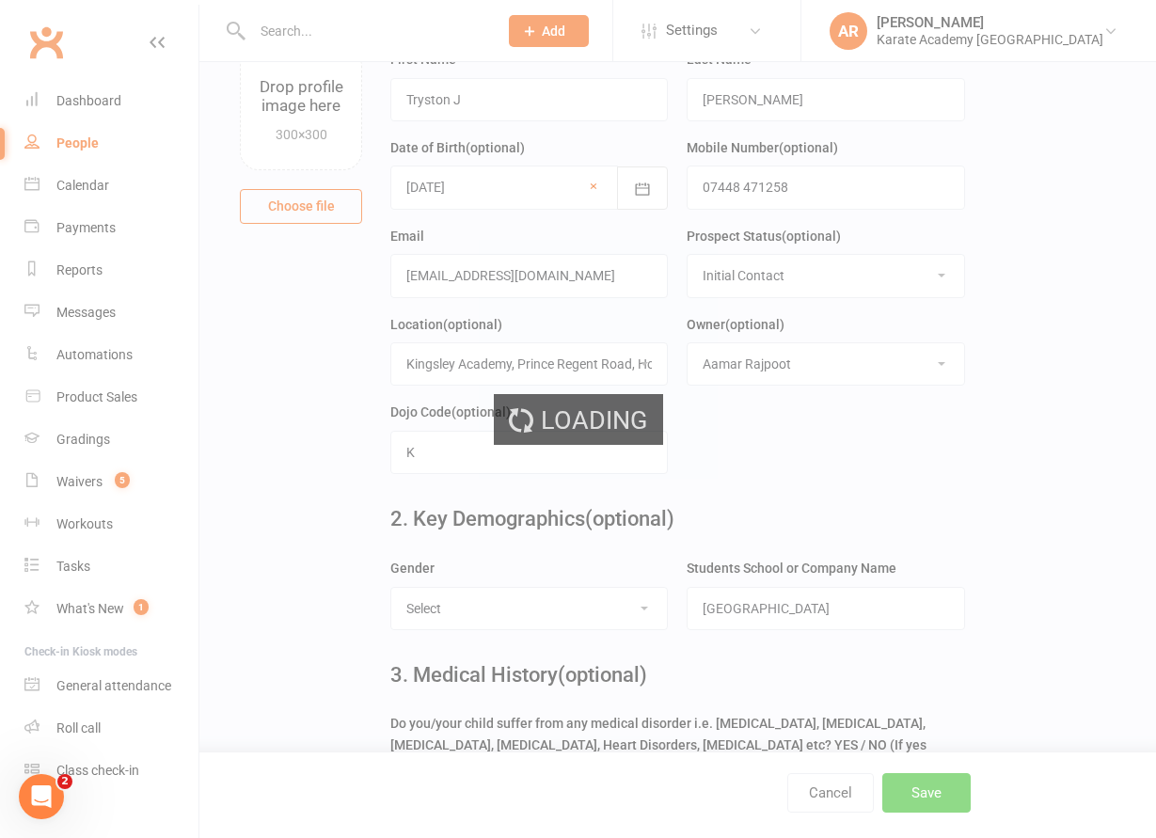
scroll to position [0, 0]
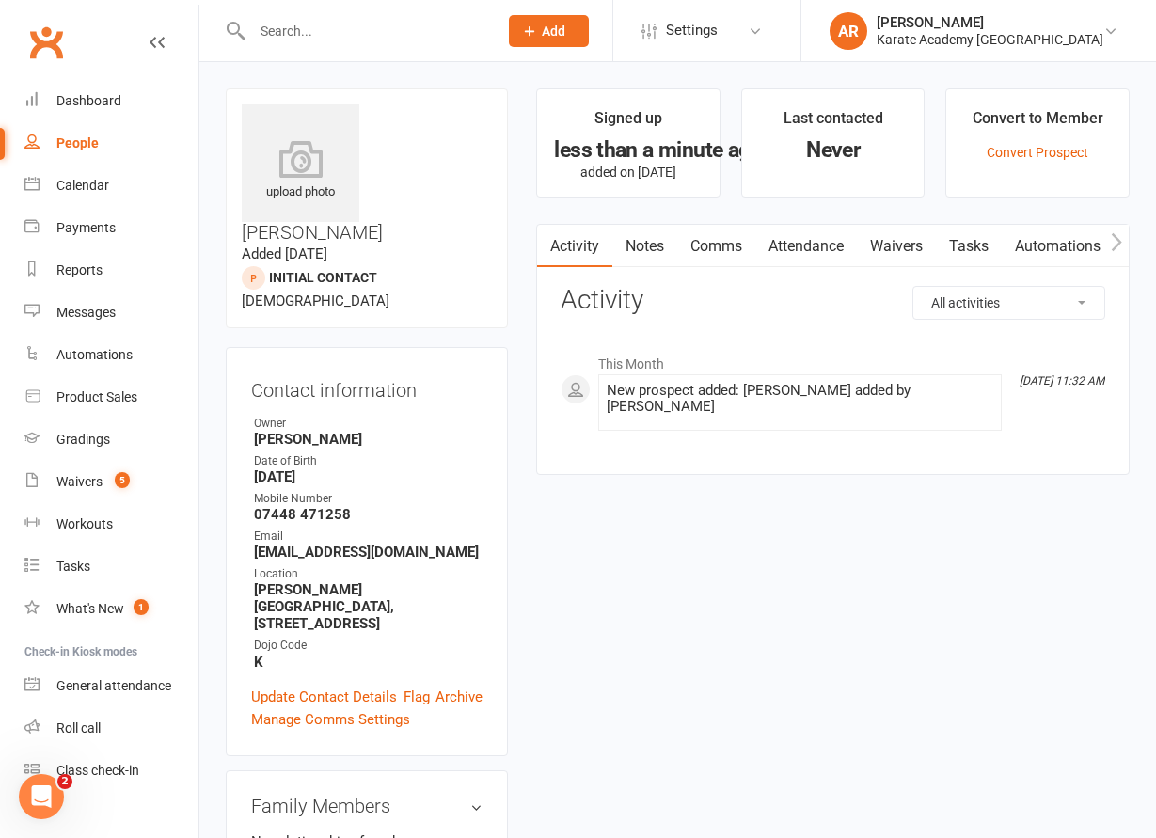
click at [1079, 240] on link "Automations" at bounding box center [1058, 246] width 112 height 43
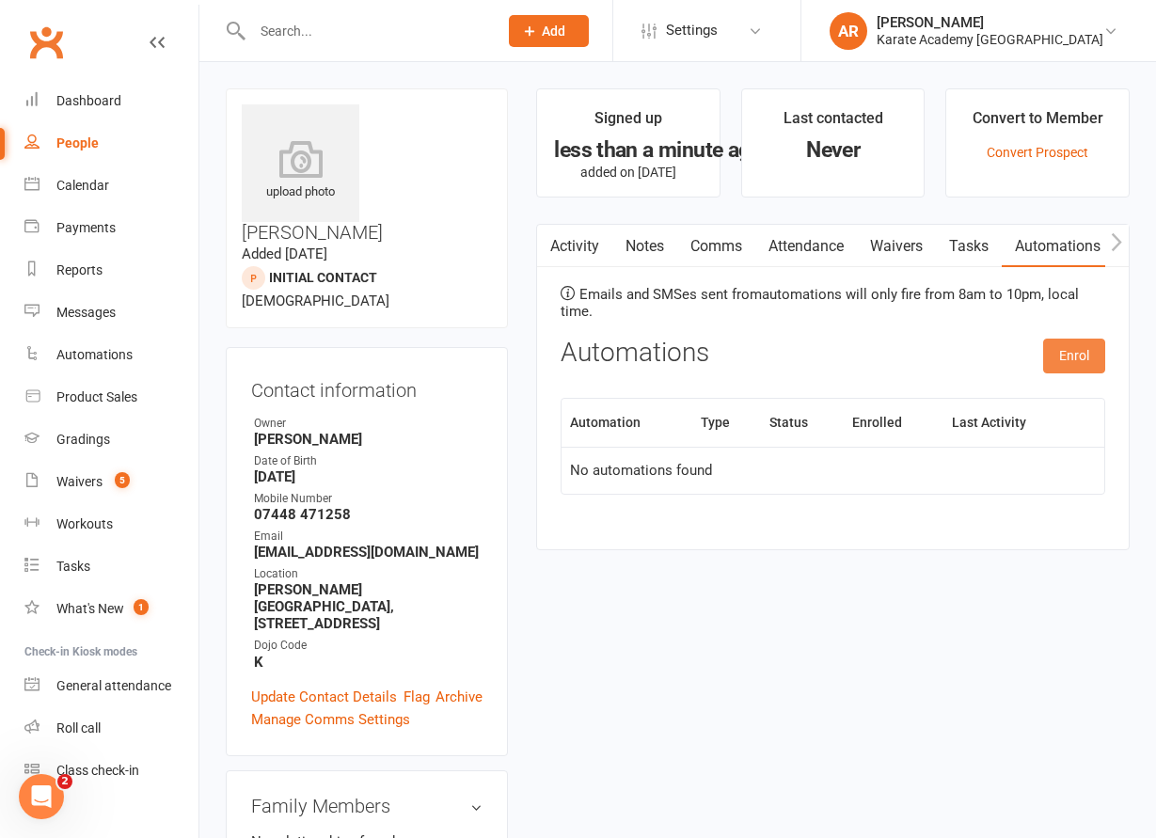
click at [1081, 349] on button "Enrol" at bounding box center [1074, 356] width 62 height 34
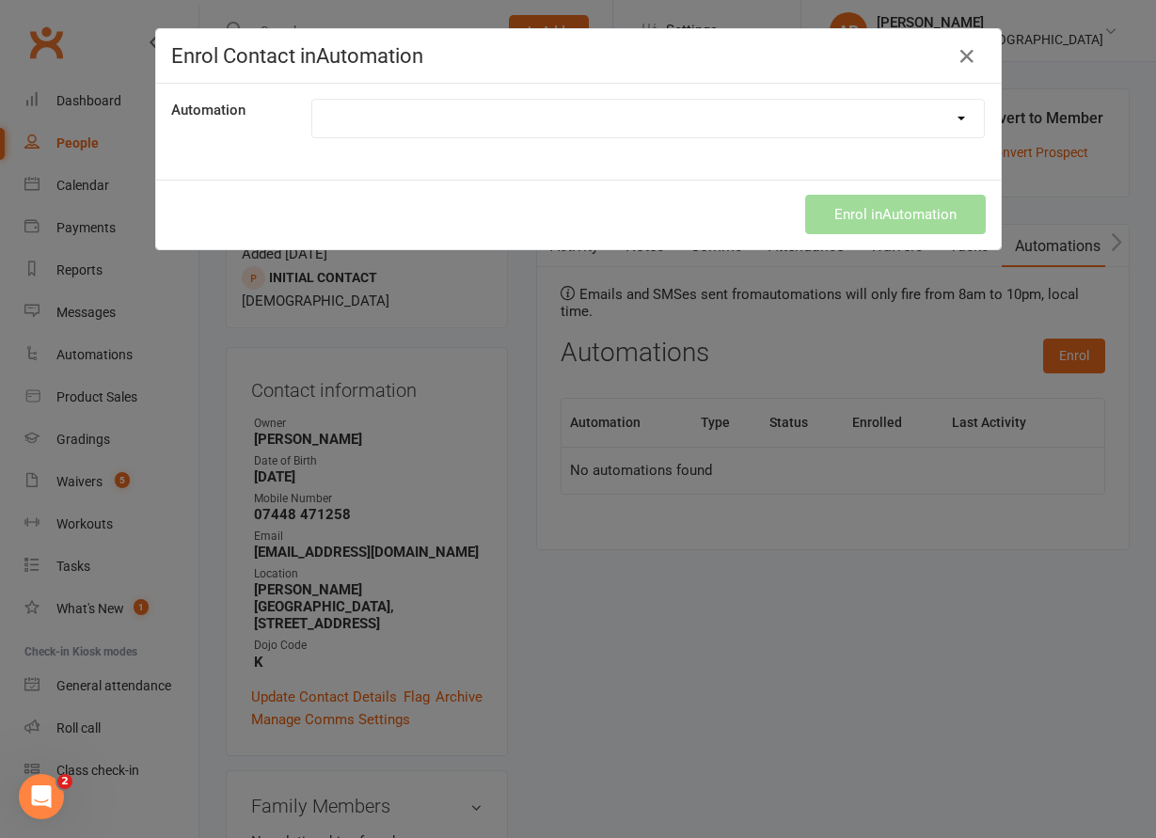
click at [312, 100] on select "1. Free Trial Lesson Confirmation 2. Free Trial Lesson Reminder 1 Day Follow up…" at bounding box center [648, 119] width 672 height 38
click option "2. Free Trial Lesson Reminder 1 Day" at bounding box center [0, 0] width 0 height 0
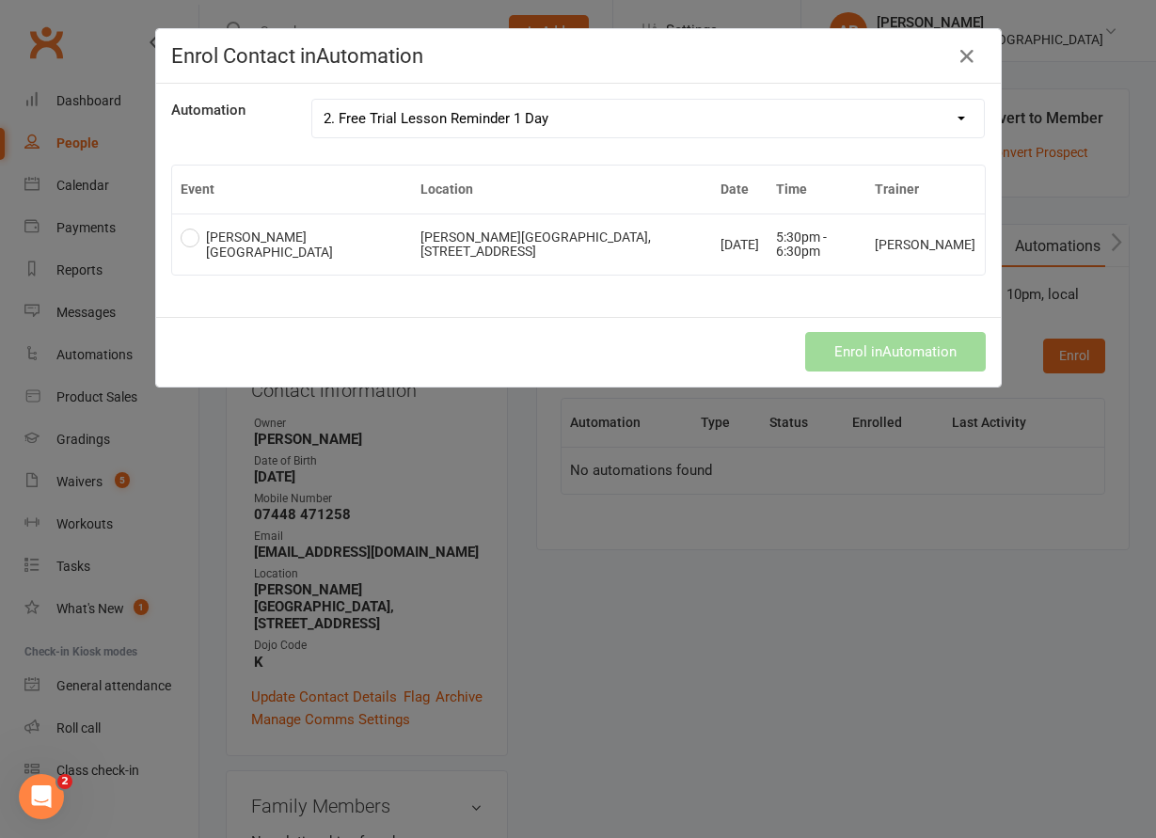
click at [312, 100] on select "1. Free Trial Lesson Confirmation 2. Free Trial Lesson Reminder 1 Day Follow up…" at bounding box center [648, 119] width 672 height 38
select select "1894"
click option "1. Free Trial Lesson Confirmation" at bounding box center [0, 0] width 0 height 0
click at [412, 223] on td "[PERSON_NAME][GEOGRAPHIC_DATA], [STREET_ADDRESS]" at bounding box center [562, 244] width 301 height 61
click at [889, 360] on button "Enrol in Automation" at bounding box center [895, 352] width 181 height 40
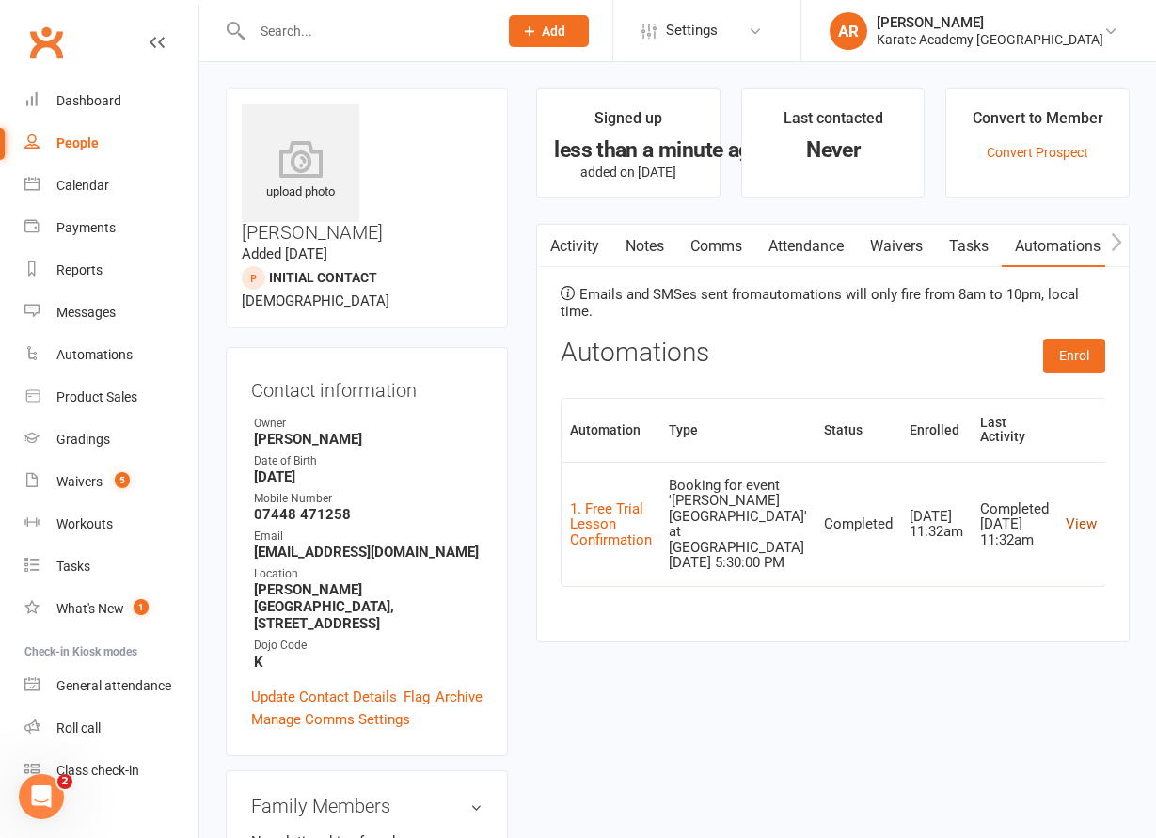
click at [1076, 515] on link "View" at bounding box center [1081, 523] width 31 height 17
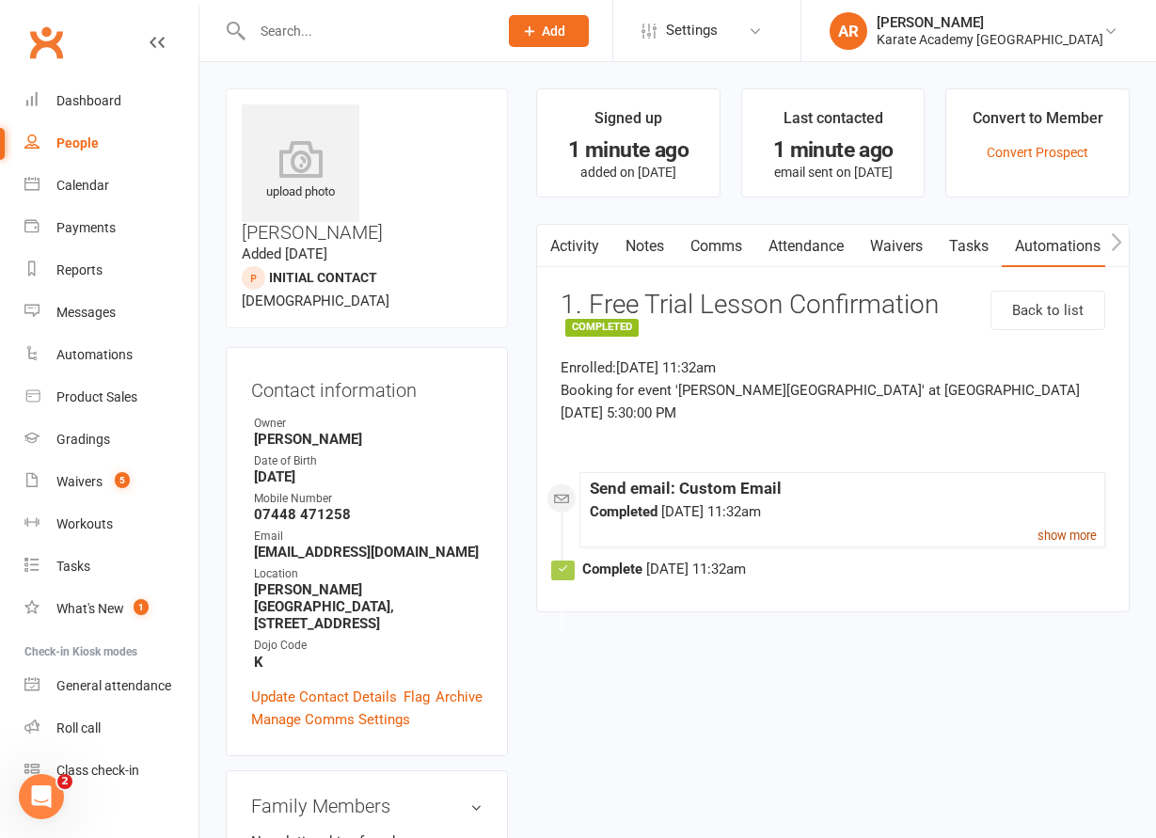
click at [1071, 529] on small "show more" at bounding box center [1066, 536] width 59 height 14
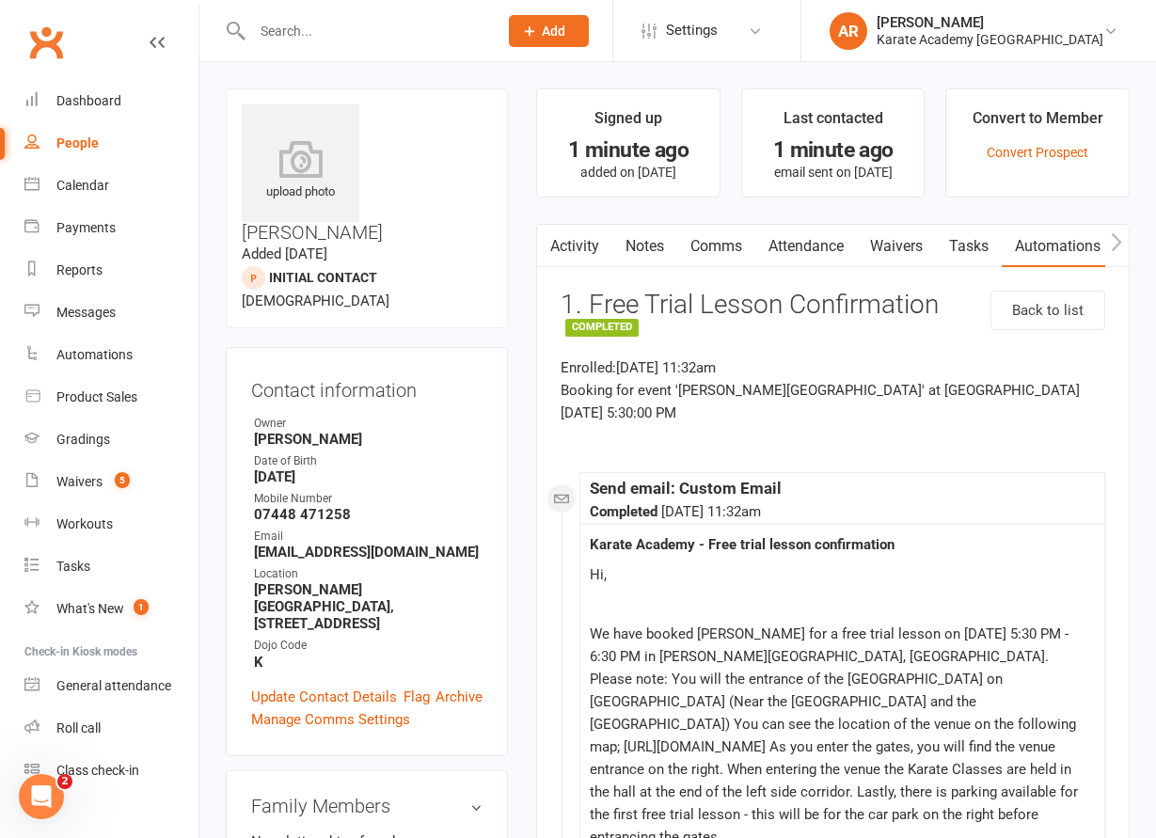
scroll to position [288, 0]
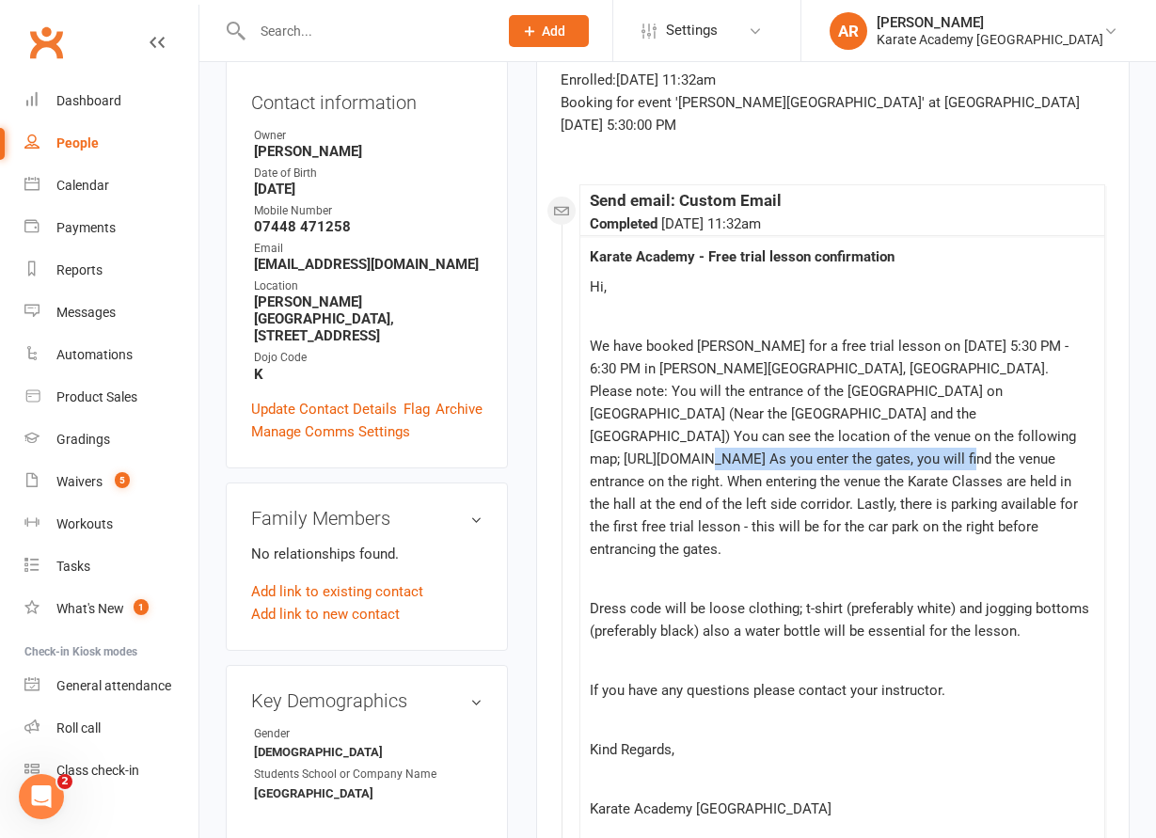
drag, startPoint x: 1095, startPoint y: 410, endPoint x: 794, endPoint y: 419, distance: 301.1
click at [794, 419] on div "Karate Academy - Free trial lesson confirmation Hi, We have booked [PERSON_NAME…" at bounding box center [842, 595] width 524 height 720
copy p "[URL][DOMAIN_NAME]"
